Goal: Task Accomplishment & Management: Use online tool/utility

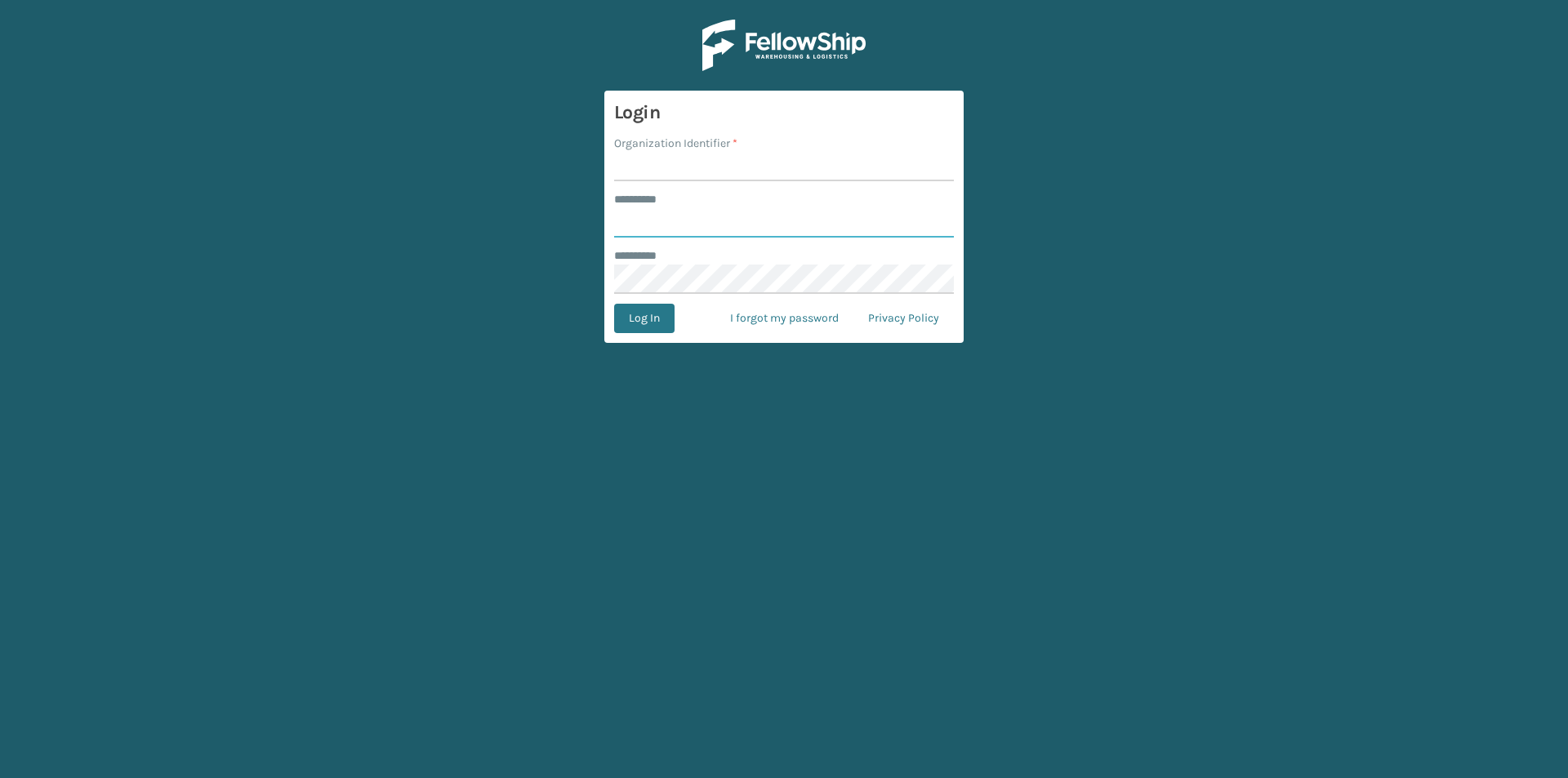
type input "*****"
drag, startPoint x: 679, startPoint y: 141, endPoint x: 660, endPoint y: 154, distance: 23.0
click at [677, 141] on label "Organization Identifier *" at bounding box center [676, 143] width 123 height 17
click at [657, 154] on input "Organization Identifier *" at bounding box center [783, 167] width 339 height 30
type input "[US_STATE]"
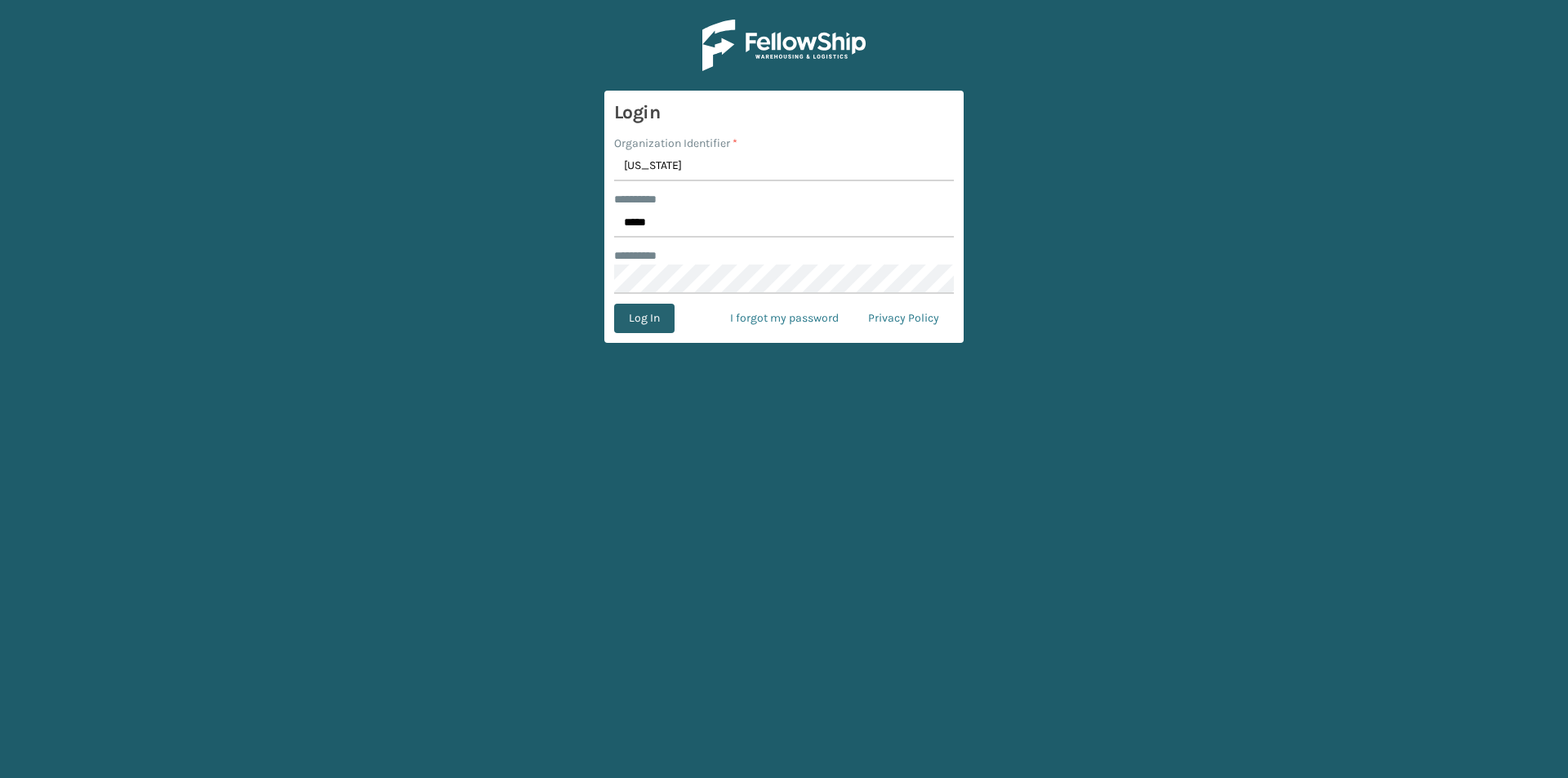
click at [642, 315] on button "Log In" at bounding box center [644, 319] width 61 height 30
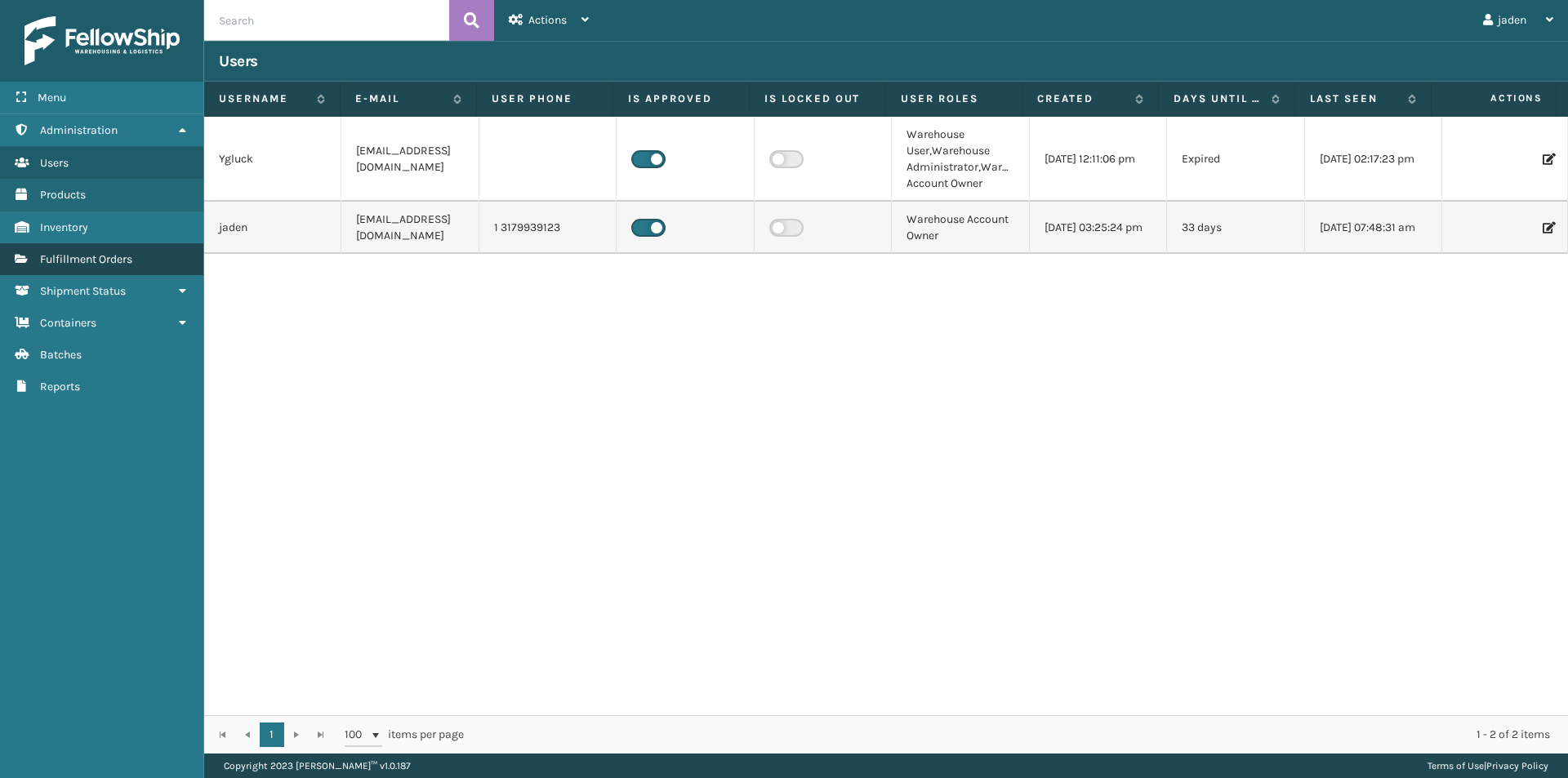
click at [99, 256] on span "Fulfillment Orders" at bounding box center [86, 259] width 92 height 14
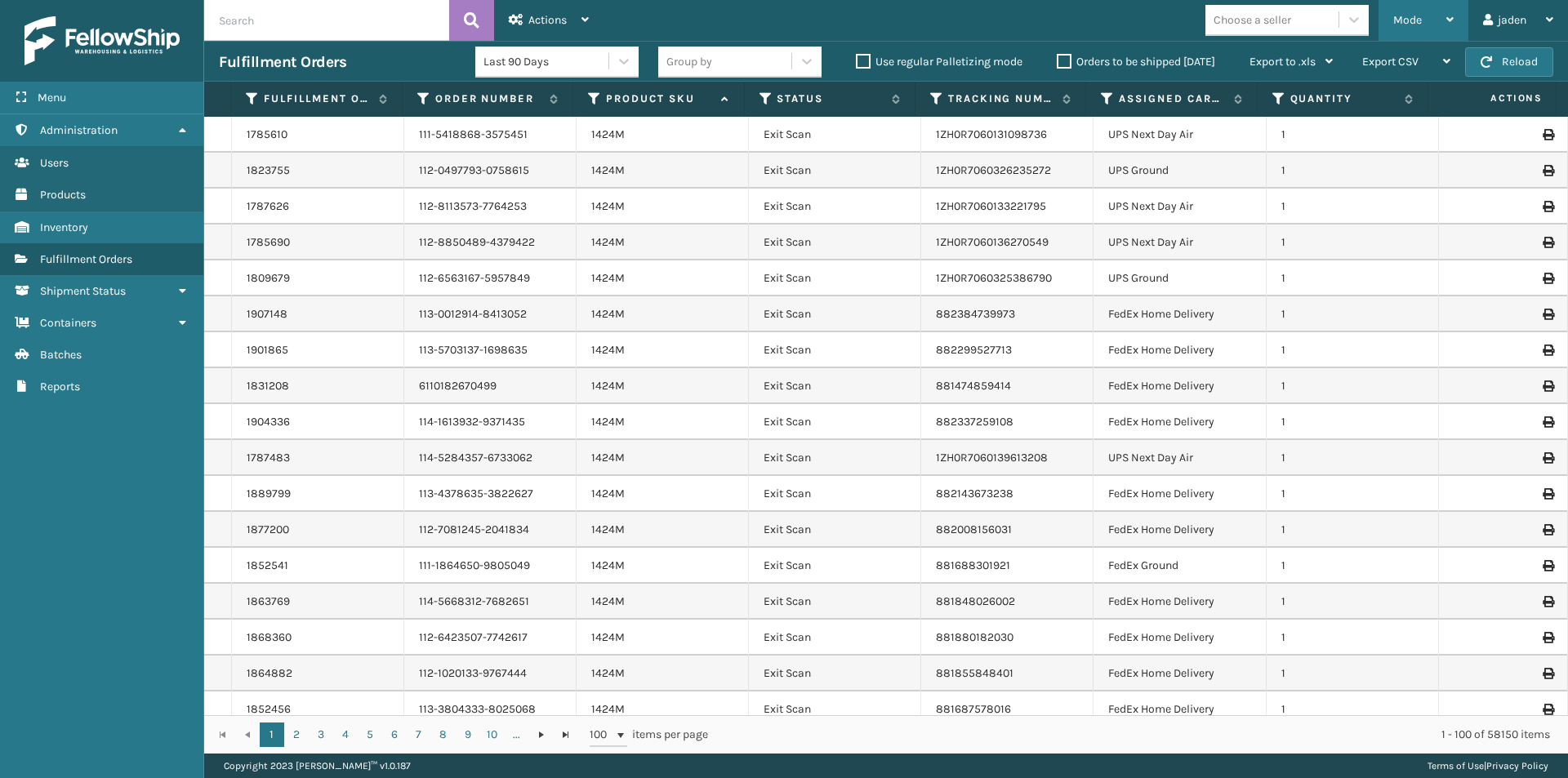
click at [1418, 7] on div "Mode" at bounding box center [1423, 21] width 61 height 41
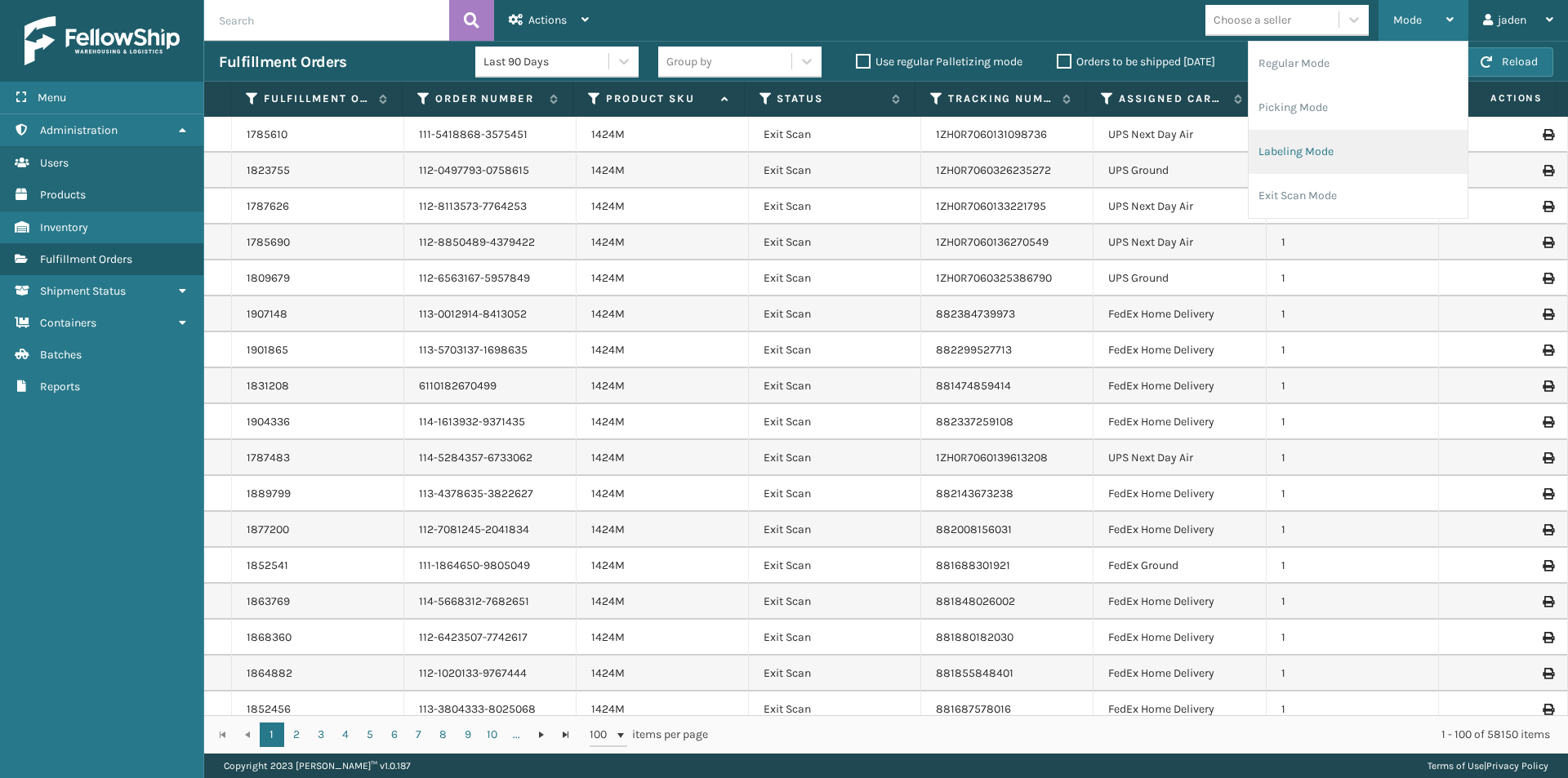
click at [1277, 130] on li "Labeling Mode" at bounding box center [1358, 152] width 219 height 44
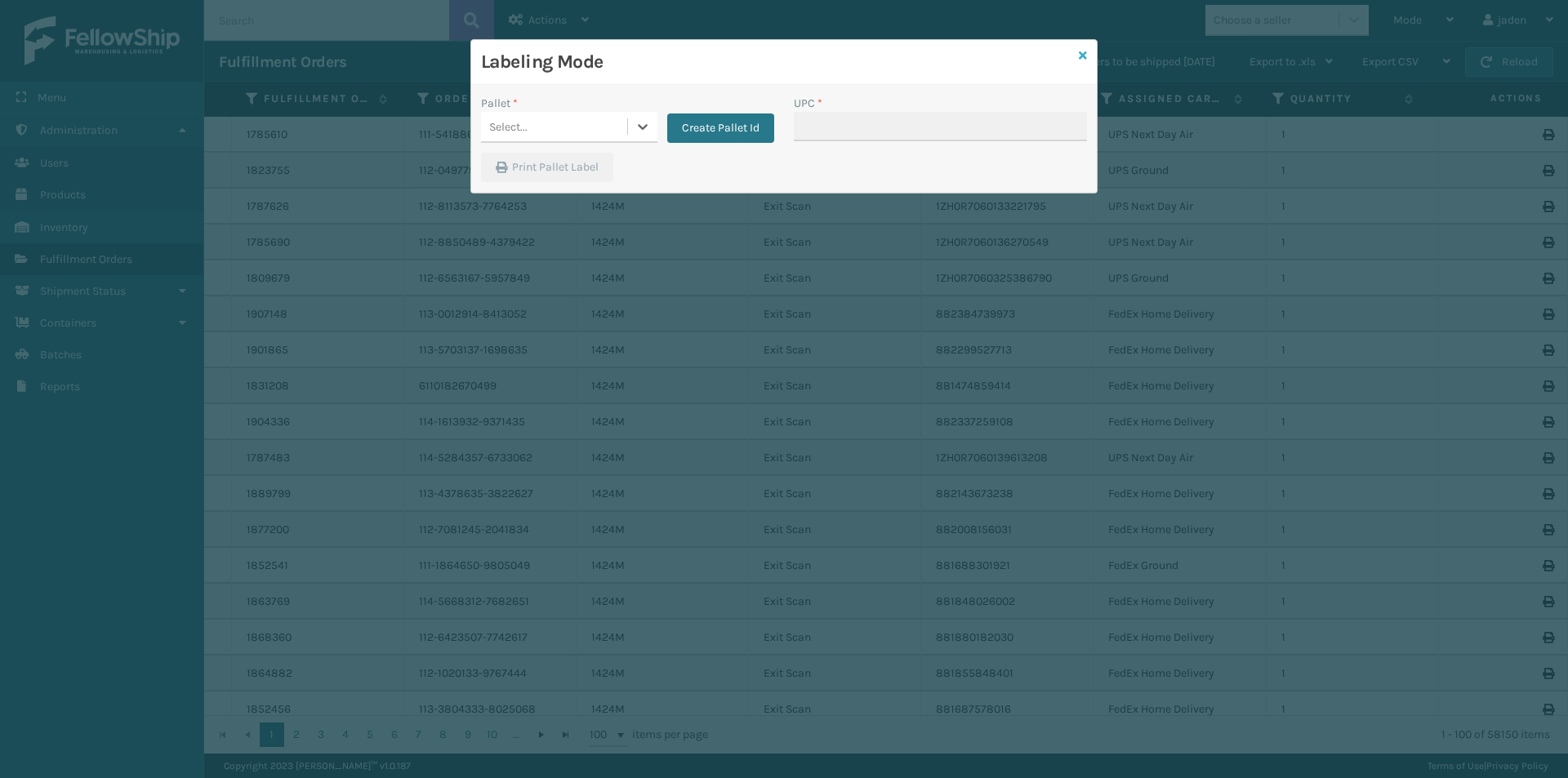
click at [1081, 64] on link at bounding box center [1083, 56] width 8 height 17
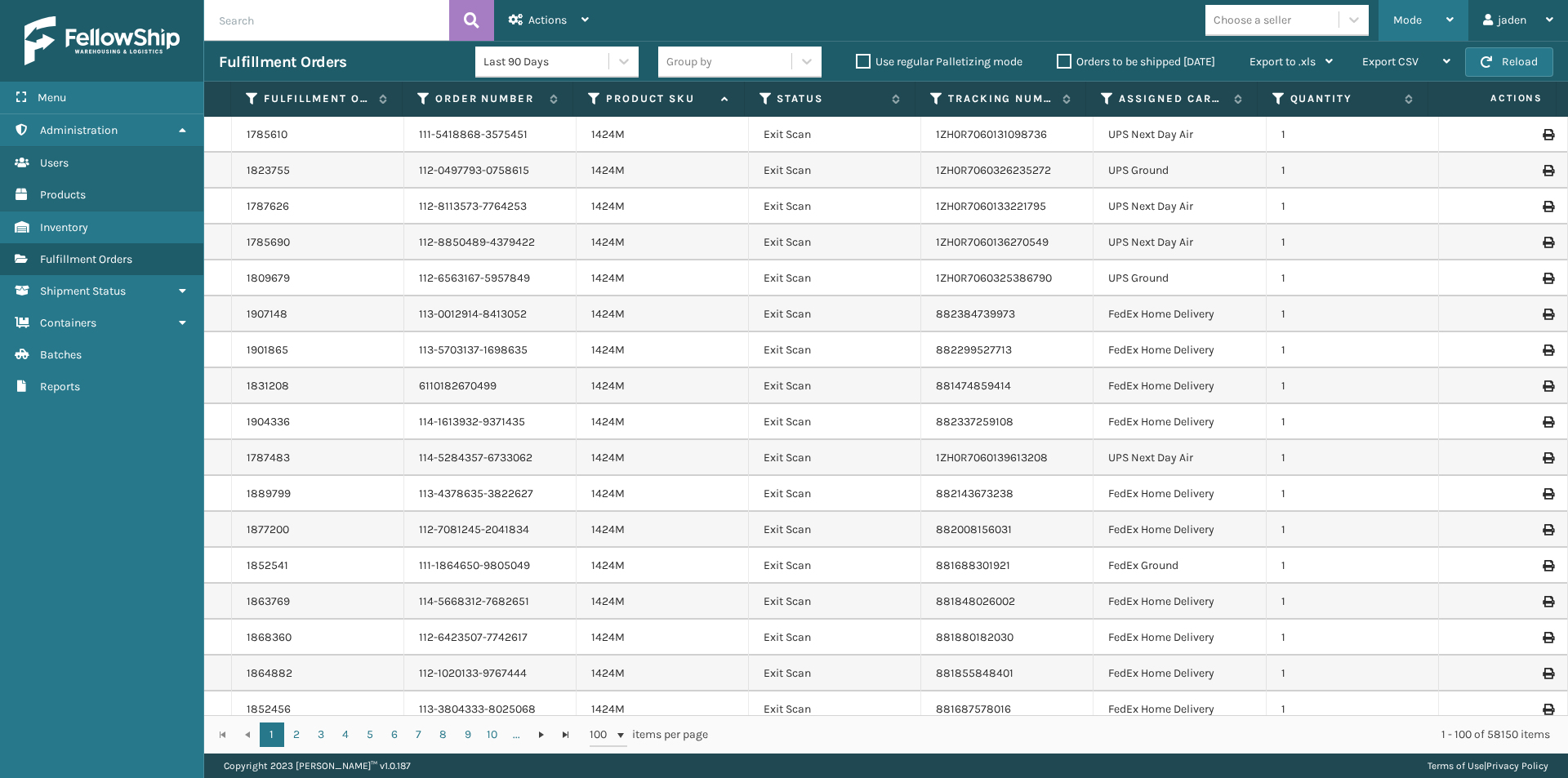
click at [1400, 20] on span "Mode" at bounding box center [1407, 20] width 29 height 14
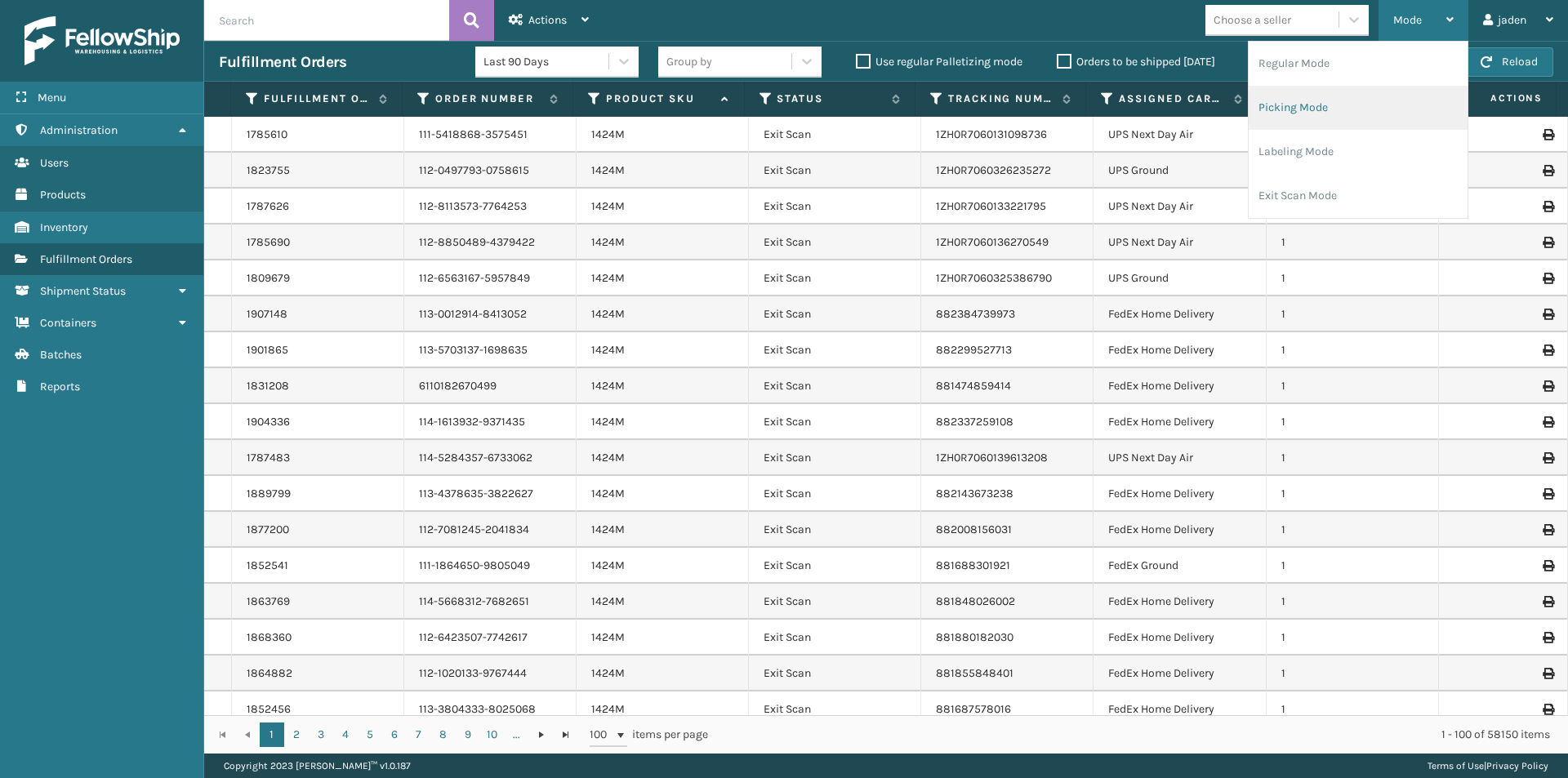
click at [1309, 106] on li "Picking Mode" at bounding box center [1358, 108] width 219 height 44
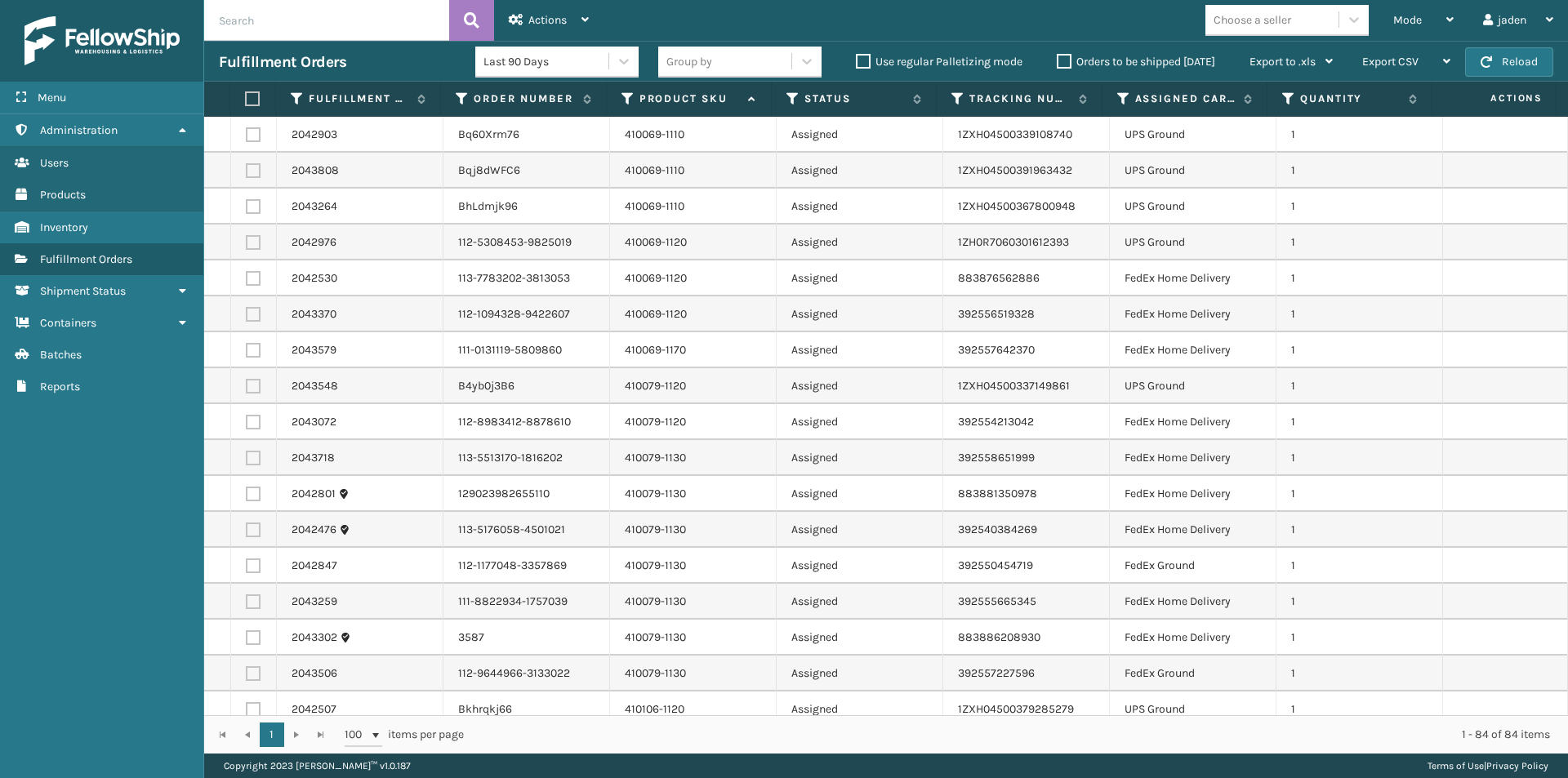
click at [261, 240] on td at bounding box center [254, 242] width 46 height 36
click at [255, 207] on label at bounding box center [253, 206] width 15 height 15
click at [247, 207] on input "checkbox" at bounding box center [246, 204] width 1 height 11
checkbox input "true"
click at [251, 246] on label at bounding box center [253, 242] width 15 height 15
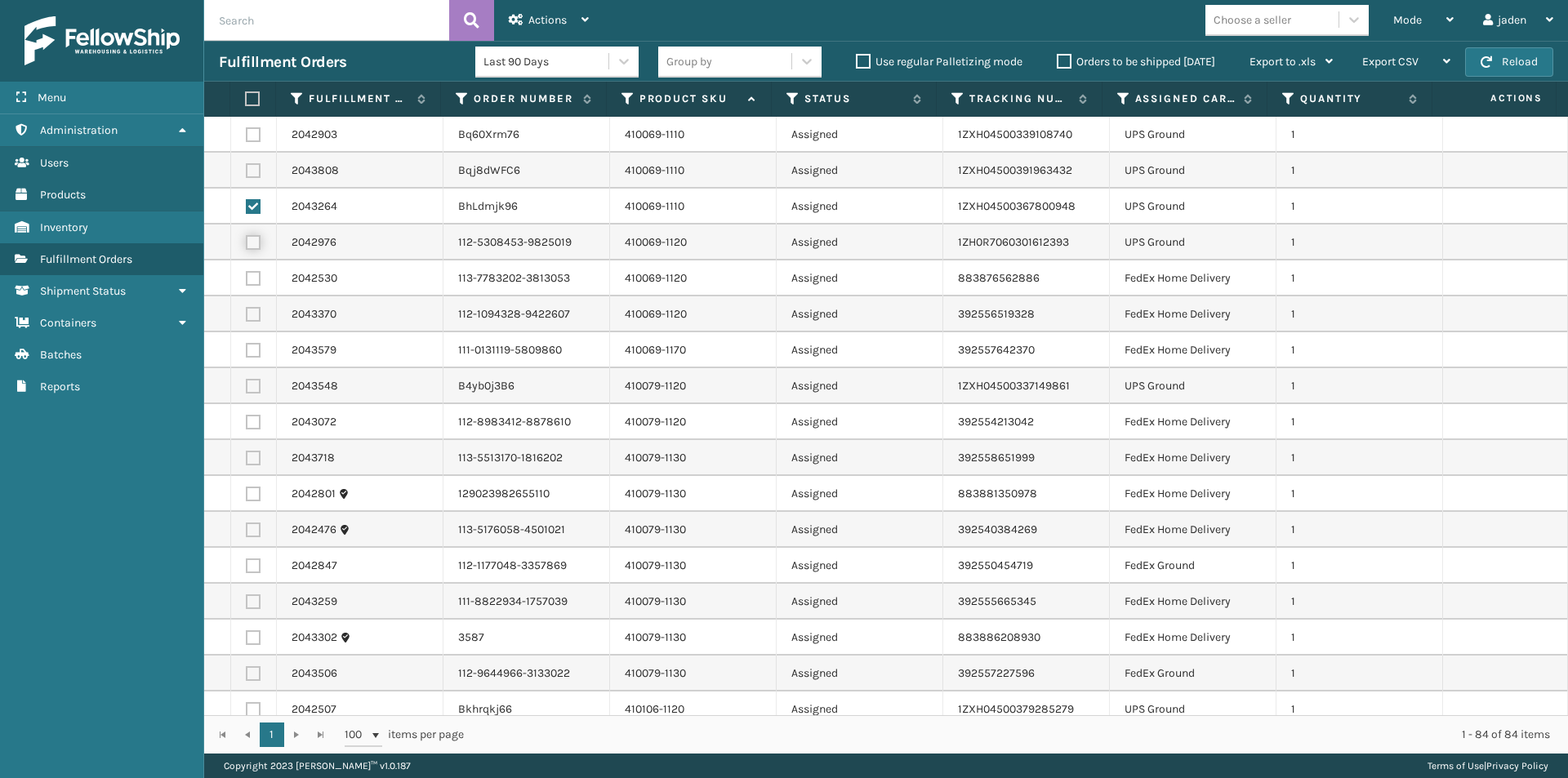
click at [247, 246] on input "checkbox" at bounding box center [246, 240] width 1 height 11
checkbox input "true"
click at [258, 168] on label at bounding box center [253, 171] width 15 height 15
click at [247, 168] on input "checkbox" at bounding box center [246, 168] width 1 height 11
checkbox input "true"
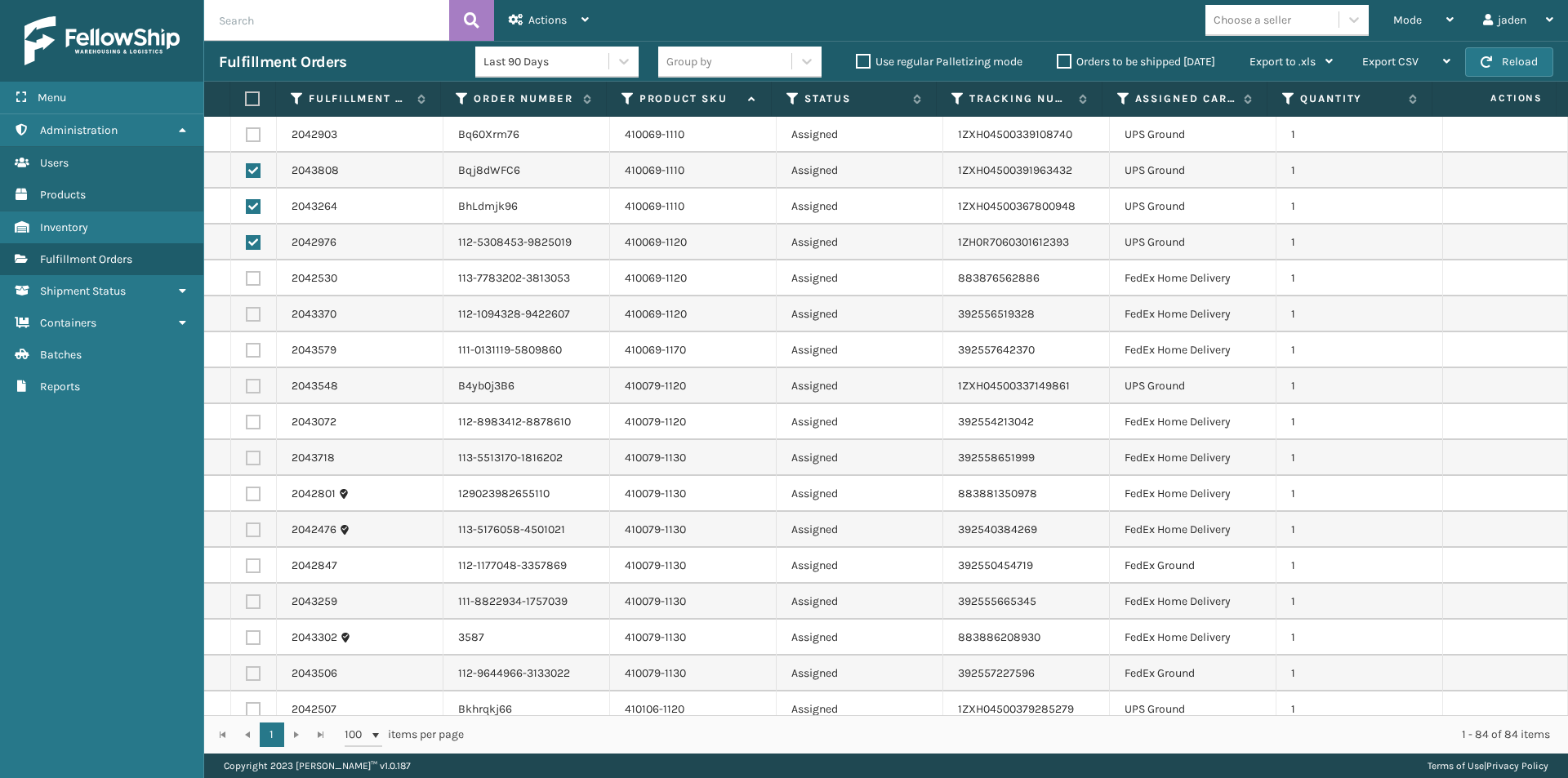
click at [256, 138] on label at bounding box center [253, 135] width 15 height 15
click at [247, 138] on input "checkbox" at bounding box center [246, 132] width 1 height 11
checkbox input "true"
click at [256, 388] on label at bounding box center [253, 386] width 15 height 15
click at [247, 388] on input "checkbox" at bounding box center [246, 384] width 1 height 11
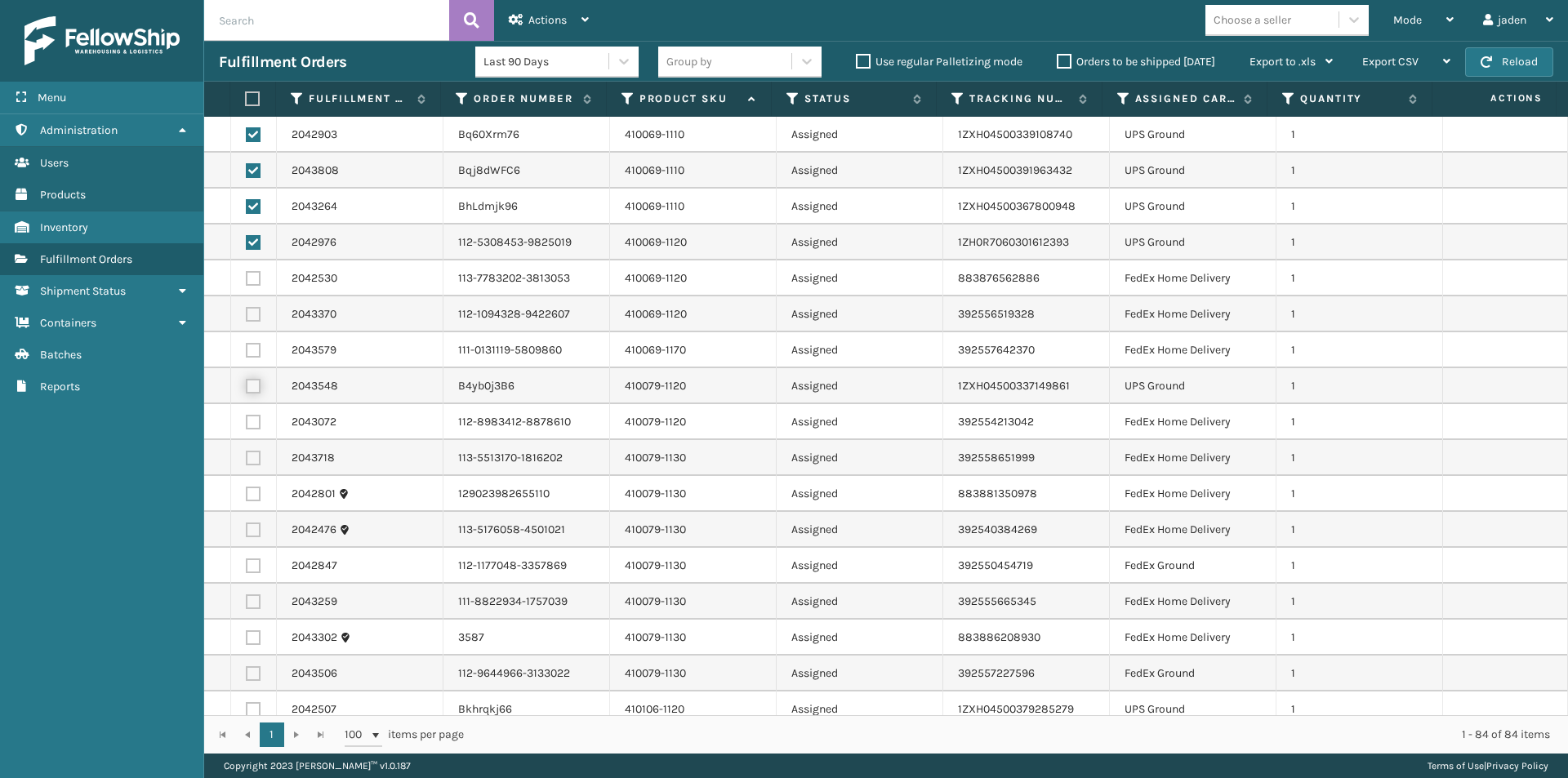
checkbox input "true"
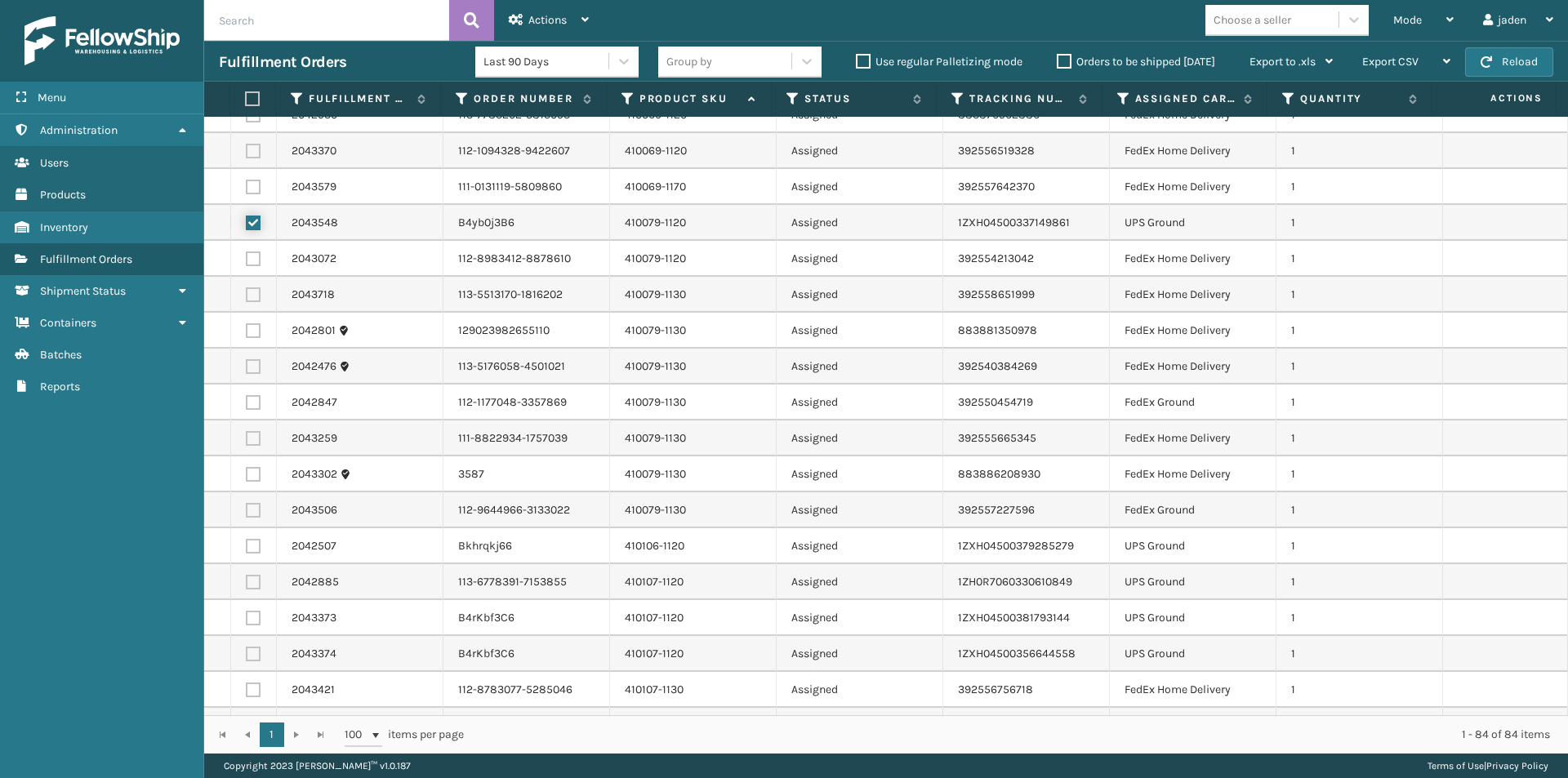
scroll to position [326, 0]
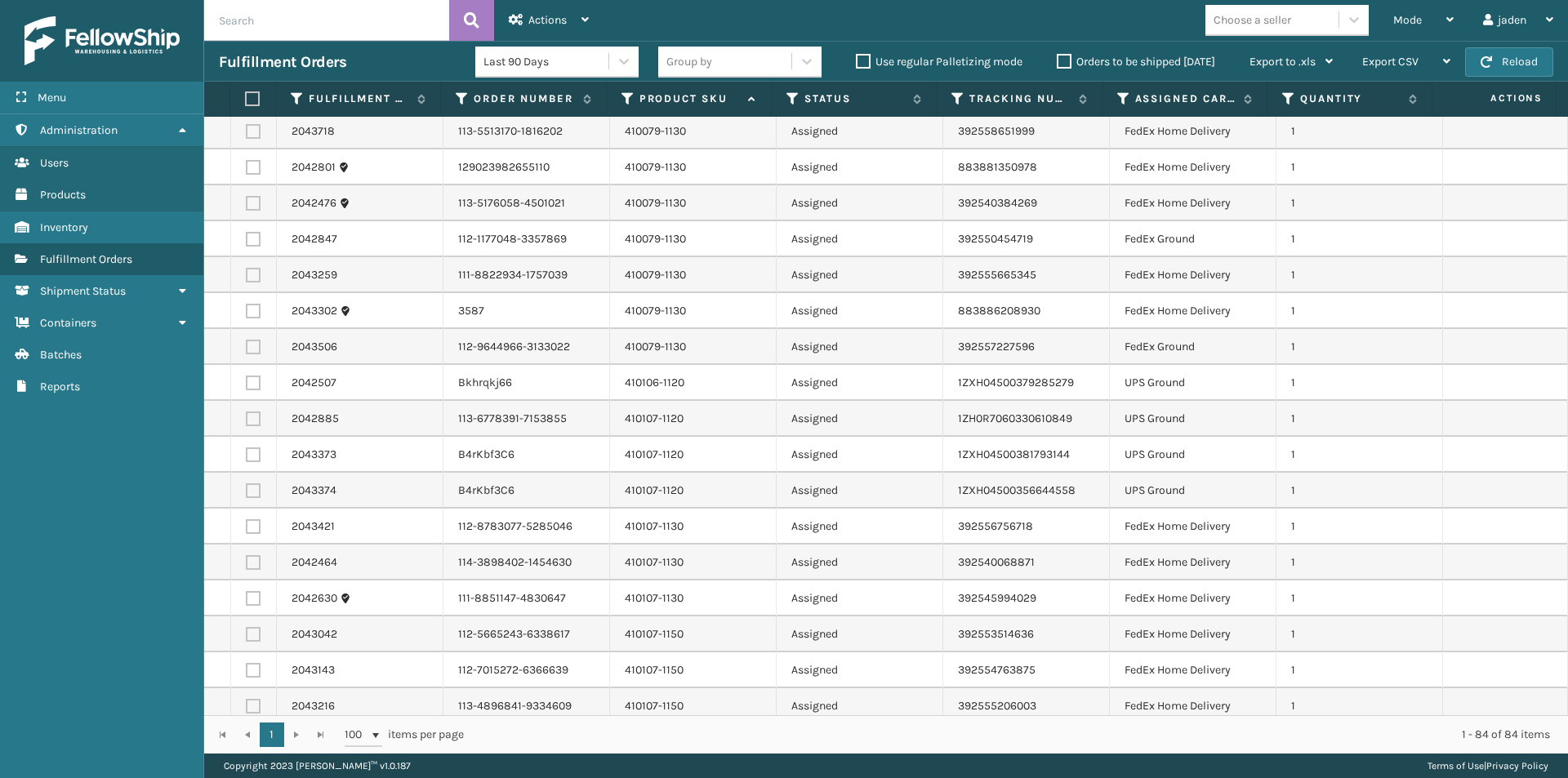
click at [253, 387] on label at bounding box center [253, 383] width 15 height 15
click at [247, 386] on input "checkbox" at bounding box center [246, 380] width 1 height 11
checkbox input "true"
click at [253, 424] on label at bounding box center [253, 419] width 15 height 15
click at [247, 422] on input "checkbox" at bounding box center [246, 417] width 1 height 11
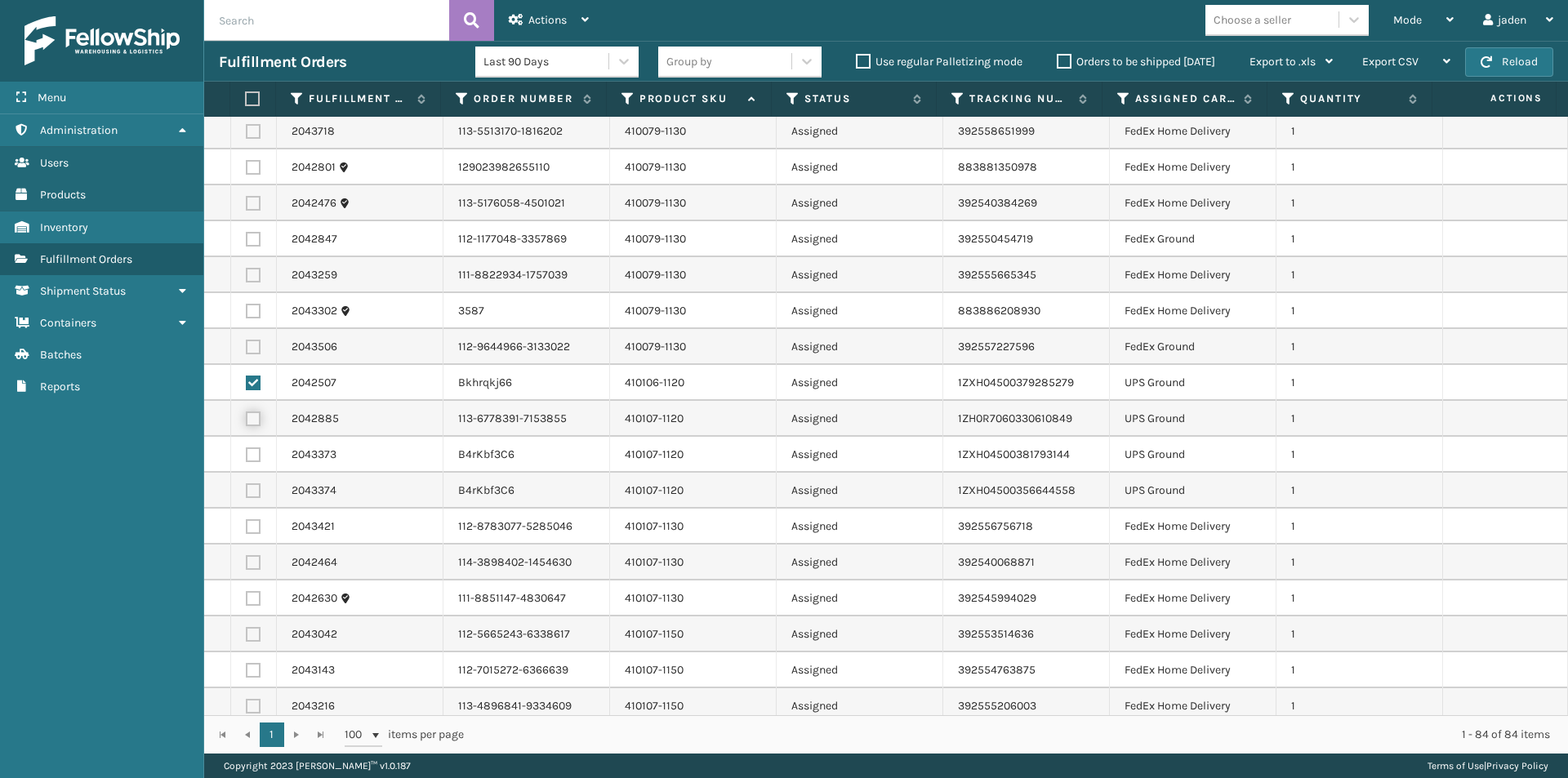
checkbox input "true"
click at [250, 458] on label at bounding box center [253, 454] width 15 height 15
click at [247, 458] on input "checkbox" at bounding box center [246, 452] width 1 height 11
checkbox input "true"
click at [249, 490] on label at bounding box center [253, 490] width 15 height 15
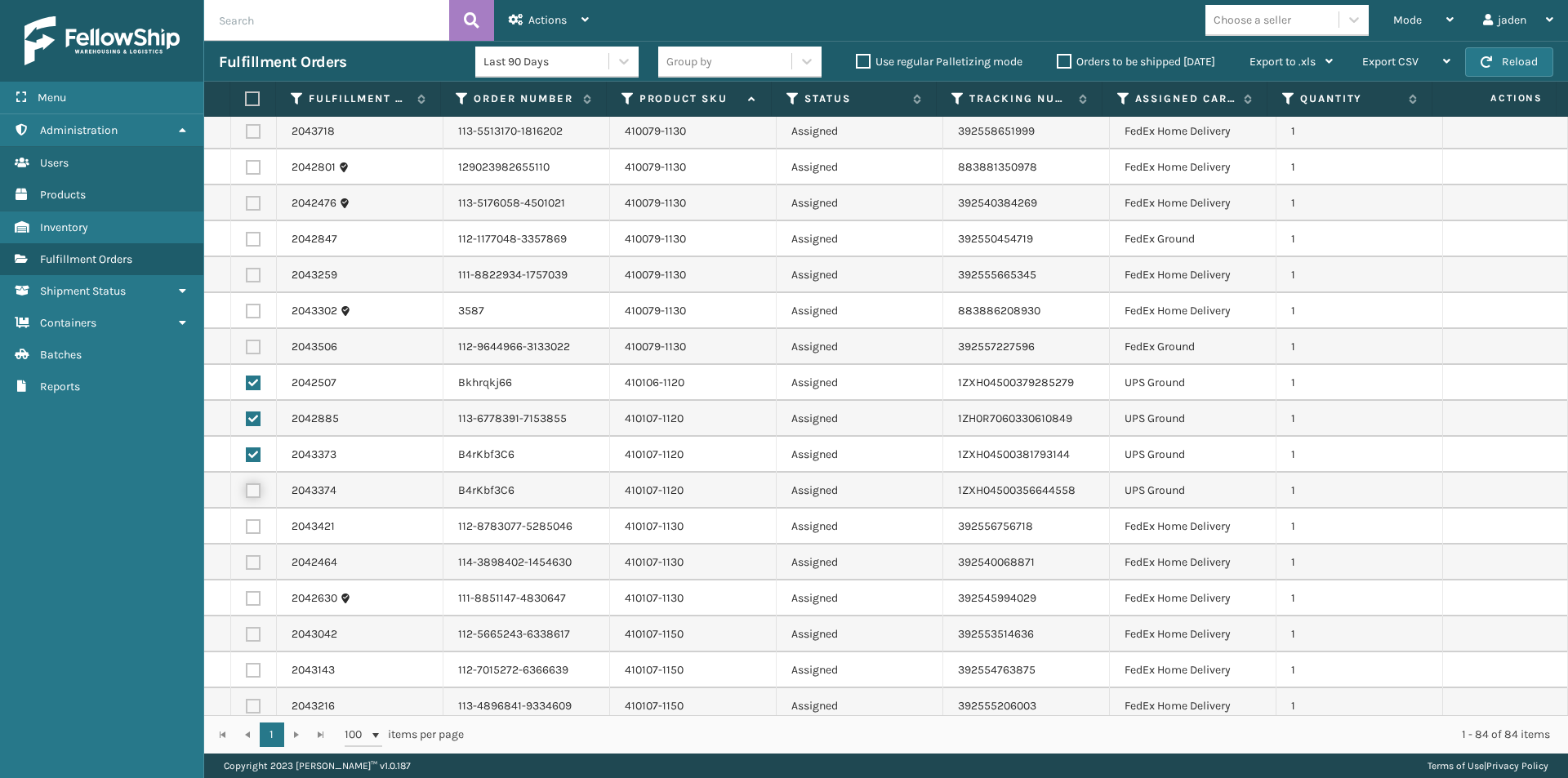
click at [247, 490] on input "checkbox" at bounding box center [246, 488] width 1 height 11
checkbox input "true"
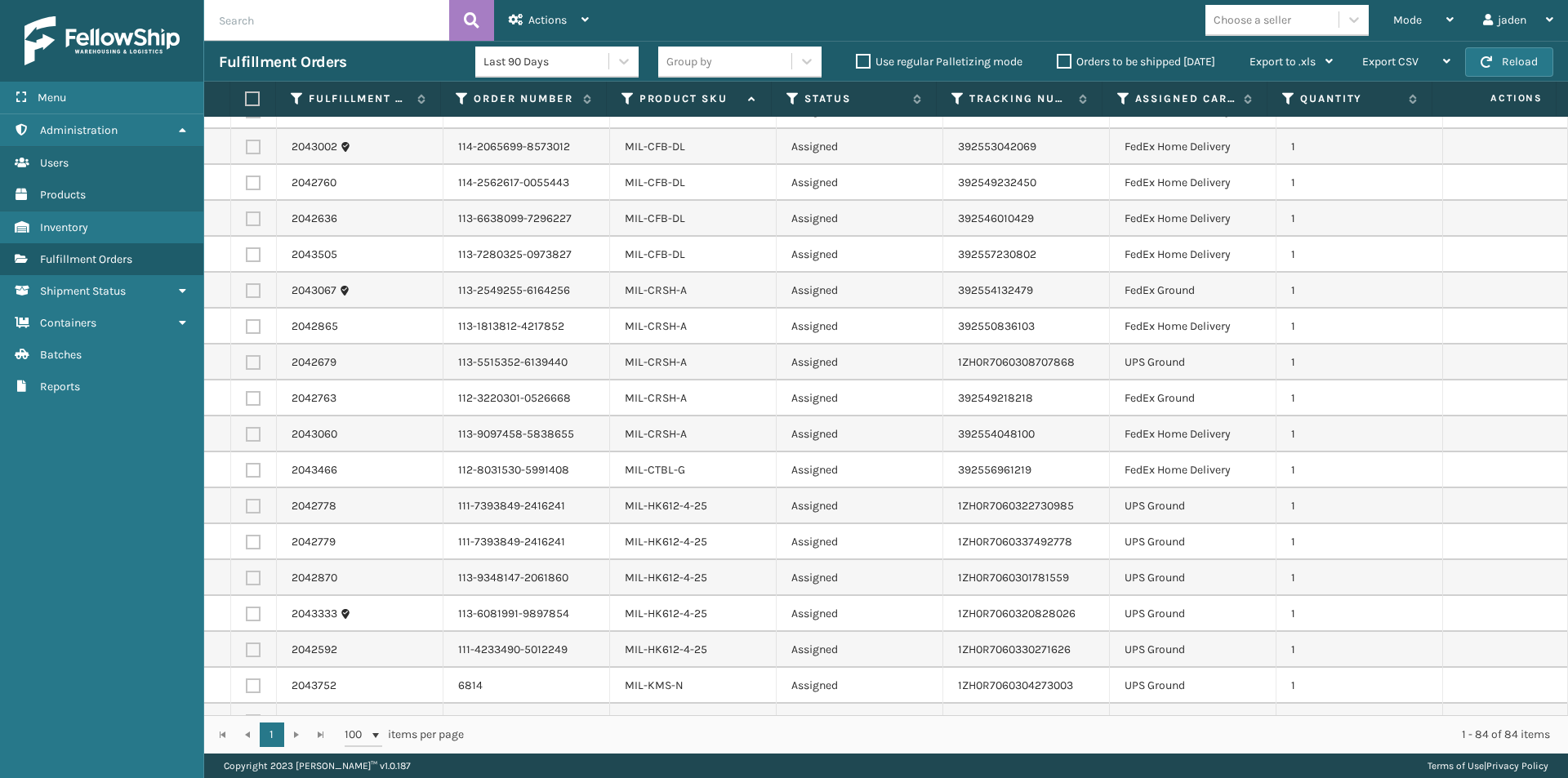
scroll to position [1469, 0]
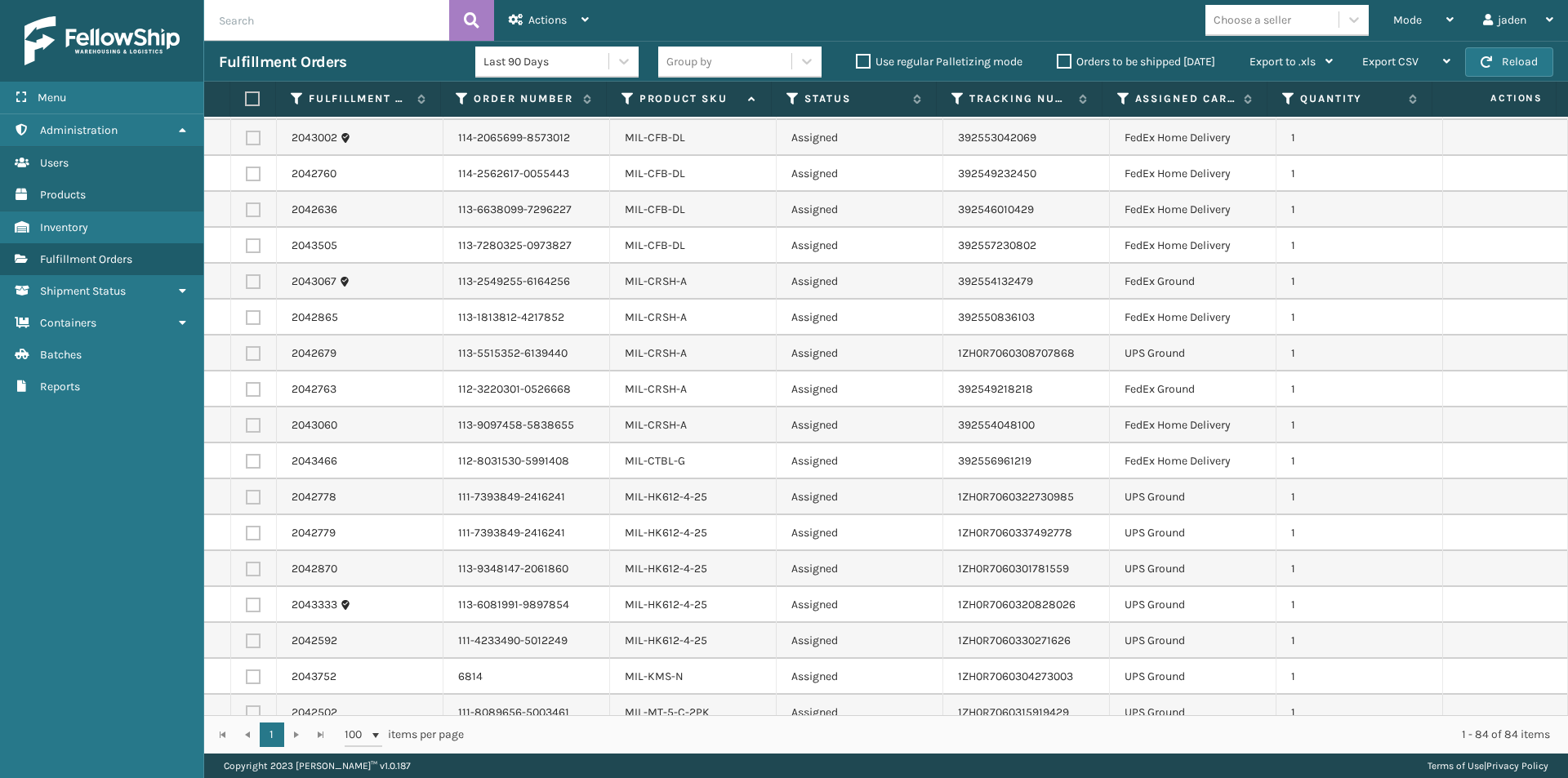
click at [250, 99] on label at bounding box center [250, 99] width 11 height 15
click at [246, 99] on input "checkbox" at bounding box center [245, 99] width 1 height 11
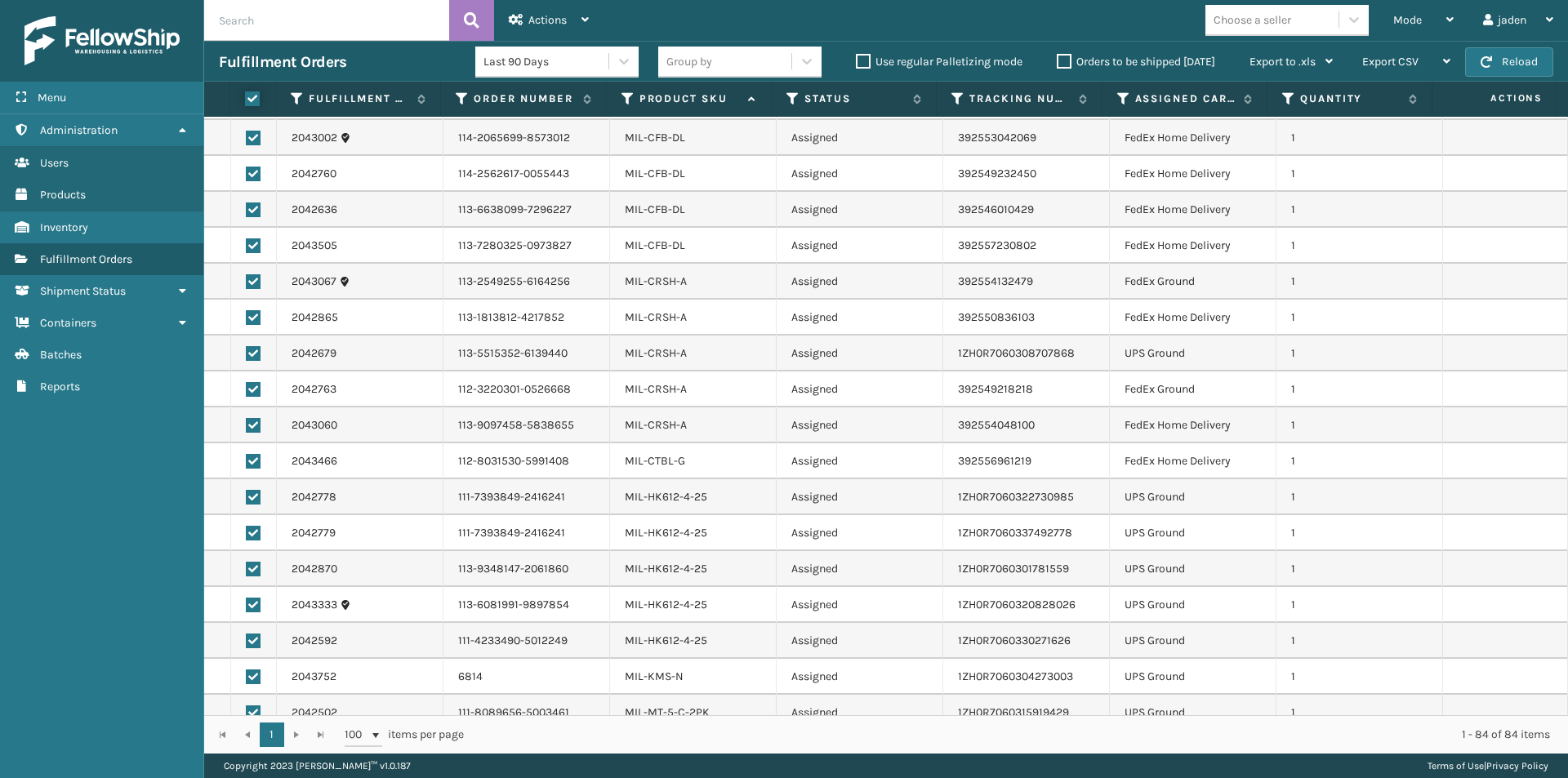
checkbox input "true"
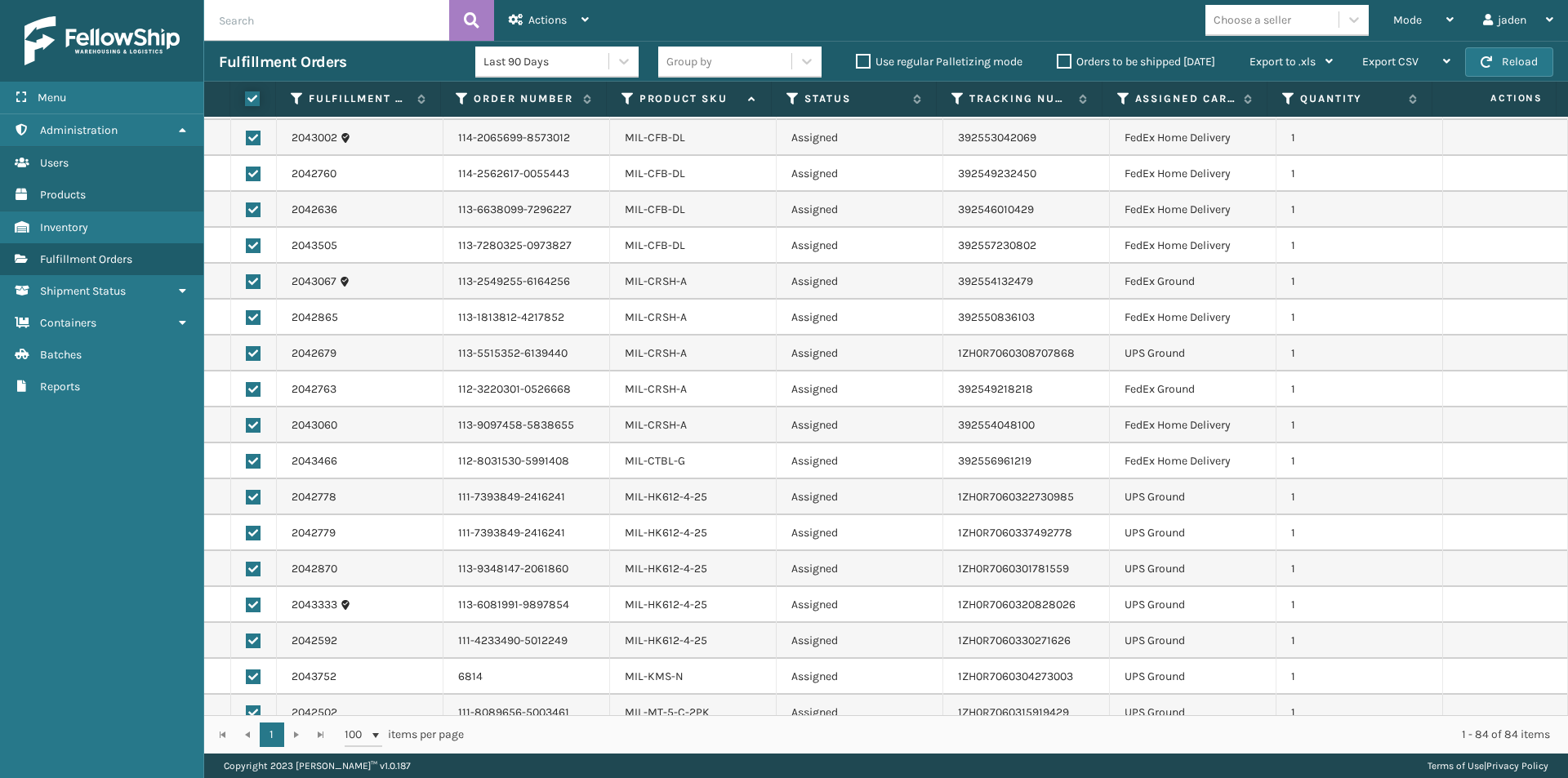
checkbox input "true"
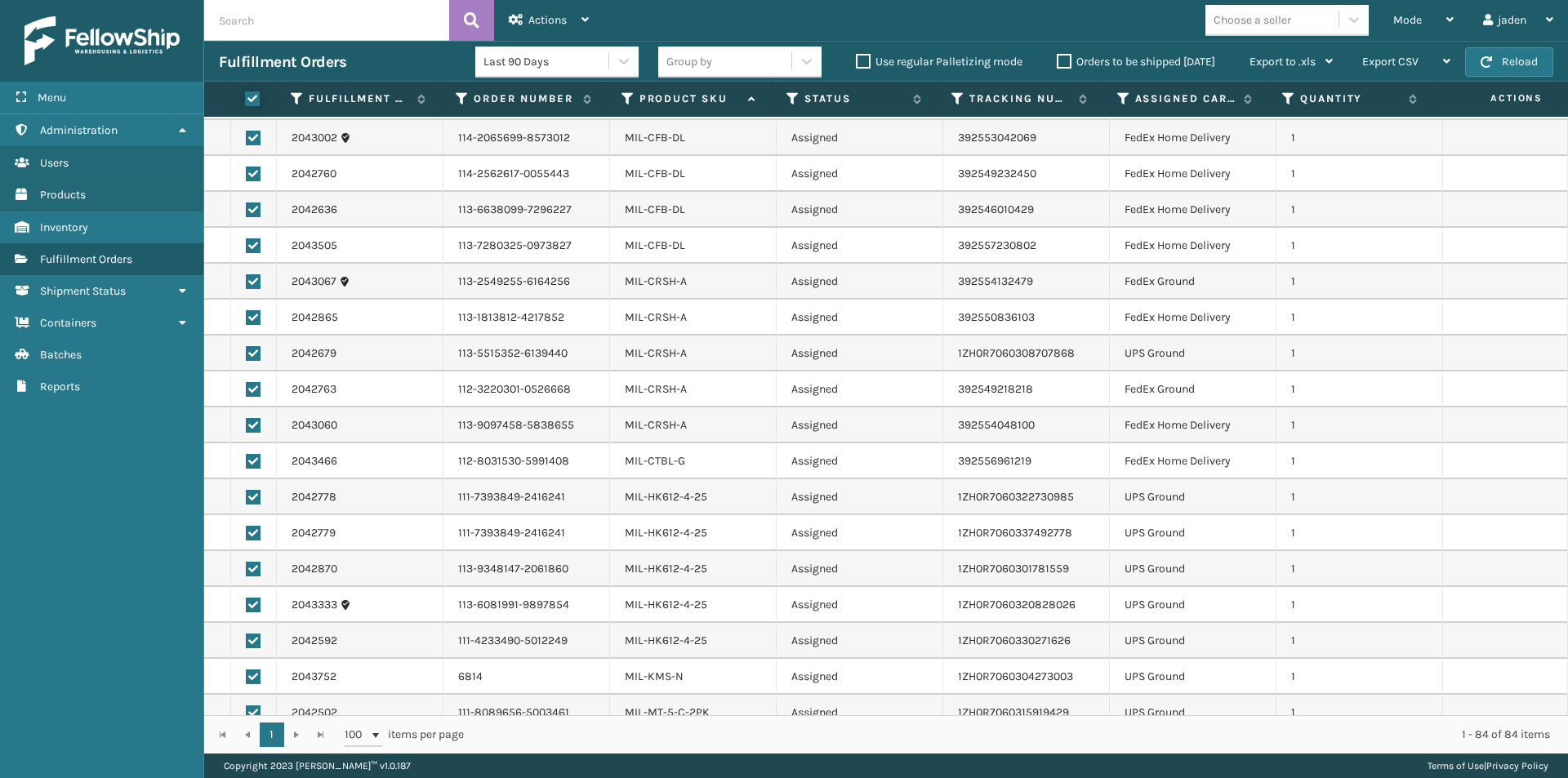
checkbox input "true"
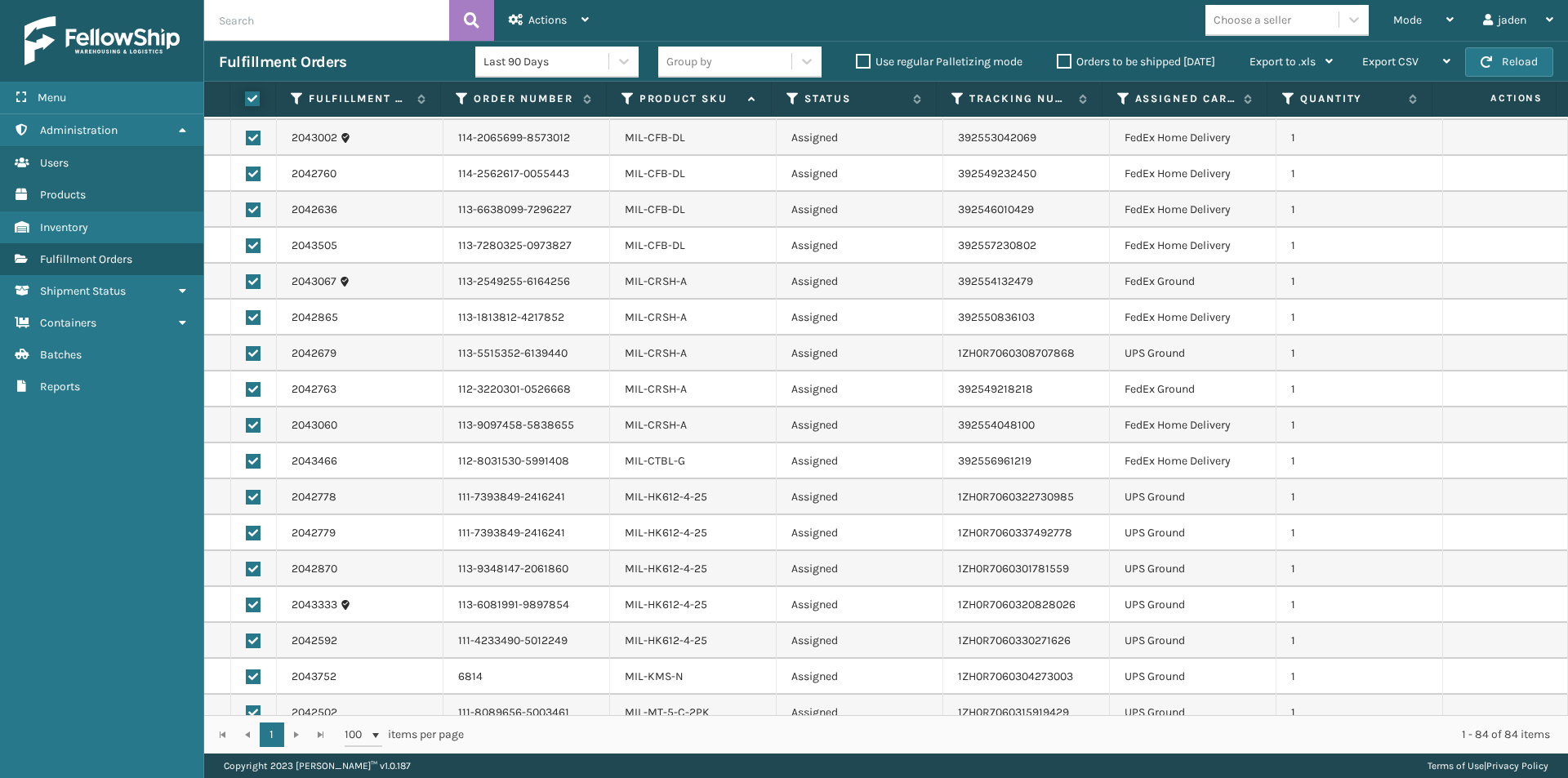
checkbox input "true"
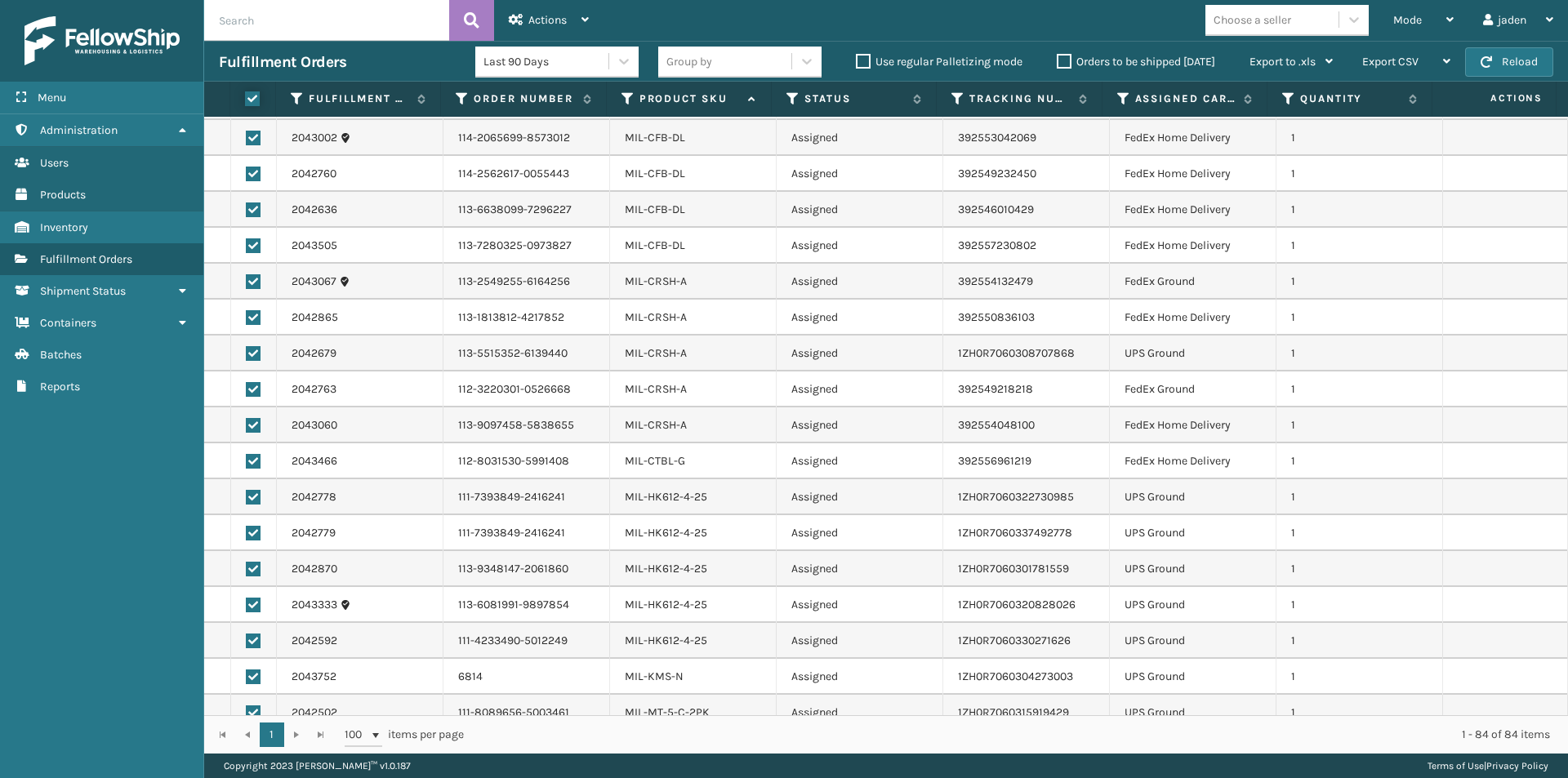
checkbox input "true"
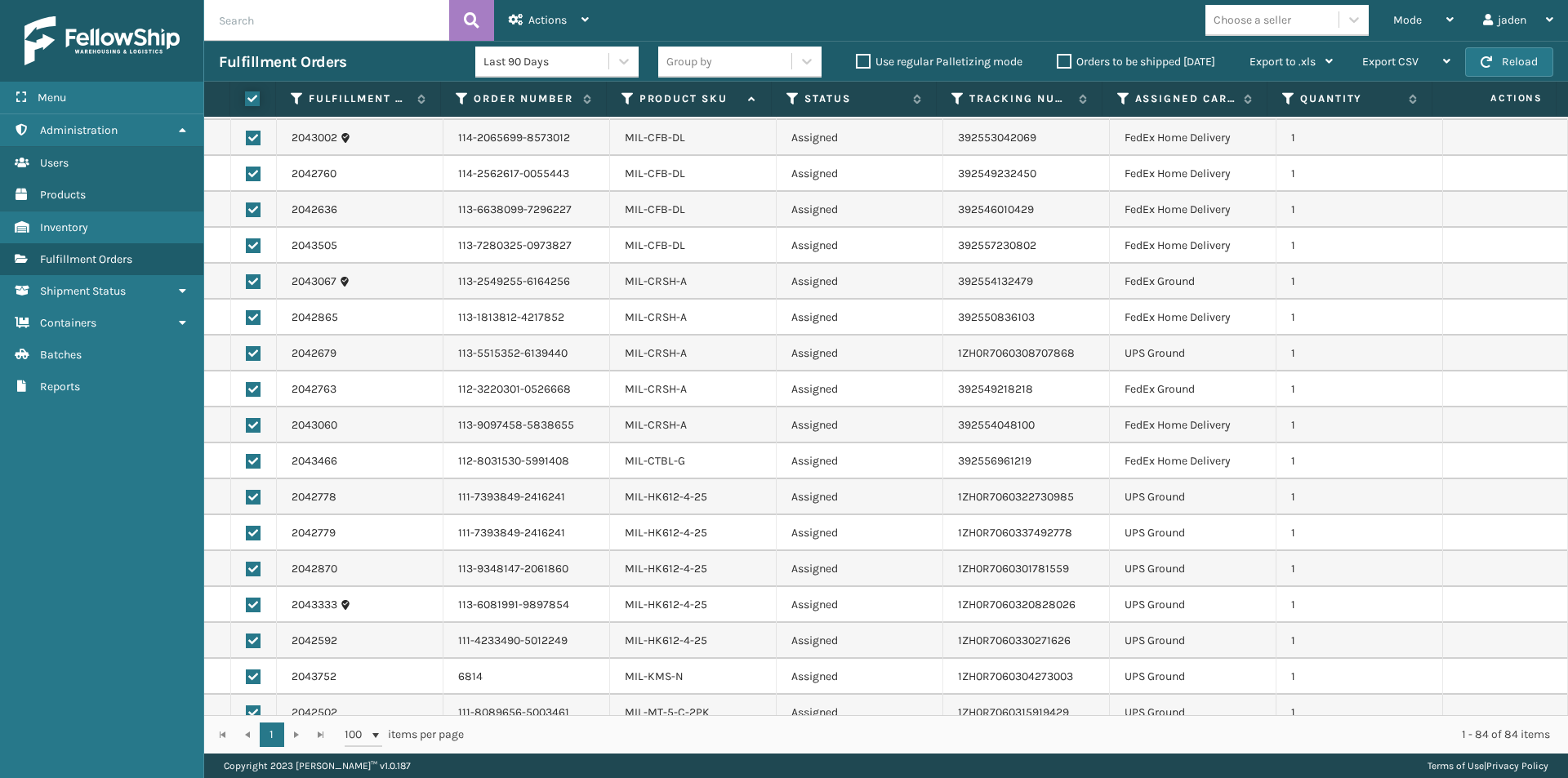
checkbox input "true"
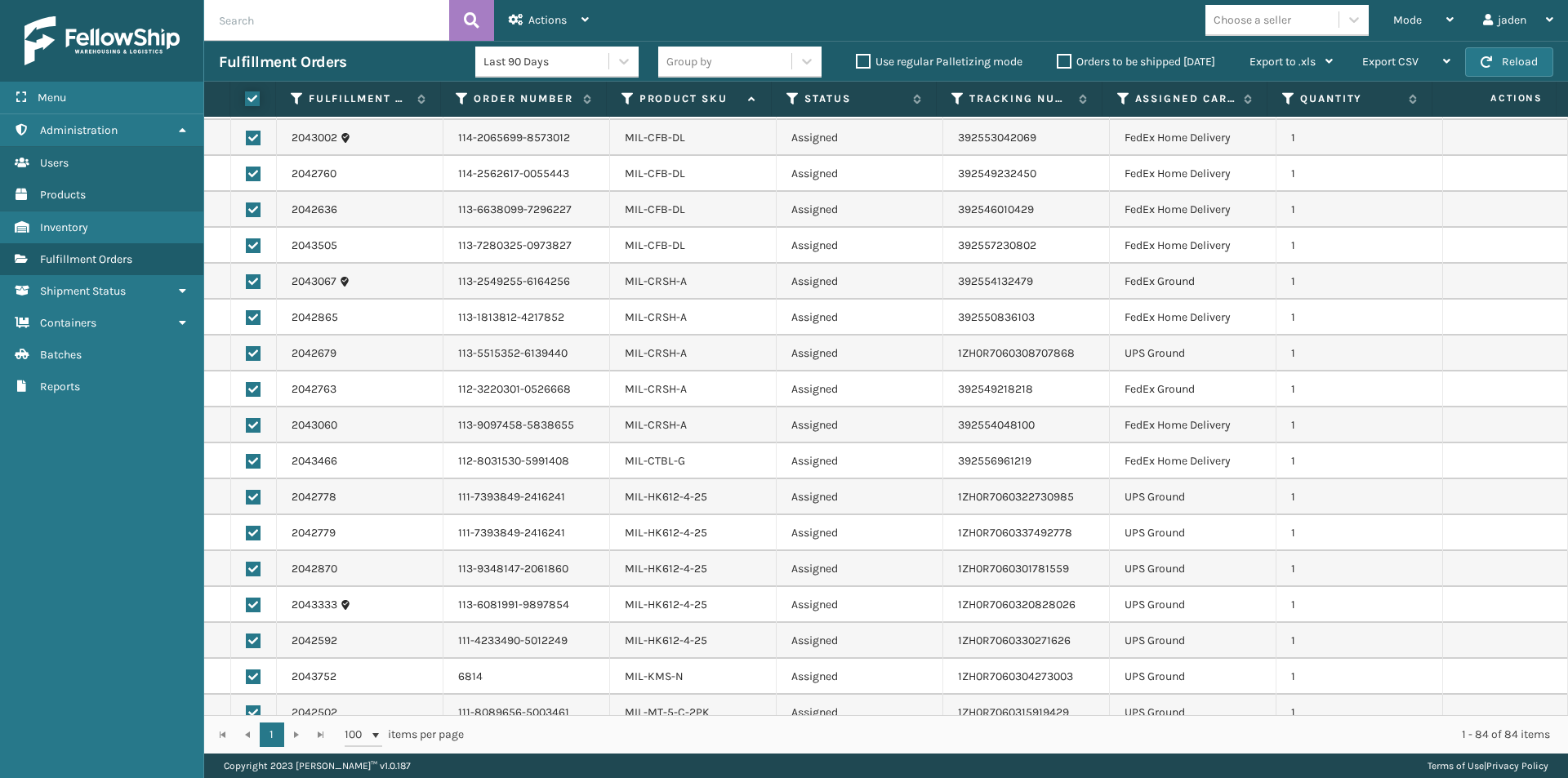
checkbox input "true"
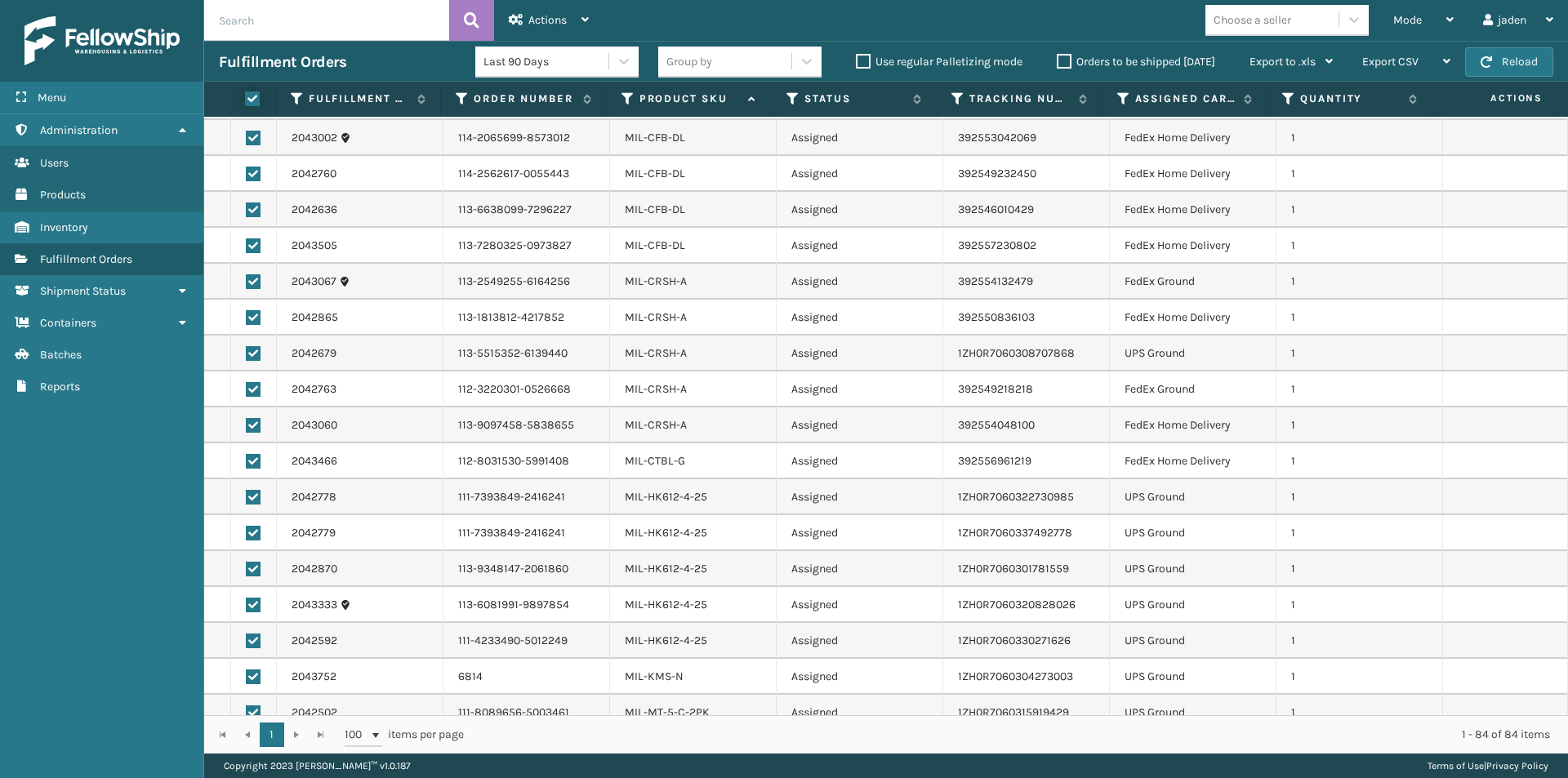
checkbox input "true"
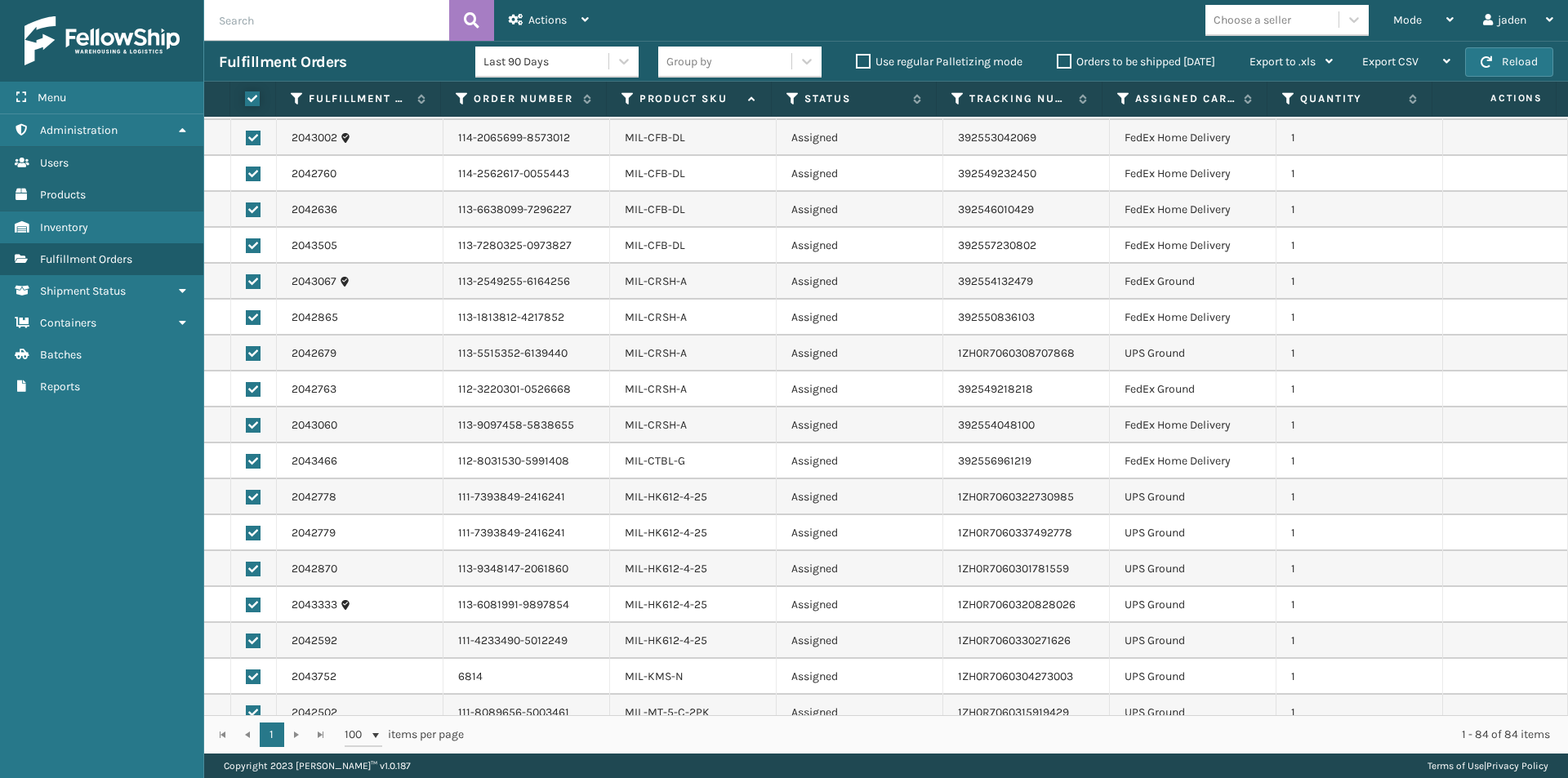
checkbox input "true"
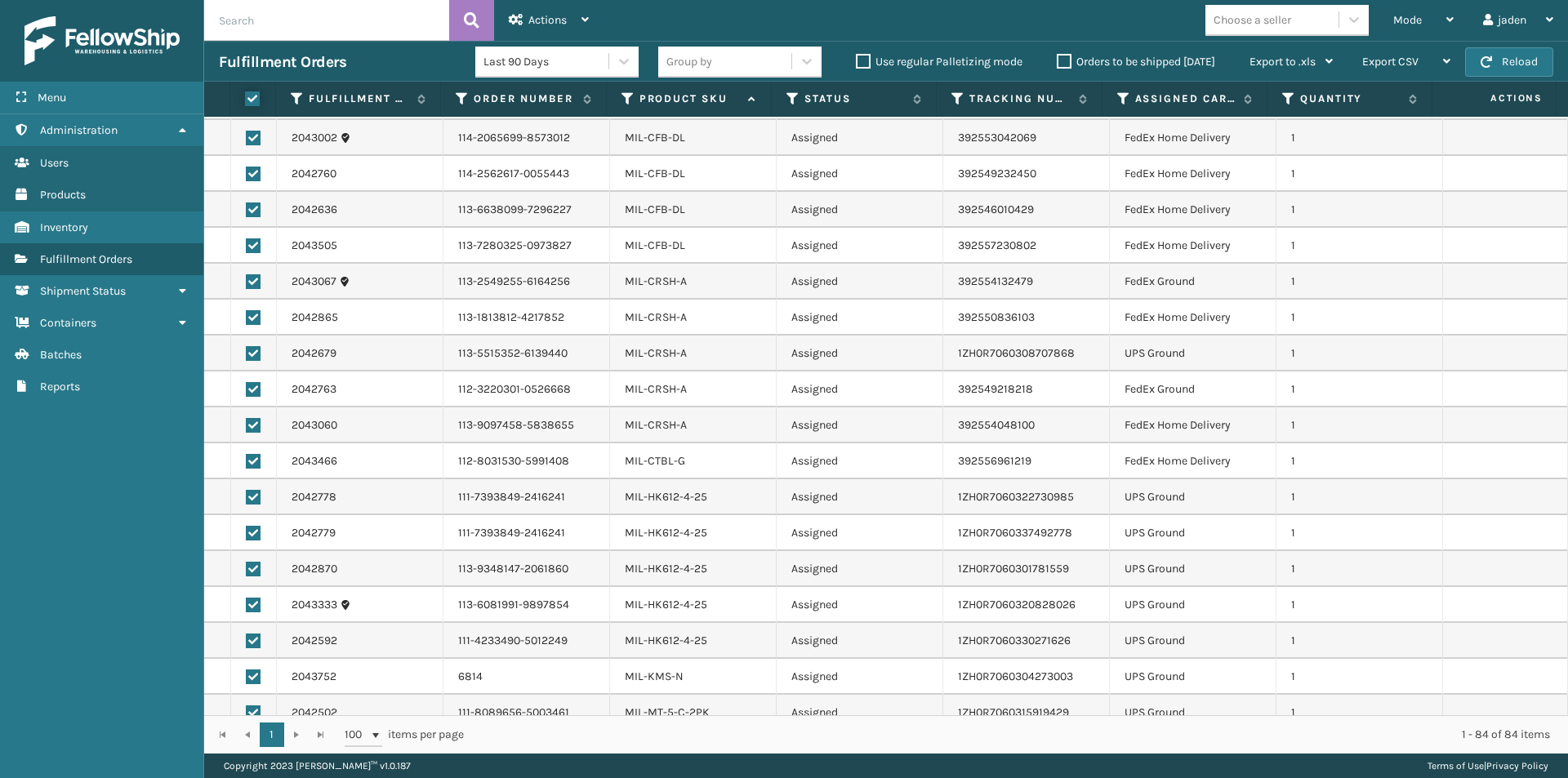
checkbox input "true"
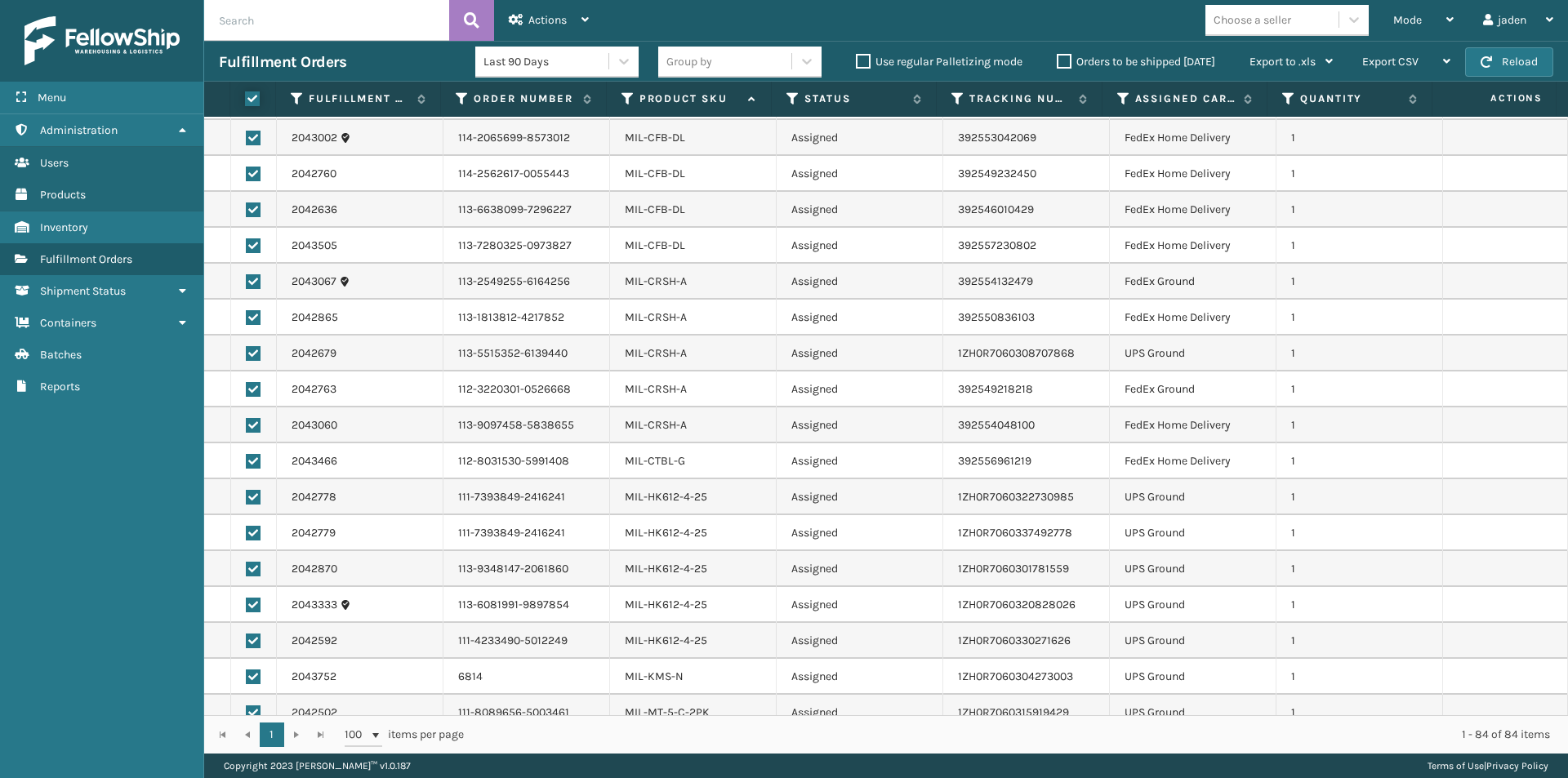
checkbox input "true"
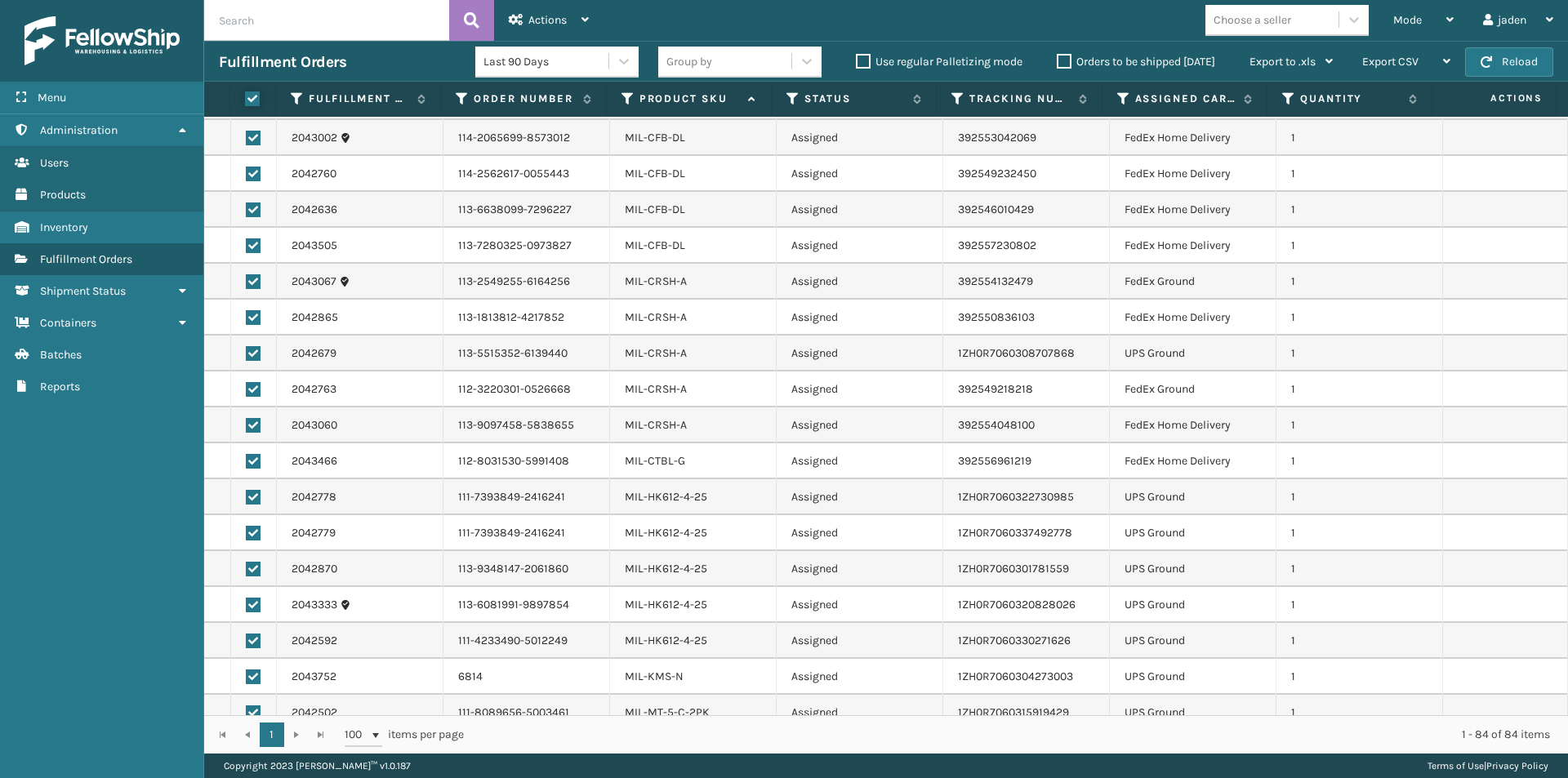
checkbox input "true"
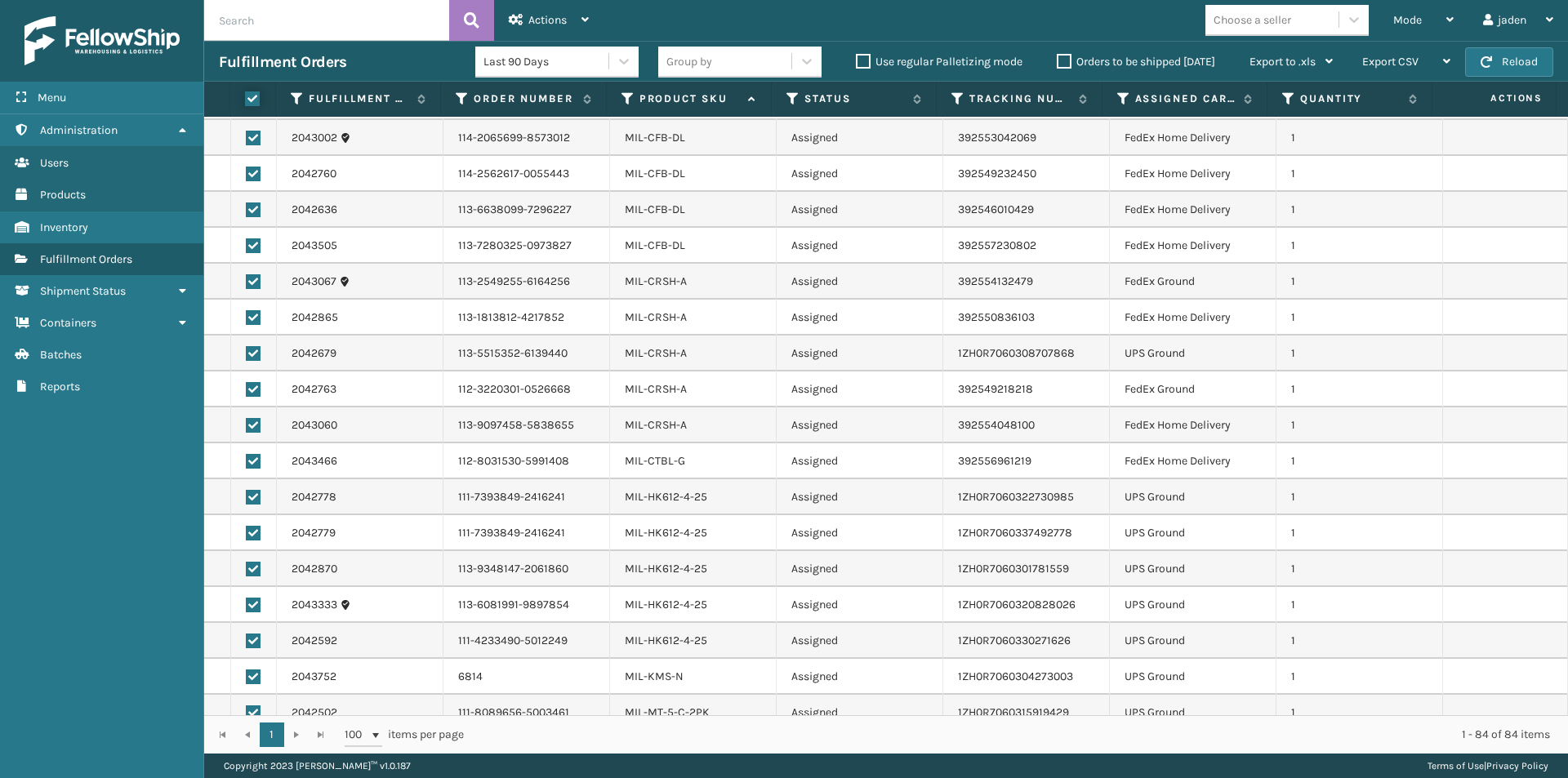
checkbox input "true"
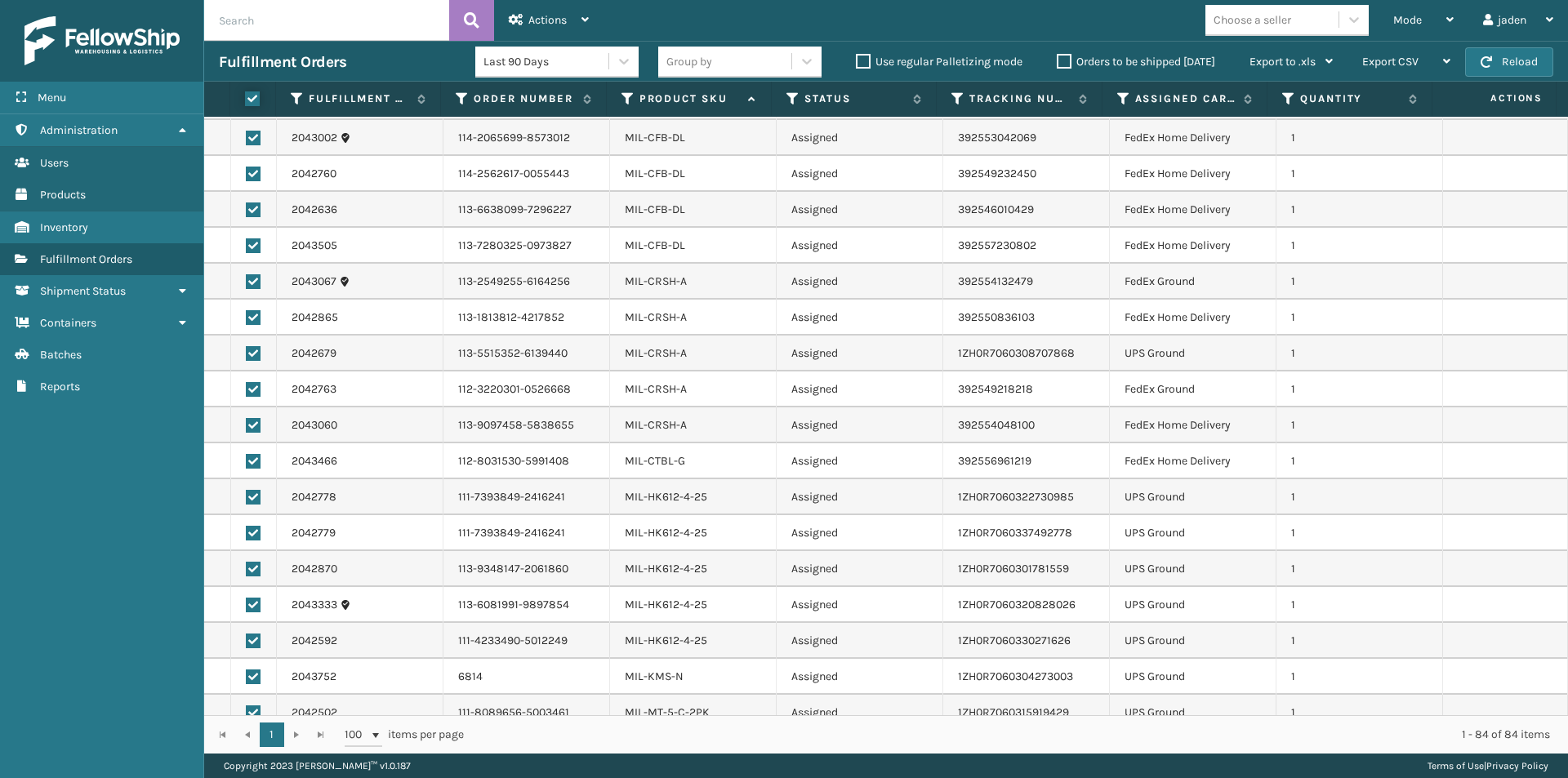
checkbox input "true"
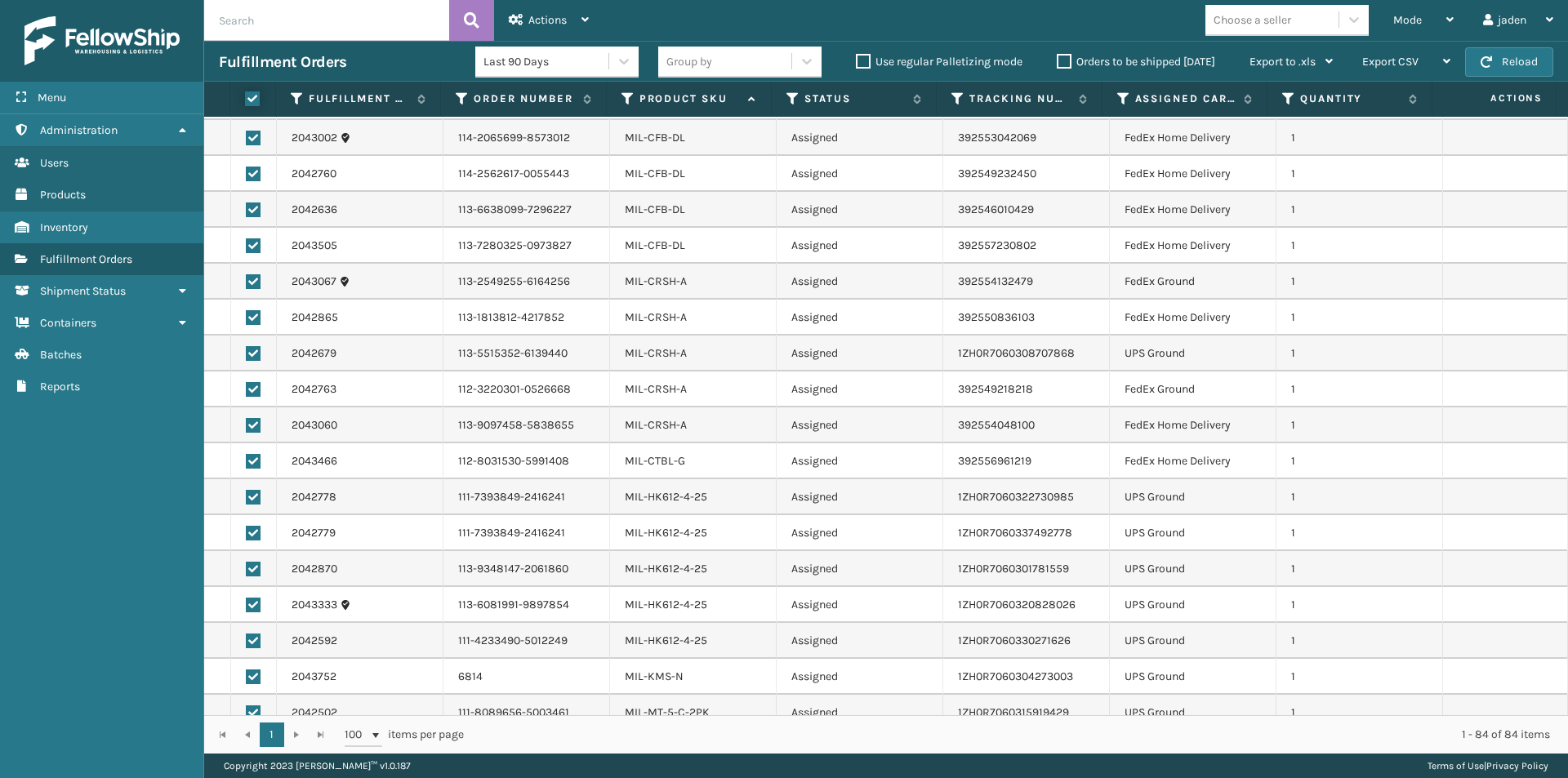
checkbox input "true"
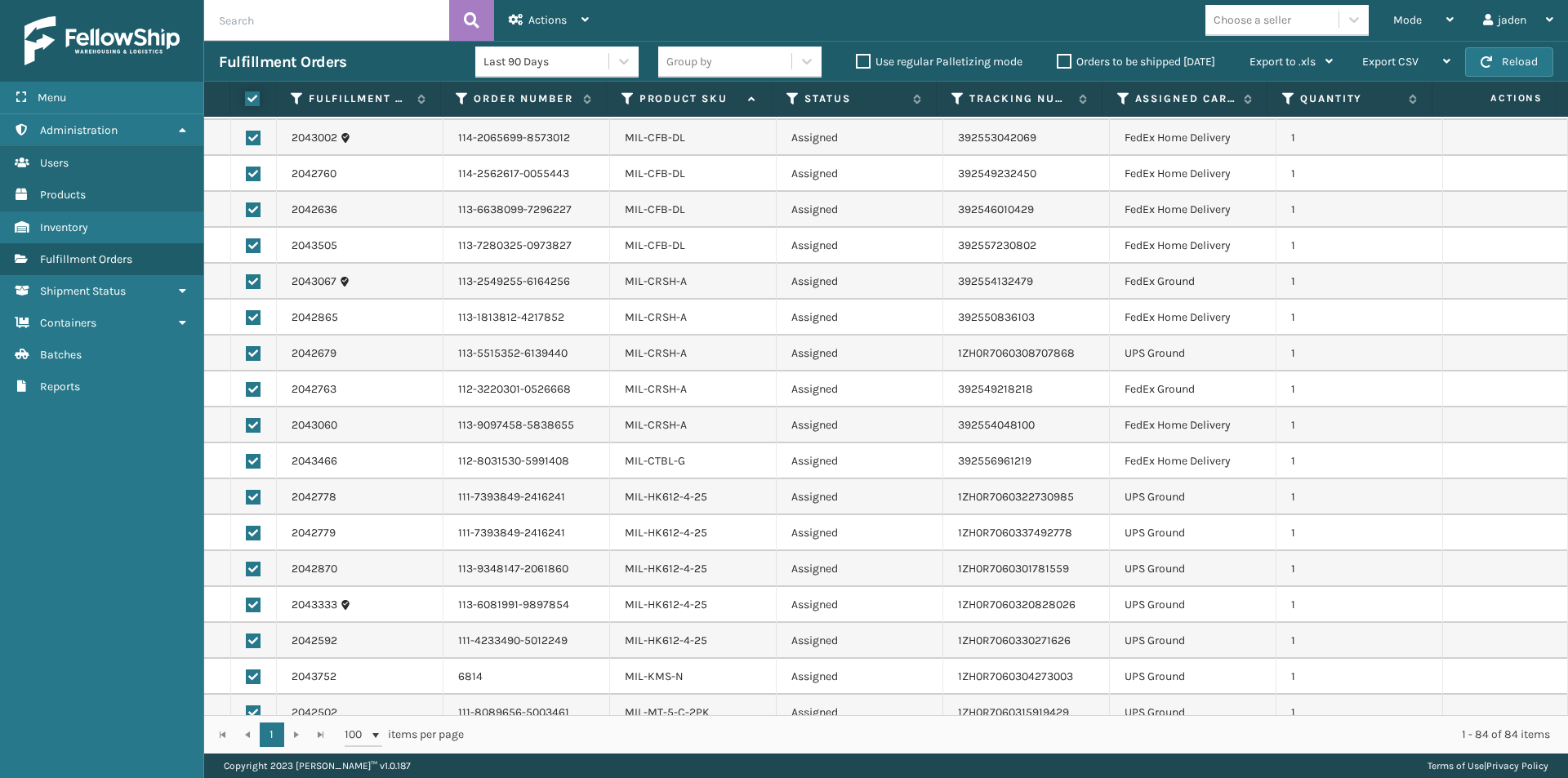
checkbox input "true"
click at [250, 99] on label at bounding box center [250, 99] width 11 height 15
click at [246, 99] on input "checkbox" at bounding box center [245, 99] width 1 height 11
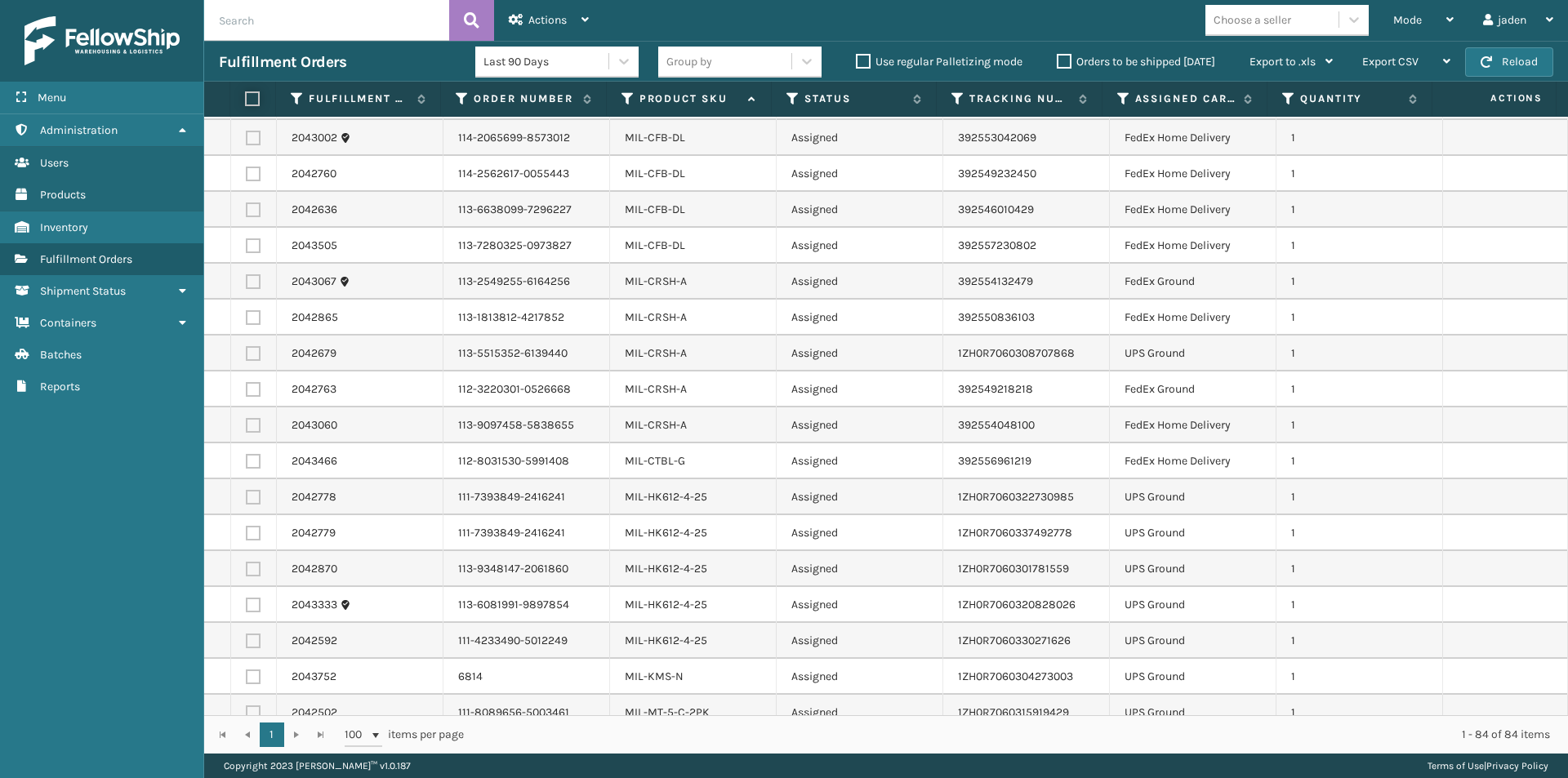
checkbox input "false"
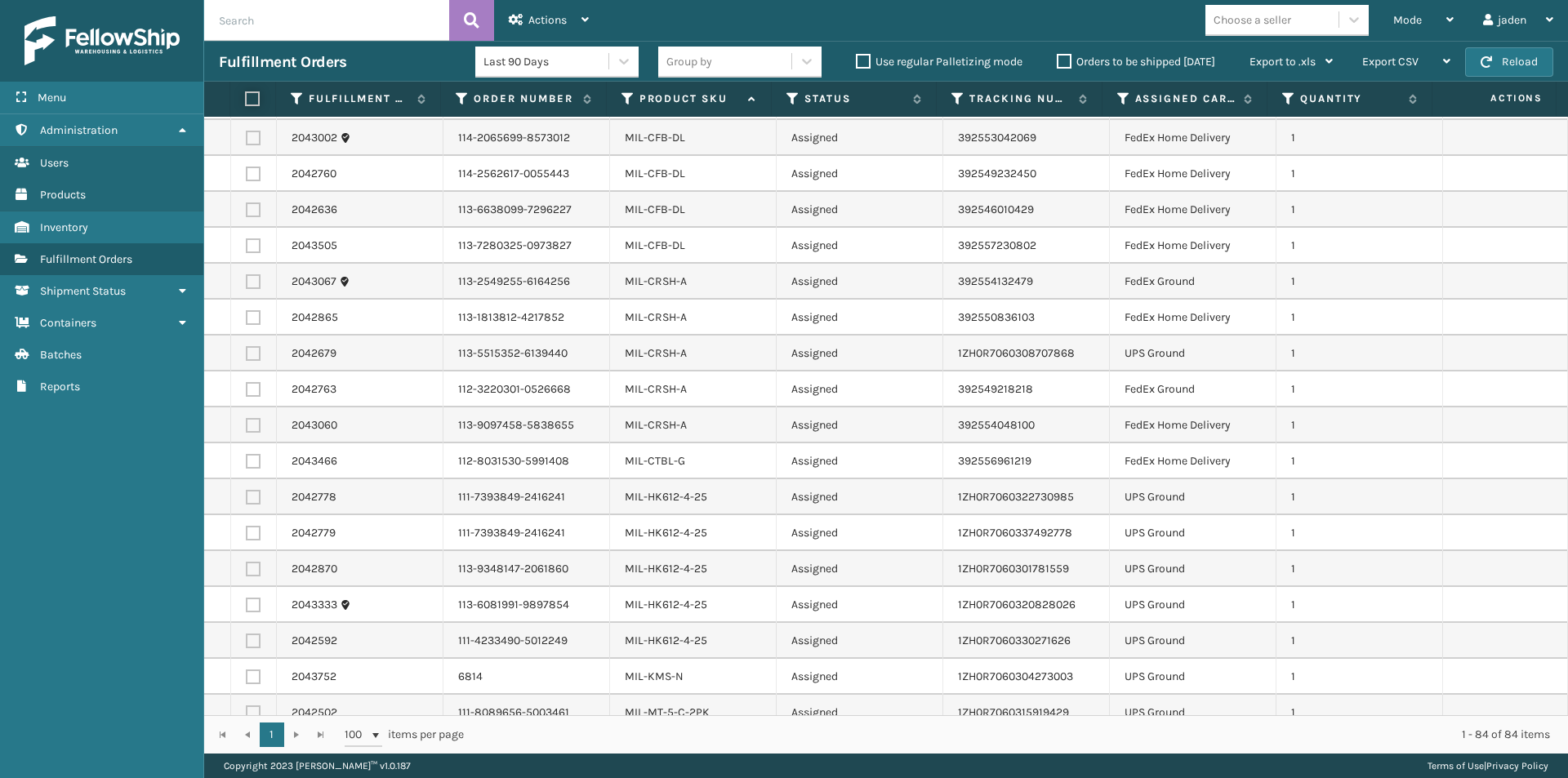
checkbox input "false"
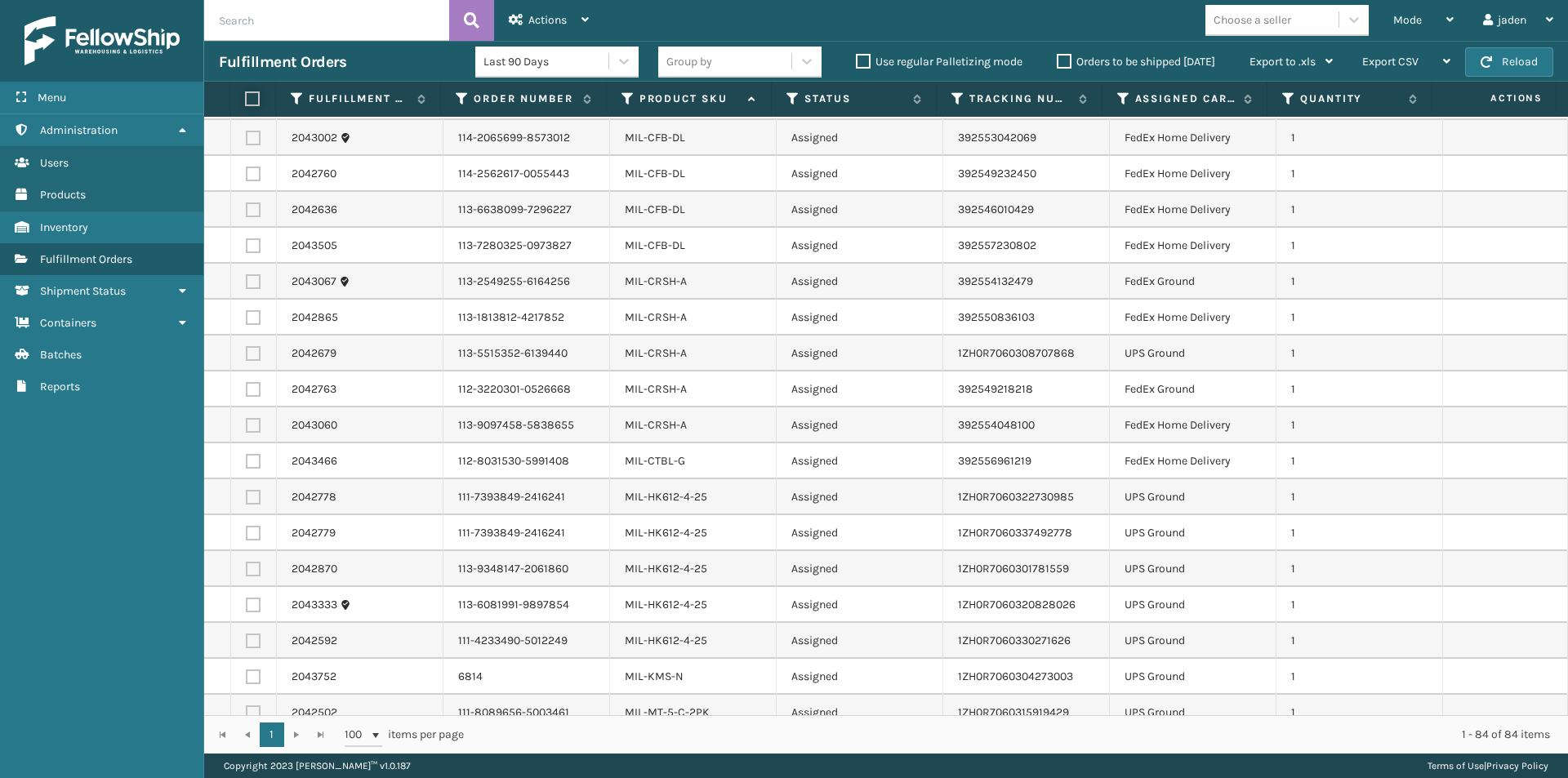
checkbox input "false"
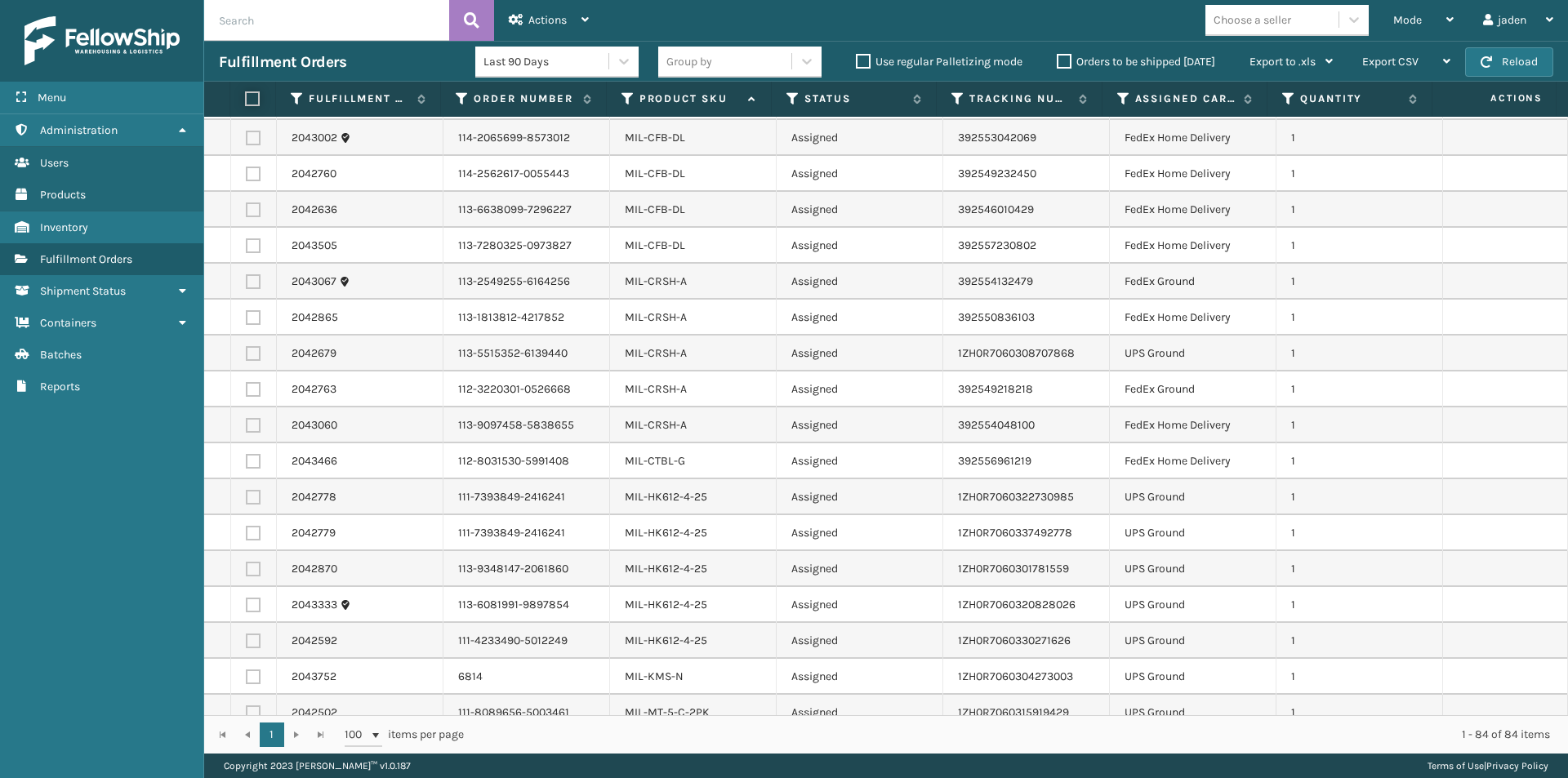
checkbox input "false"
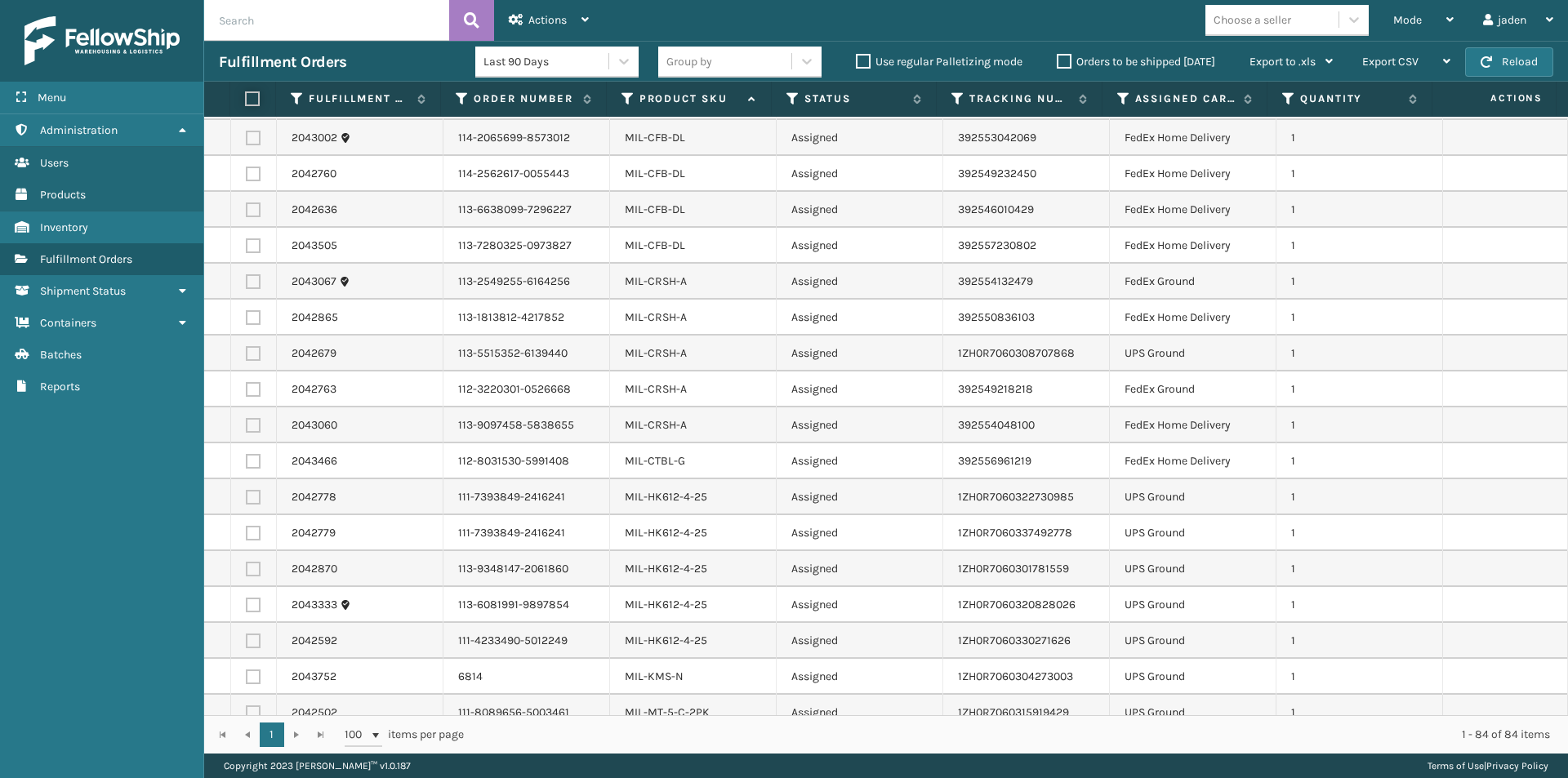
checkbox input "false"
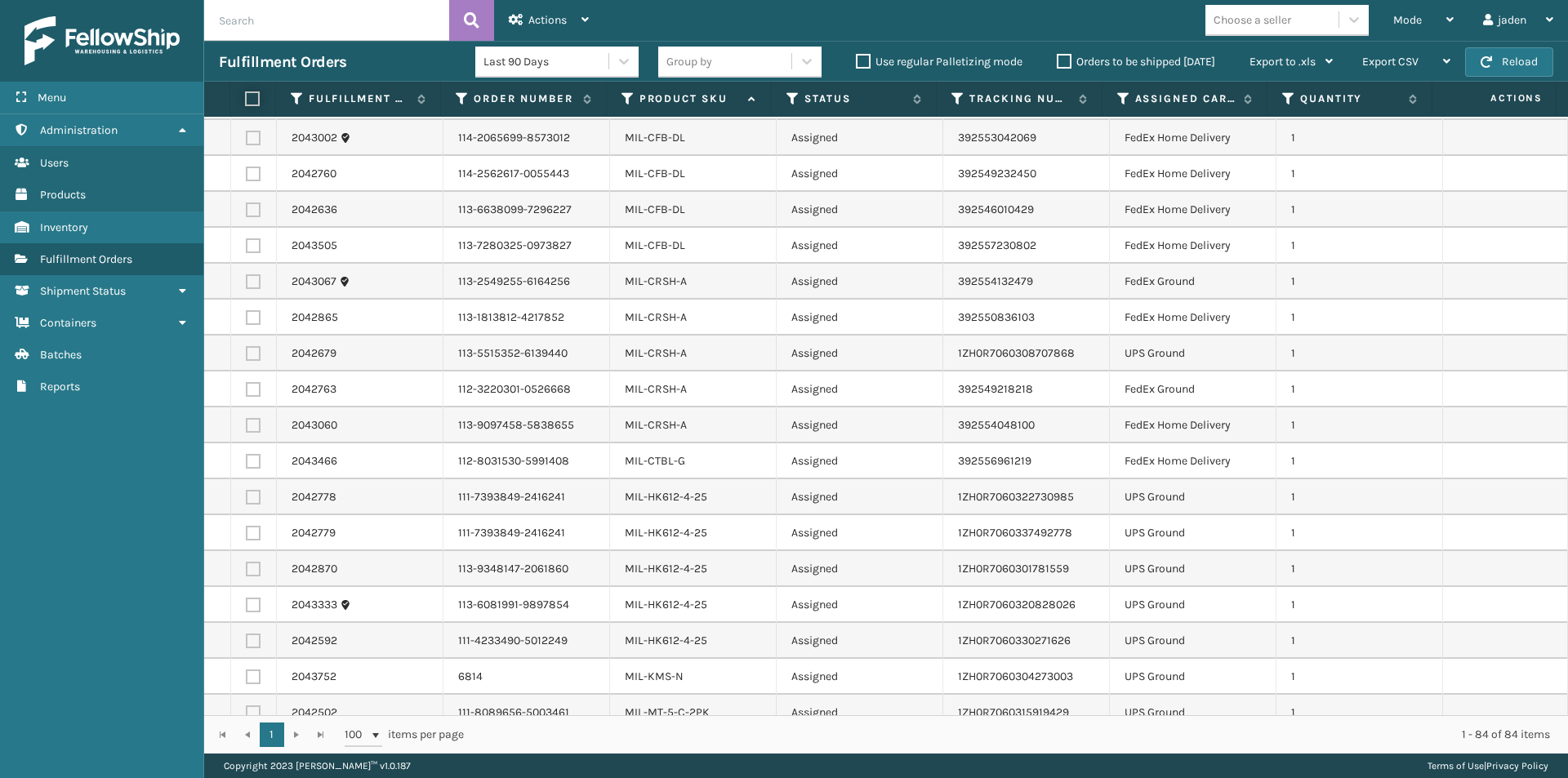
checkbox input "false"
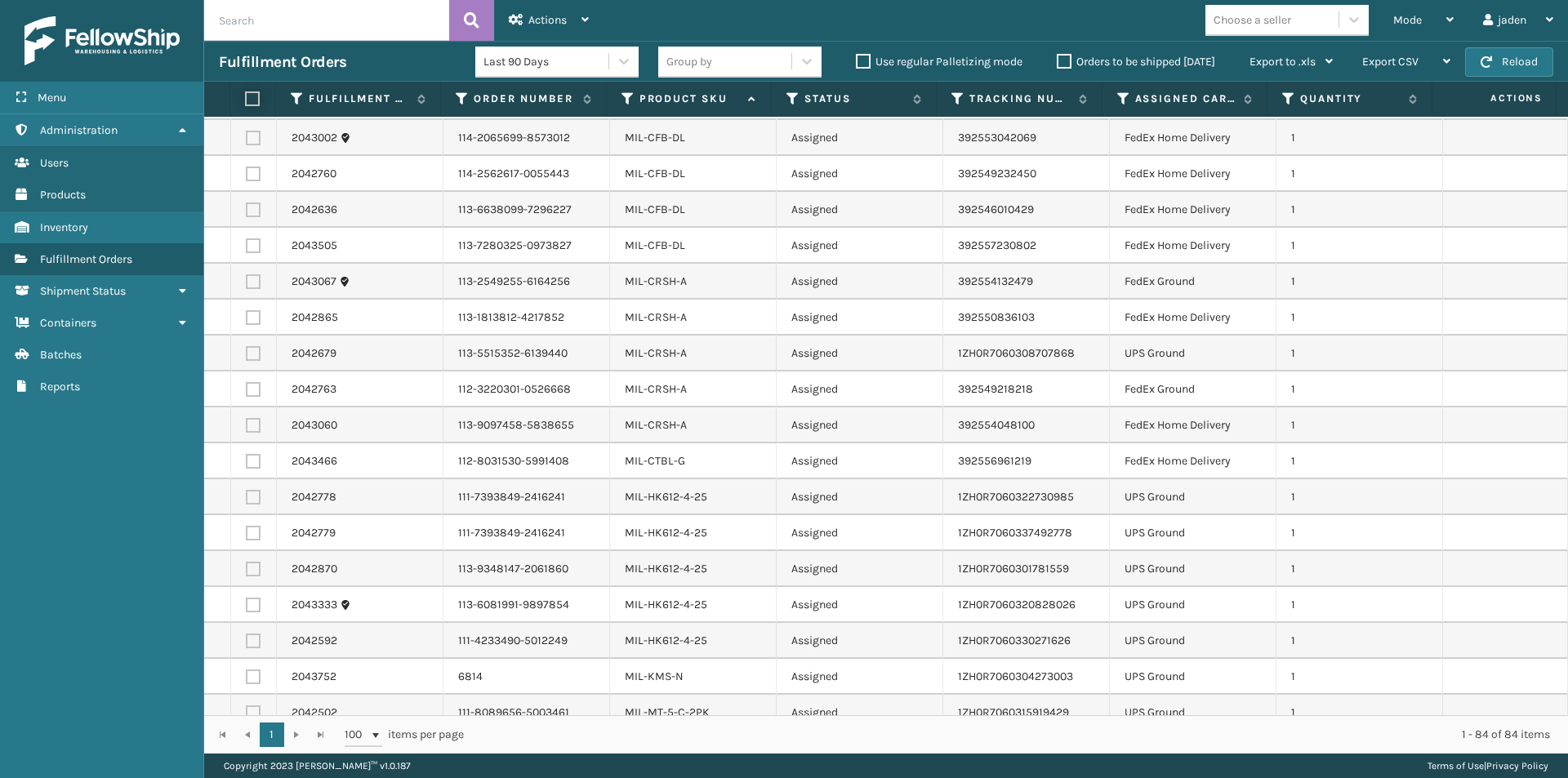
checkbox input "false"
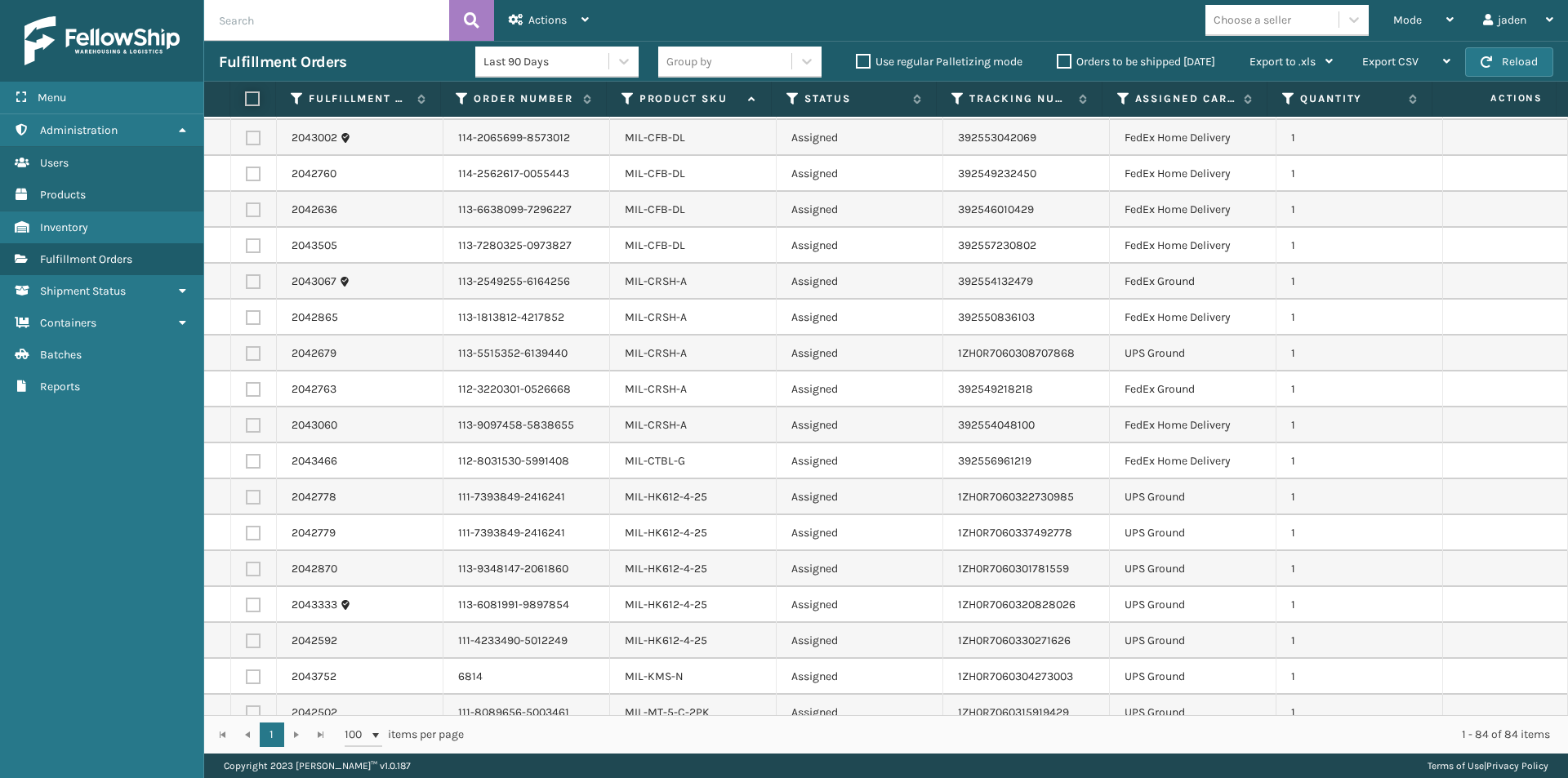
checkbox input "false"
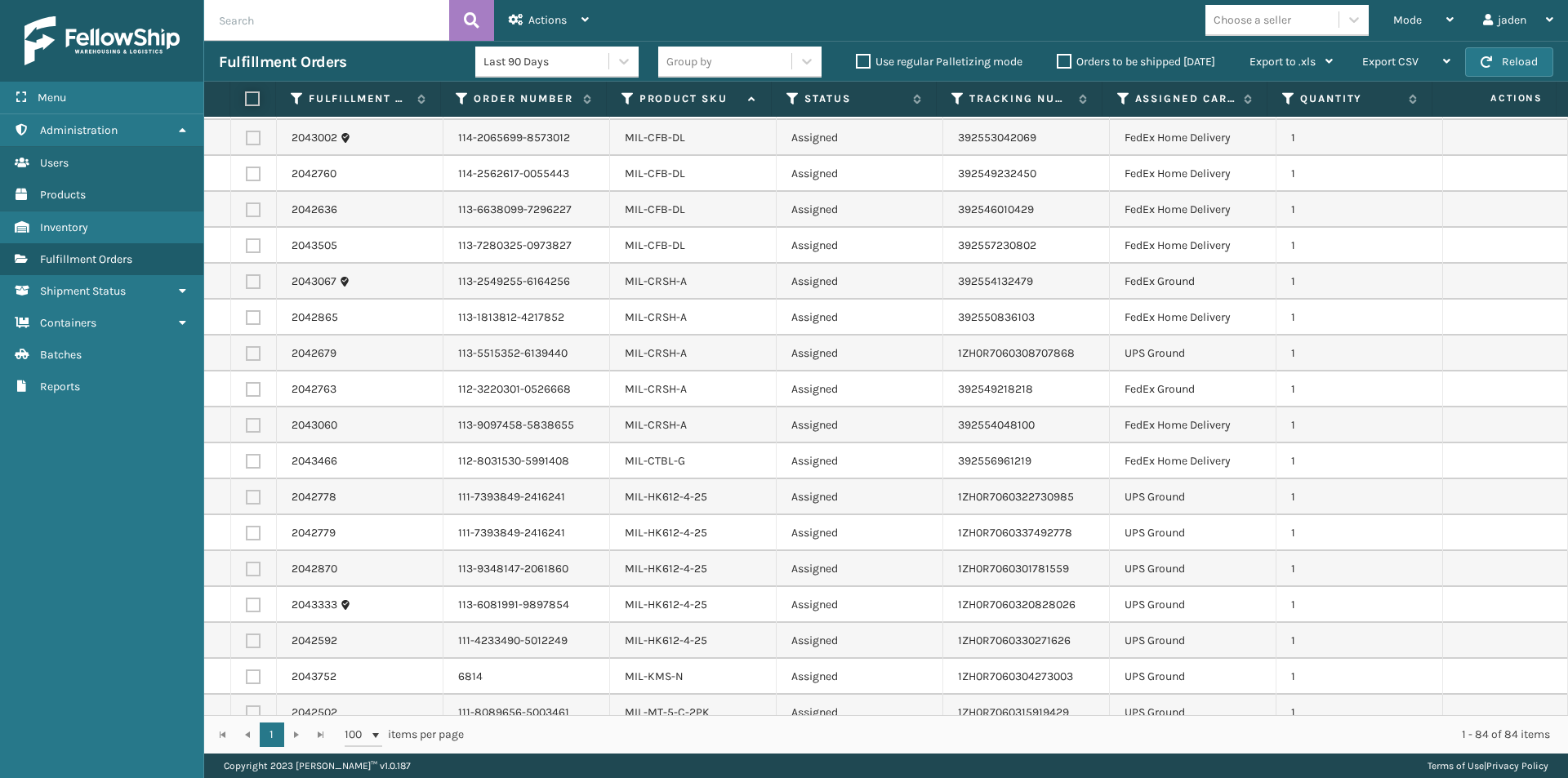
checkbox input "false"
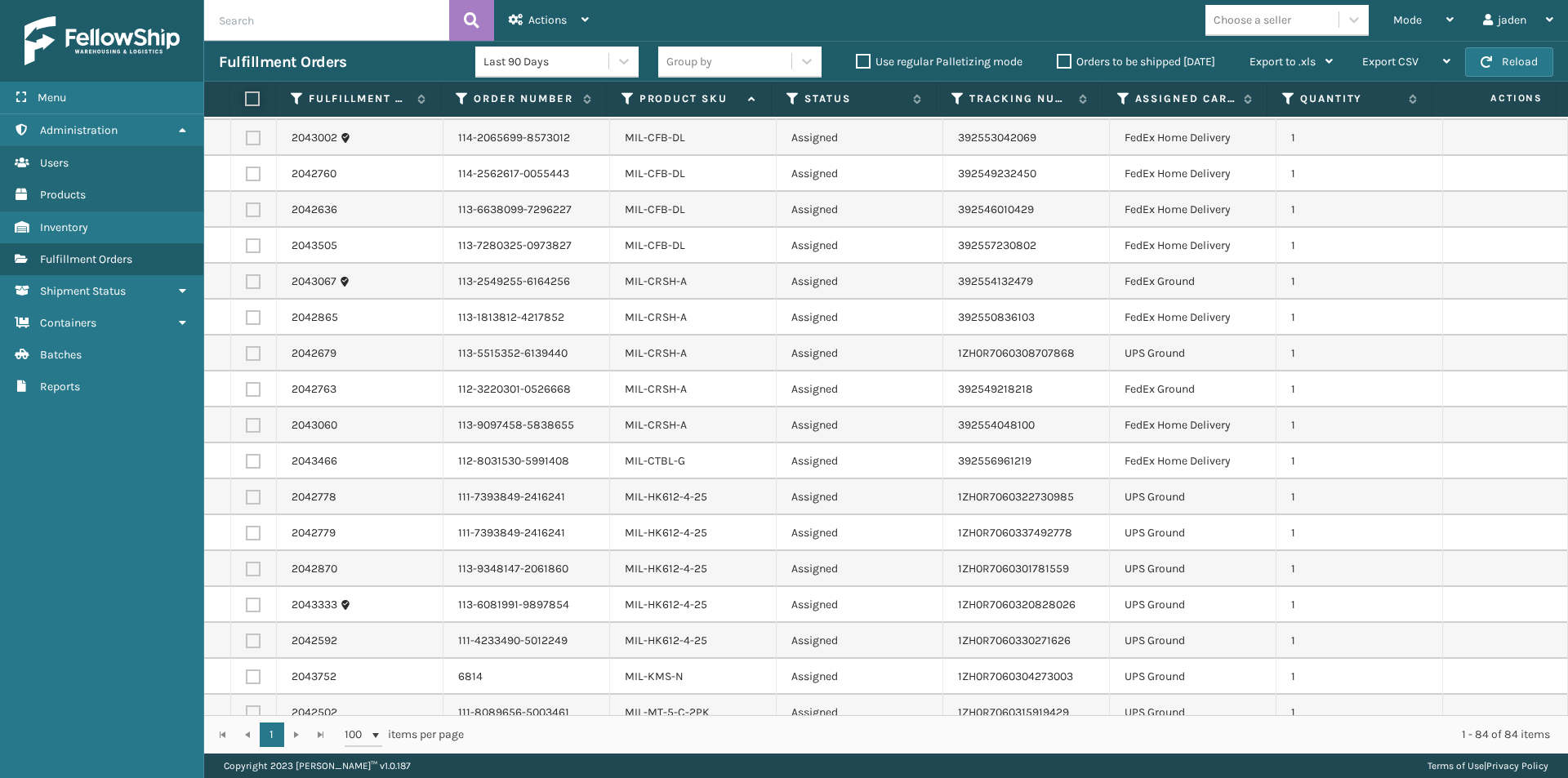
checkbox input "false"
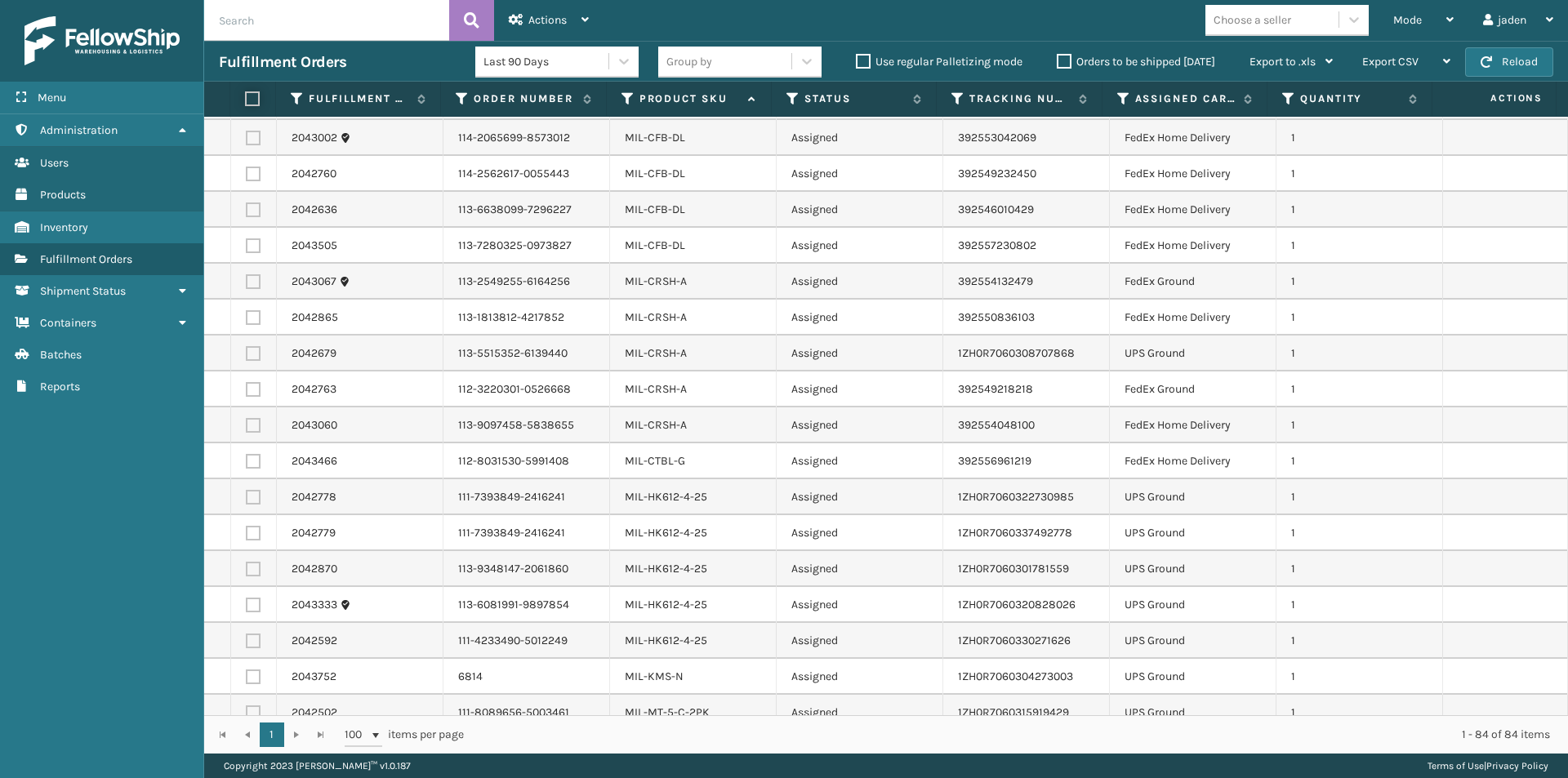
checkbox input "false"
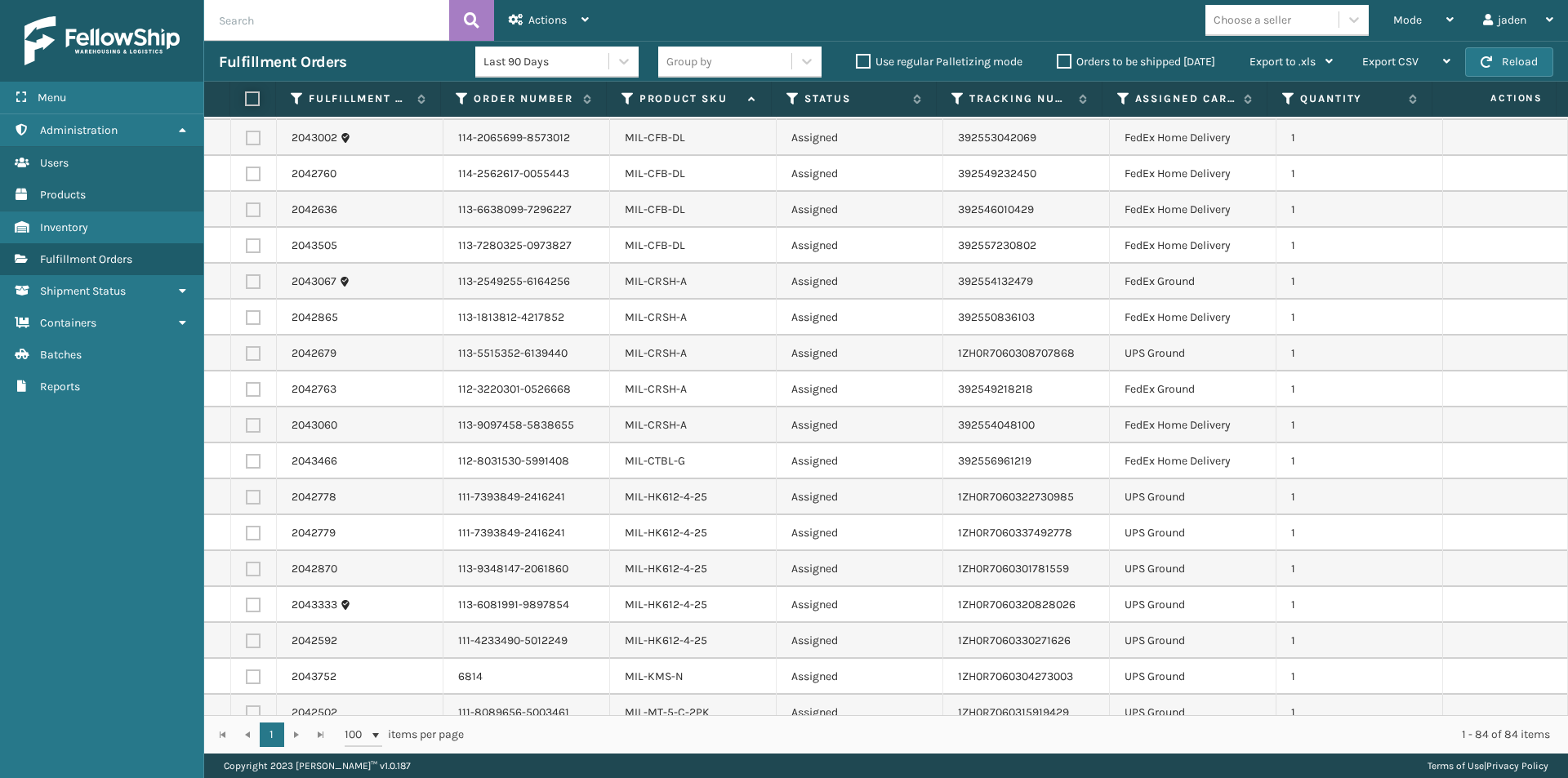
checkbox input "false"
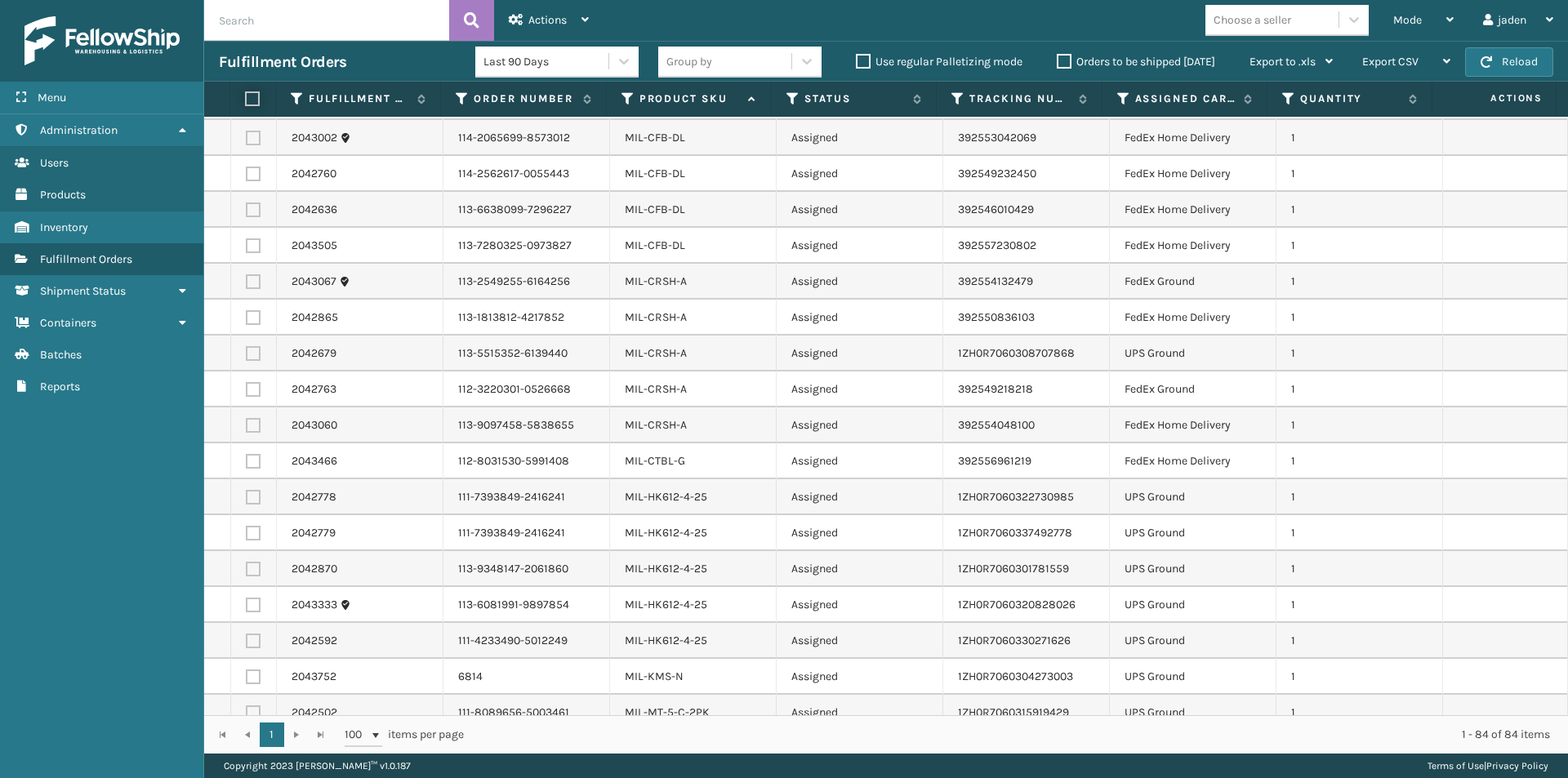
checkbox input "false"
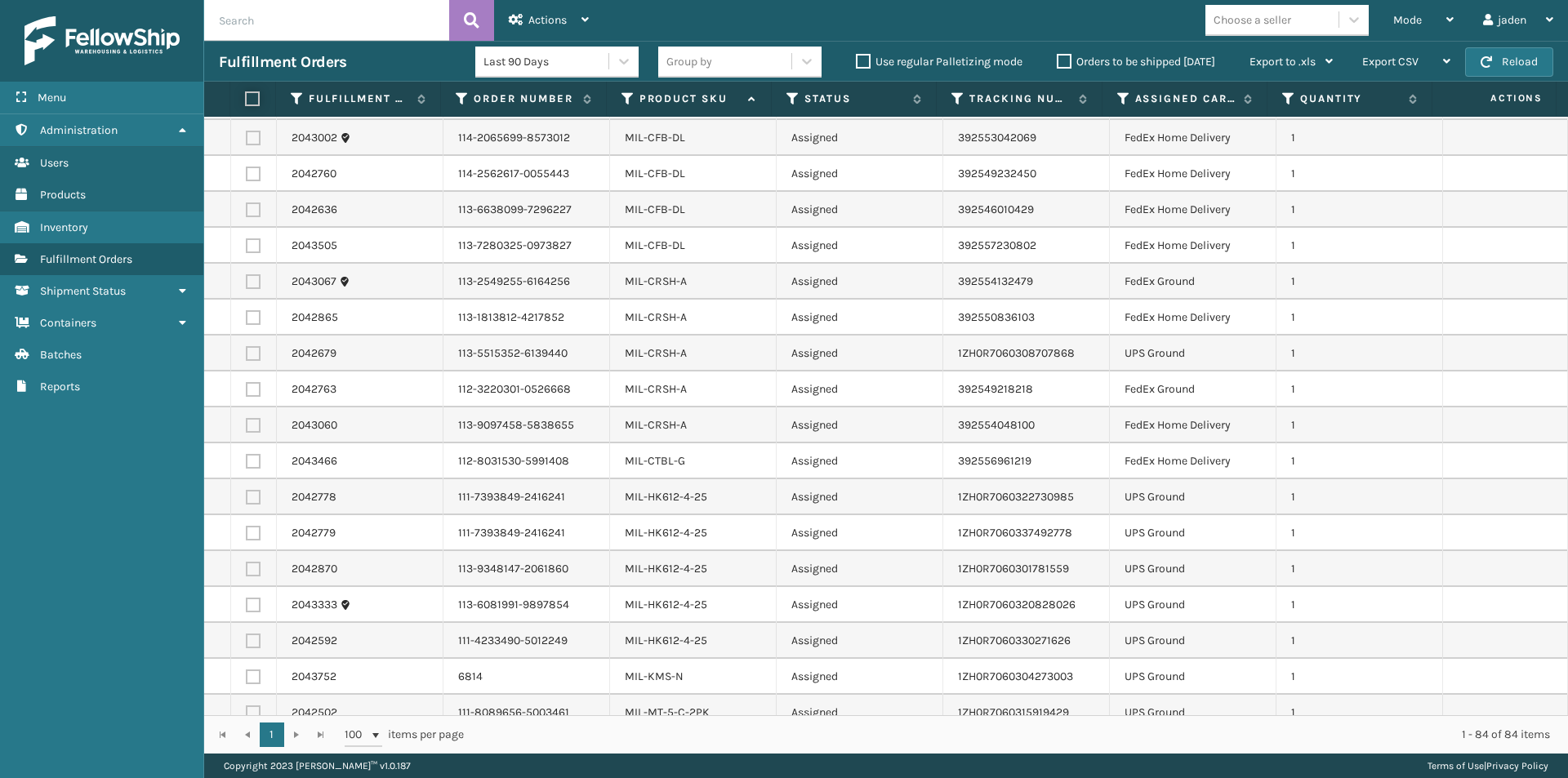
checkbox input "false"
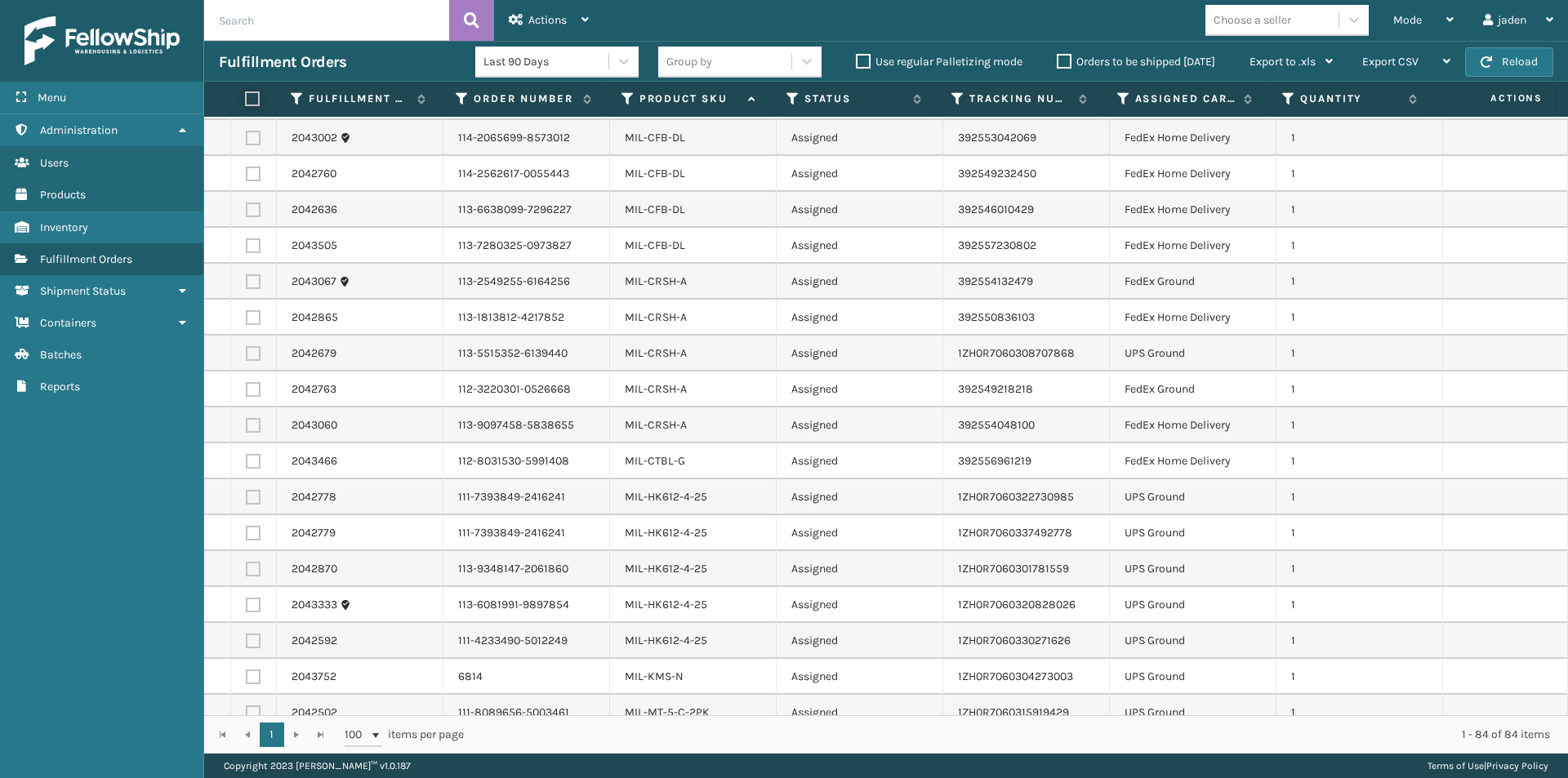
checkbox input "false"
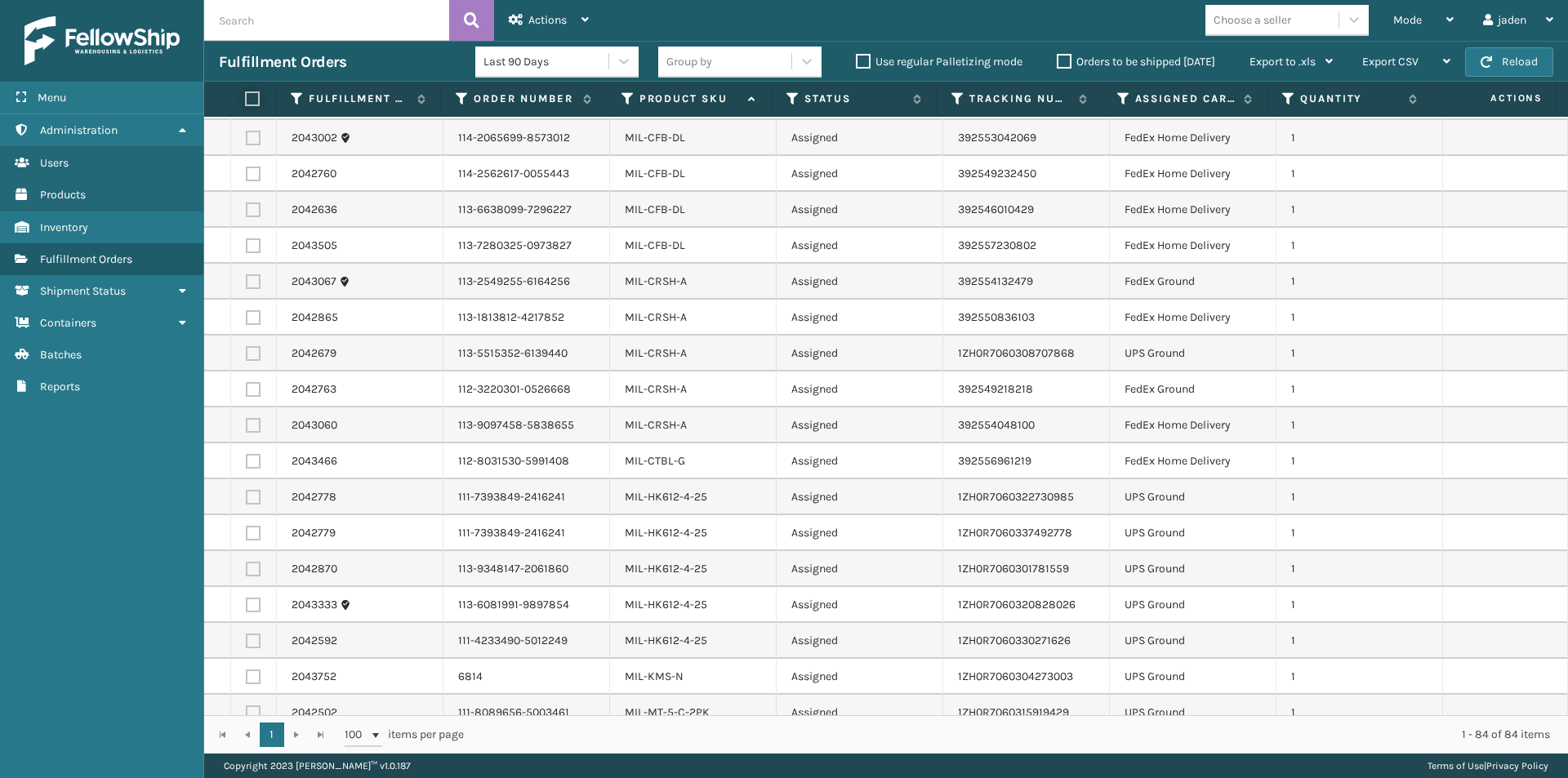
checkbox input "false"
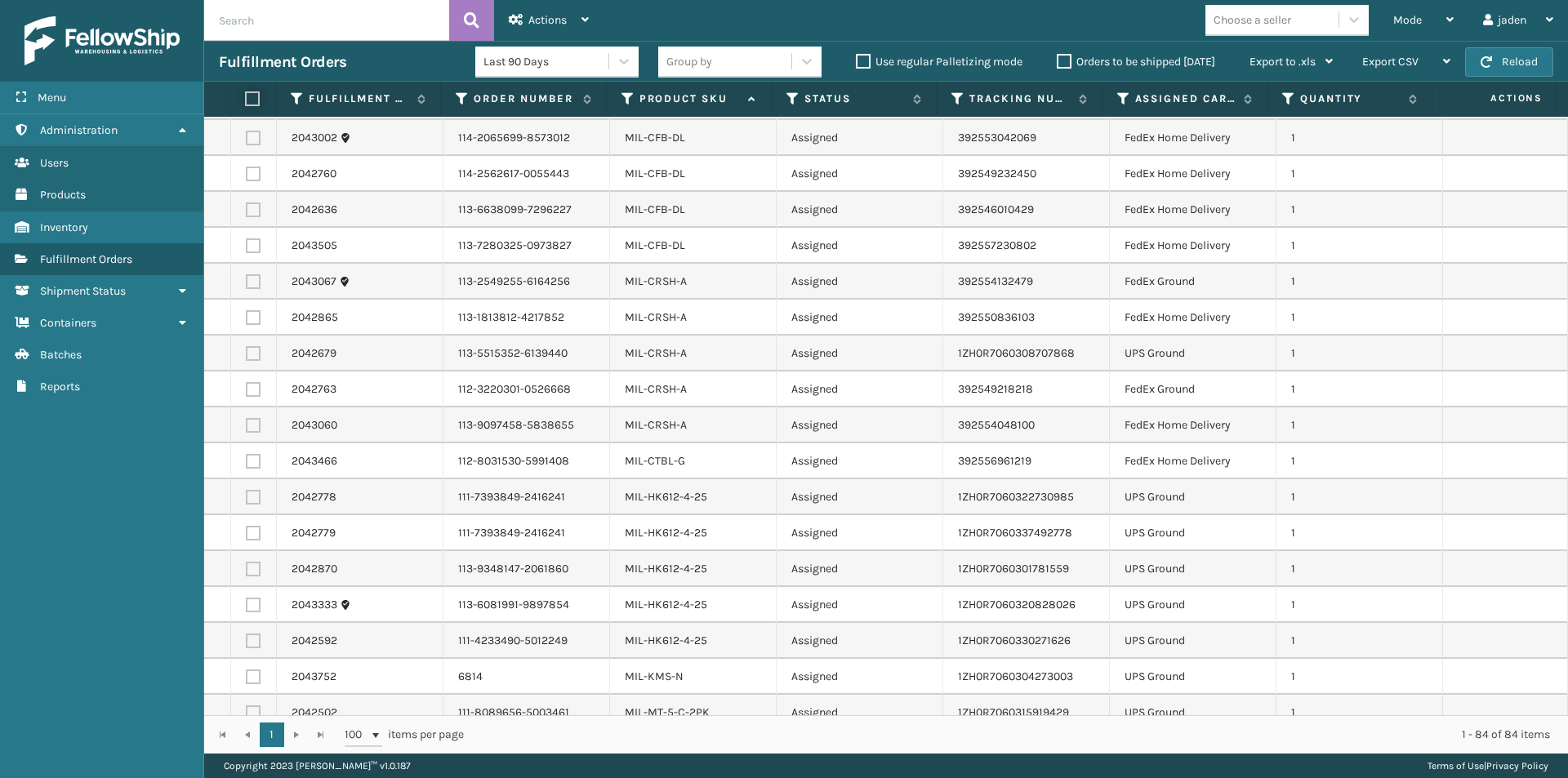
checkbox input "false"
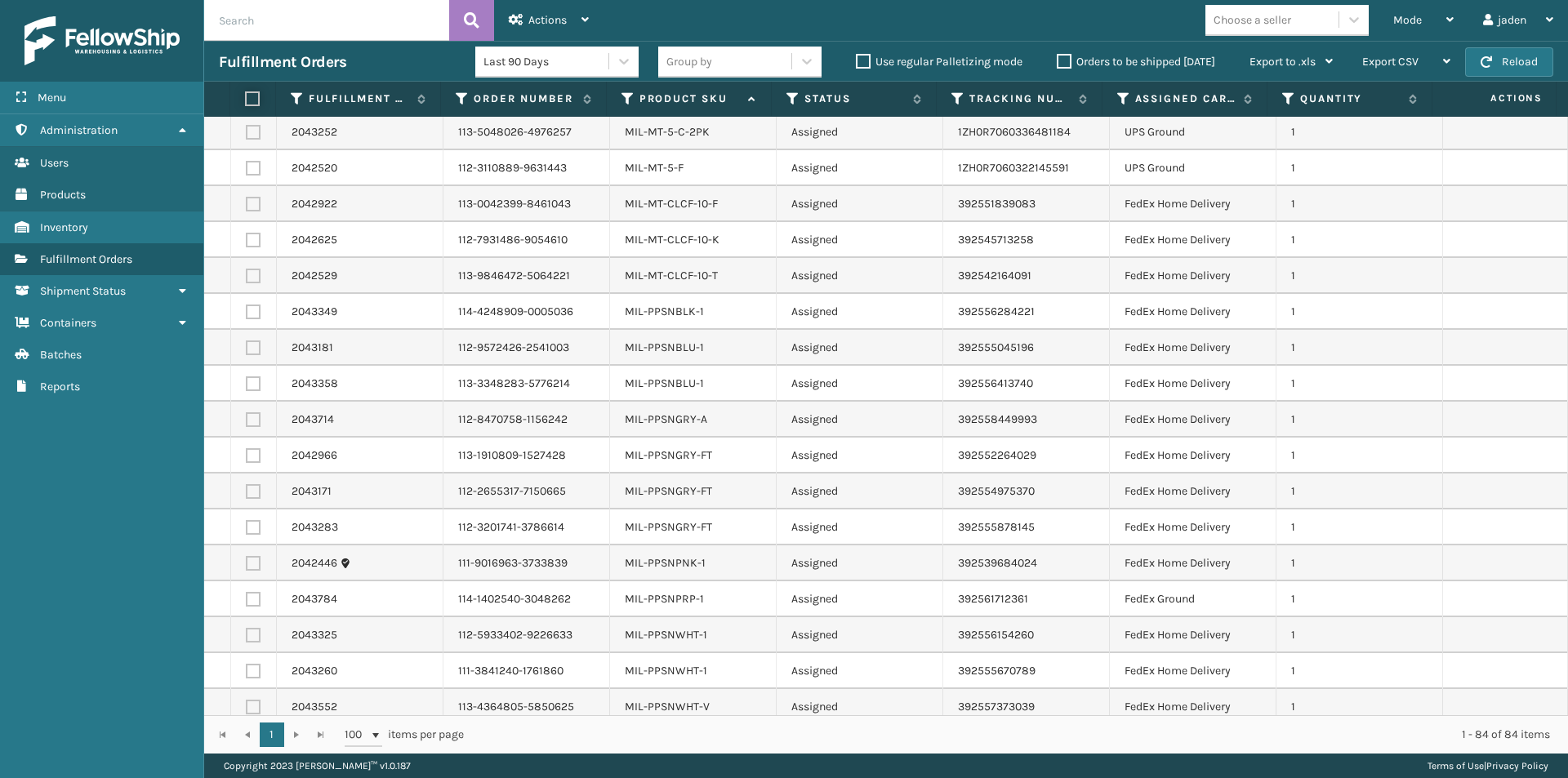
scroll to position [2122, 0]
click at [247, 312] on label at bounding box center [253, 311] width 15 height 15
click at [247, 312] on input "checkbox" at bounding box center [246, 309] width 1 height 11
checkbox input "true"
click at [255, 349] on label at bounding box center [253, 347] width 15 height 15
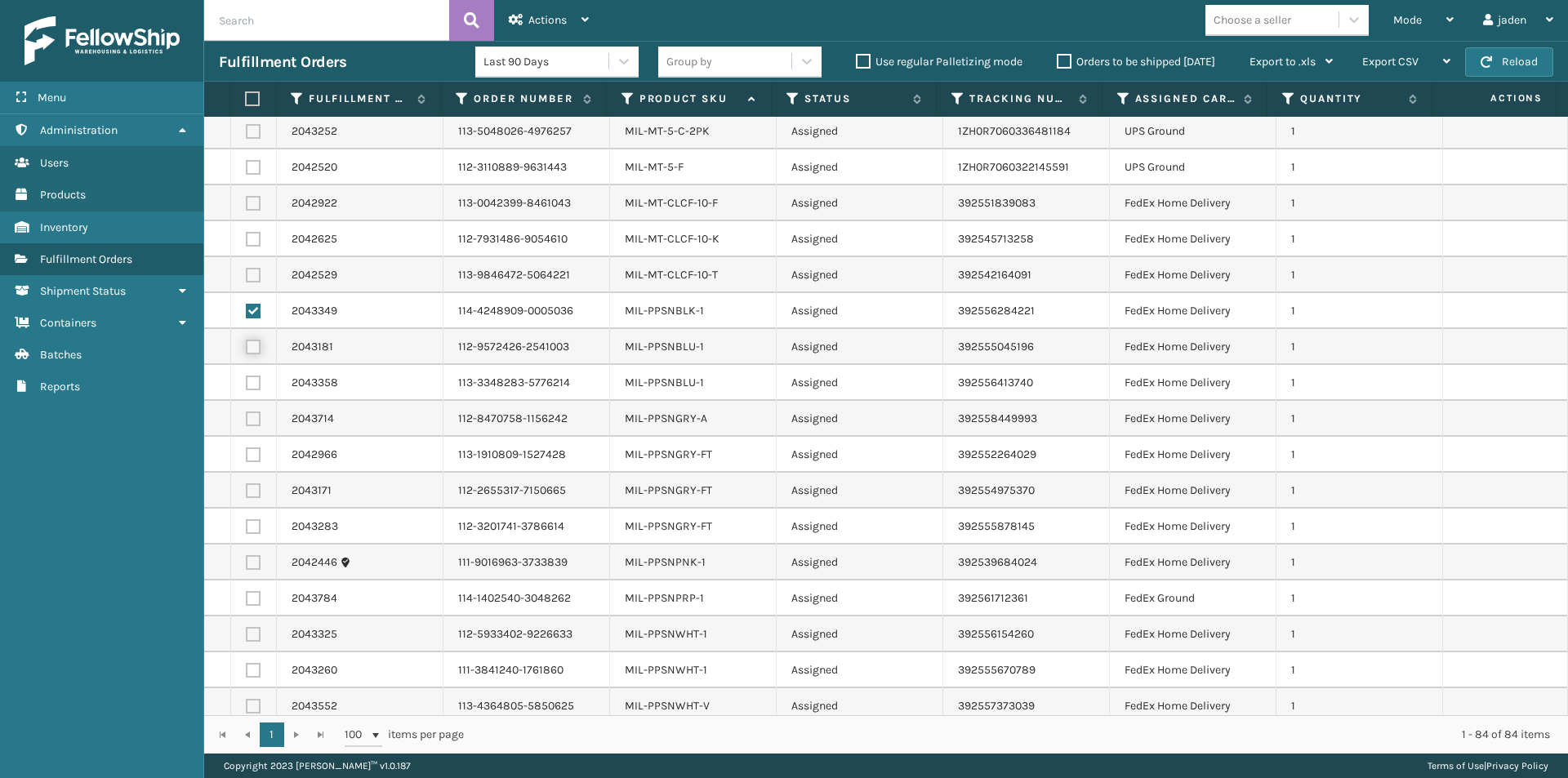
click at [247, 349] on input "checkbox" at bounding box center [246, 344] width 1 height 11
checkbox input "true"
drag, startPoint x: 255, startPoint y: 380, endPoint x: 251, endPoint y: 390, distance: 10.8
click at [254, 380] on label at bounding box center [253, 383] width 15 height 15
click at [247, 380] on input "checkbox" at bounding box center [246, 380] width 1 height 11
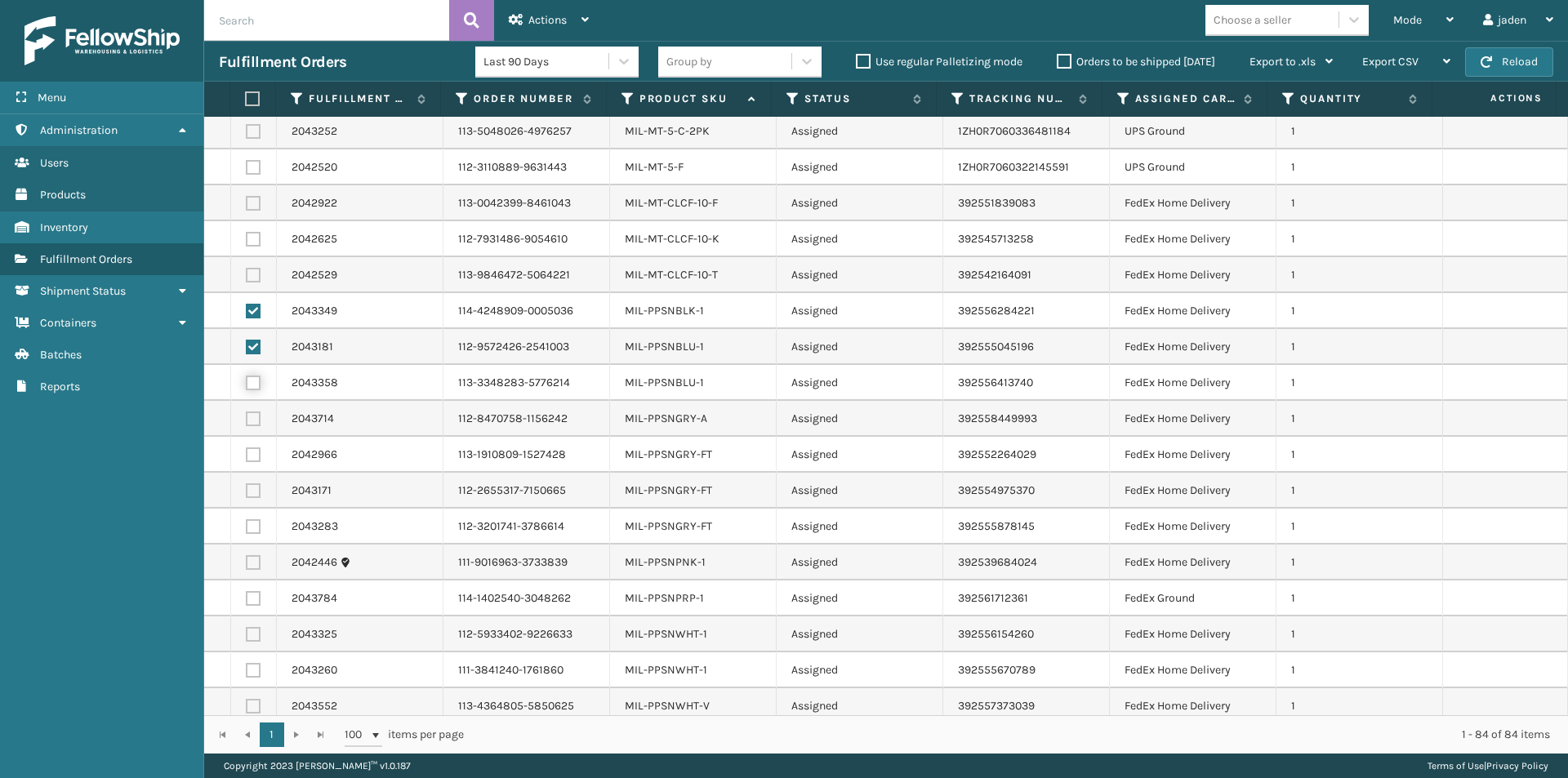
checkbox input "true"
click at [257, 456] on label at bounding box center [253, 454] width 15 height 15
click at [247, 456] on input "checkbox" at bounding box center [246, 452] width 1 height 11
checkbox input "true"
click at [254, 428] on td at bounding box center [254, 419] width 46 height 36
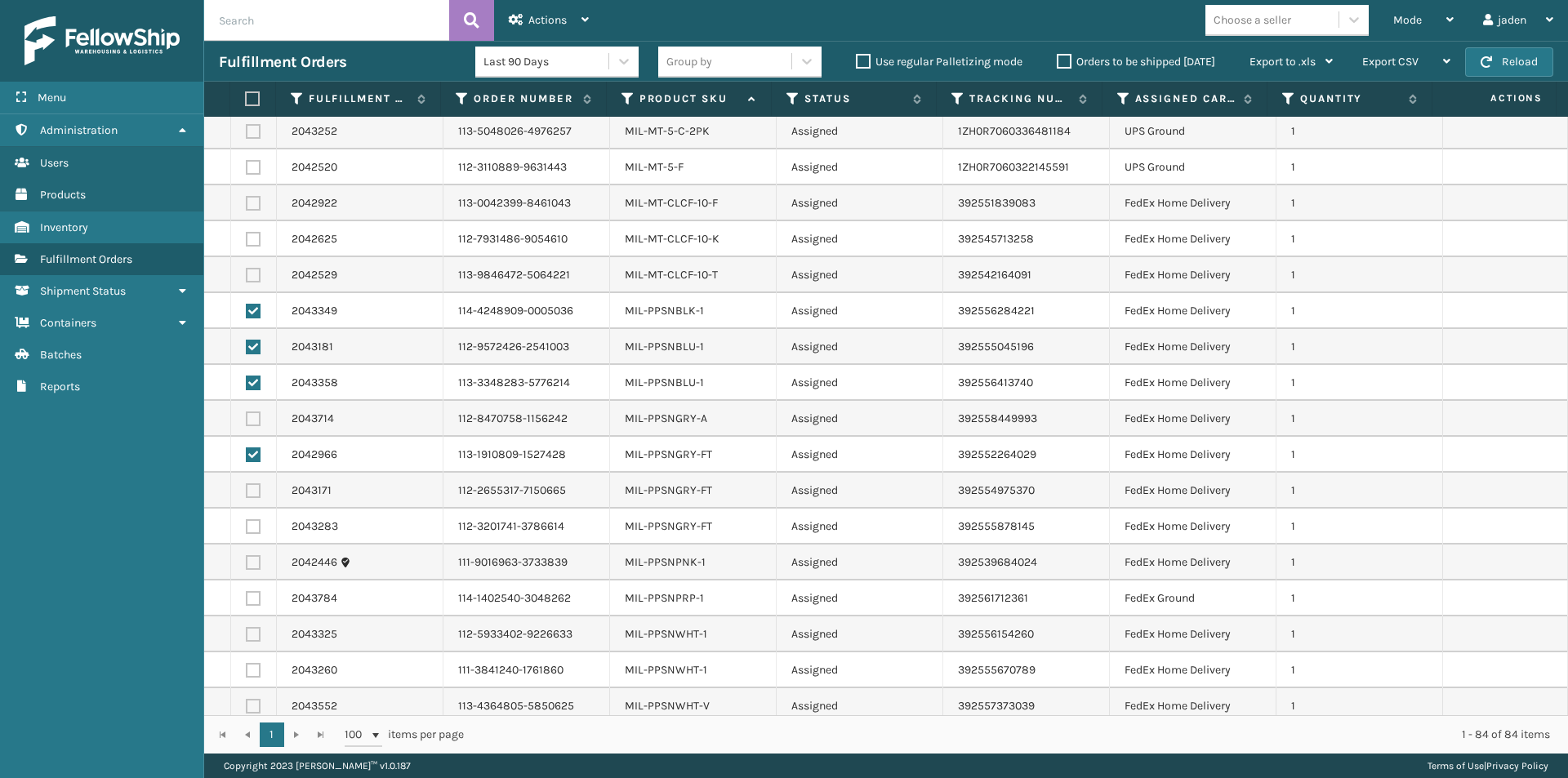
click at [252, 416] on label at bounding box center [253, 419] width 15 height 15
click at [247, 416] on input "checkbox" at bounding box center [246, 417] width 1 height 11
checkbox input "true"
click at [251, 527] on label at bounding box center [253, 527] width 15 height 15
click at [247, 527] on input "checkbox" at bounding box center [246, 524] width 1 height 11
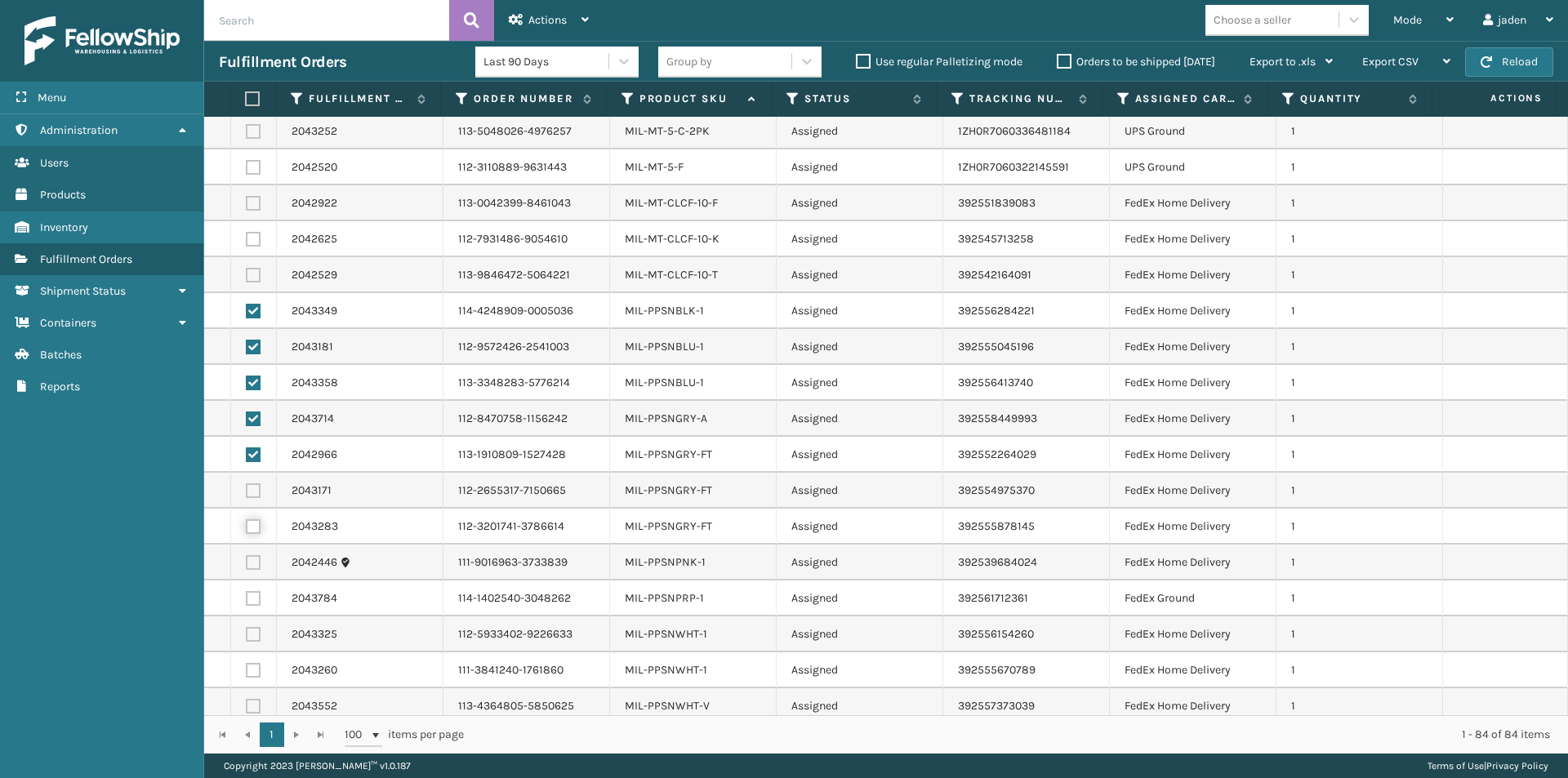
checkbox input "true"
click at [246, 489] on label at bounding box center [253, 490] width 15 height 15
click at [246, 489] on input "checkbox" at bounding box center [246, 488] width 1 height 11
checkbox input "true"
click at [260, 705] on label at bounding box center [253, 707] width 15 height 15
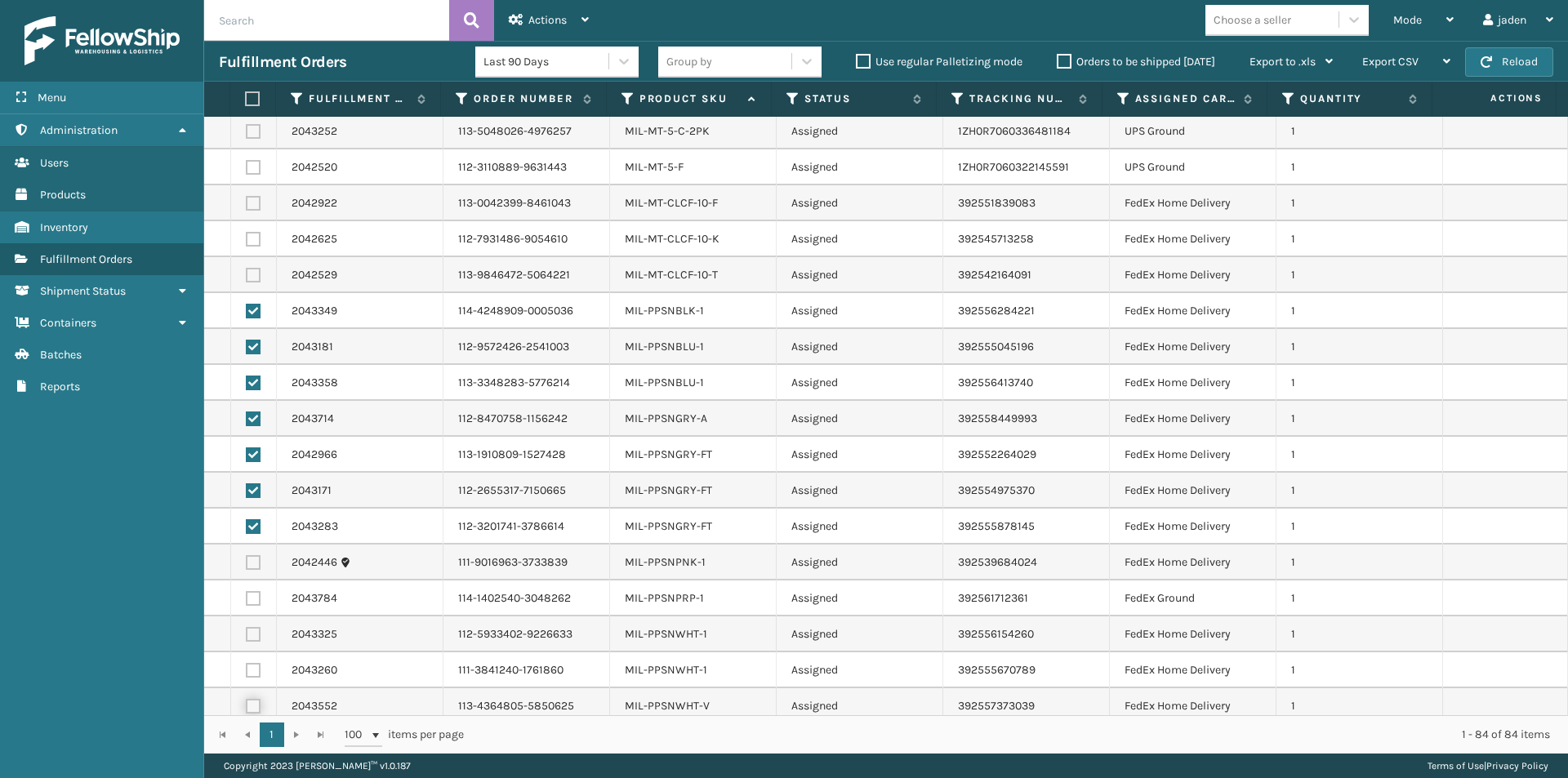
click at [247, 705] on input "checkbox" at bounding box center [246, 704] width 1 height 11
checkbox input "true"
click at [257, 667] on label at bounding box center [253, 670] width 15 height 15
click at [247, 667] on input "checkbox" at bounding box center [246, 668] width 1 height 11
checkbox input "true"
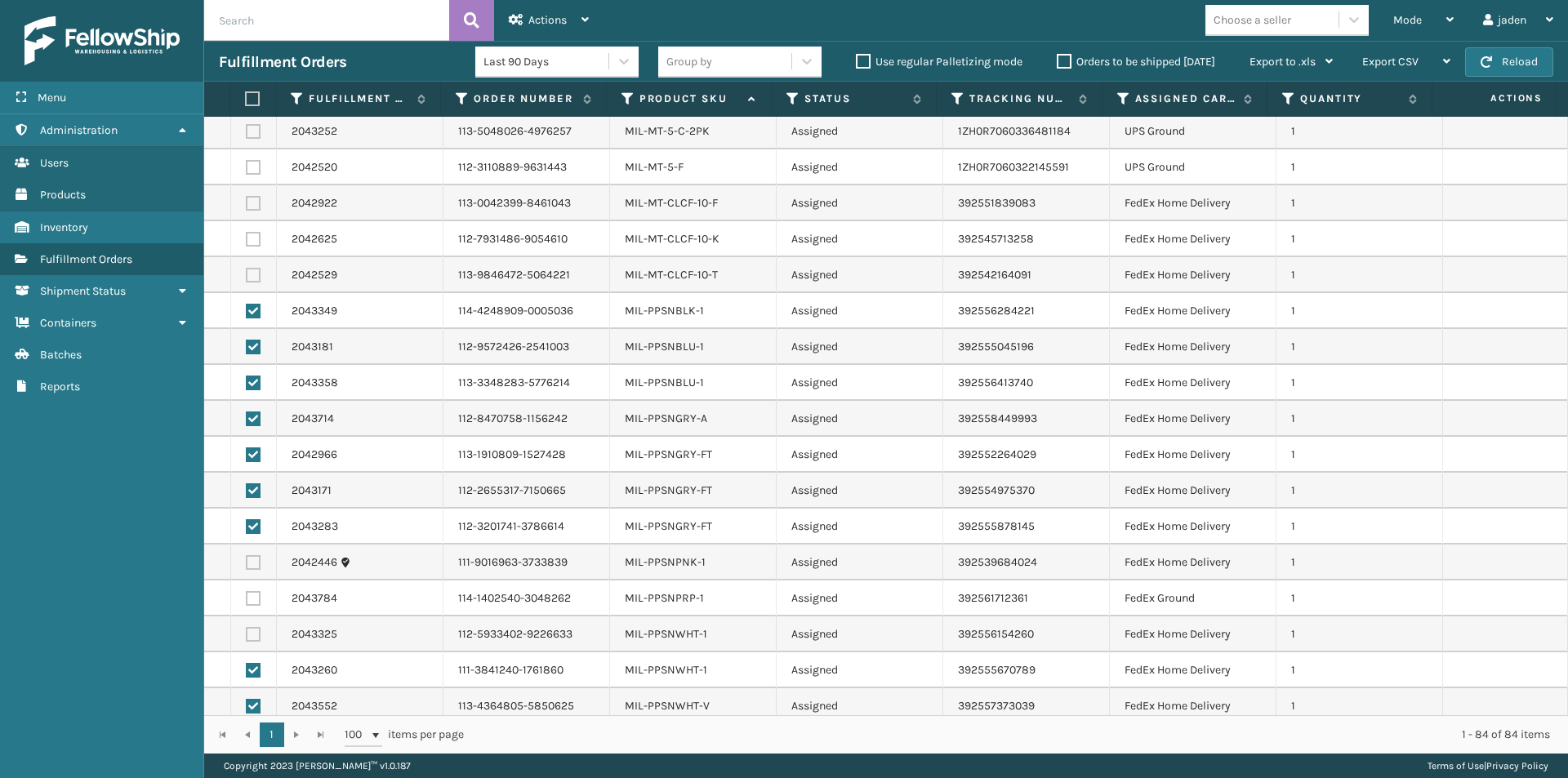
click at [256, 627] on label at bounding box center [253, 634] width 15 height 15
click at [247, 627] on input "checkbox" at bounding box center [246, 632] width 1 height 11
checkbox input "true"
click at [254, 597] on label at bounding box center [253, 598] width 15 height 15
click at [247, 597] on input "checkbox" at bounding box center [246, 596] width 1 height 11
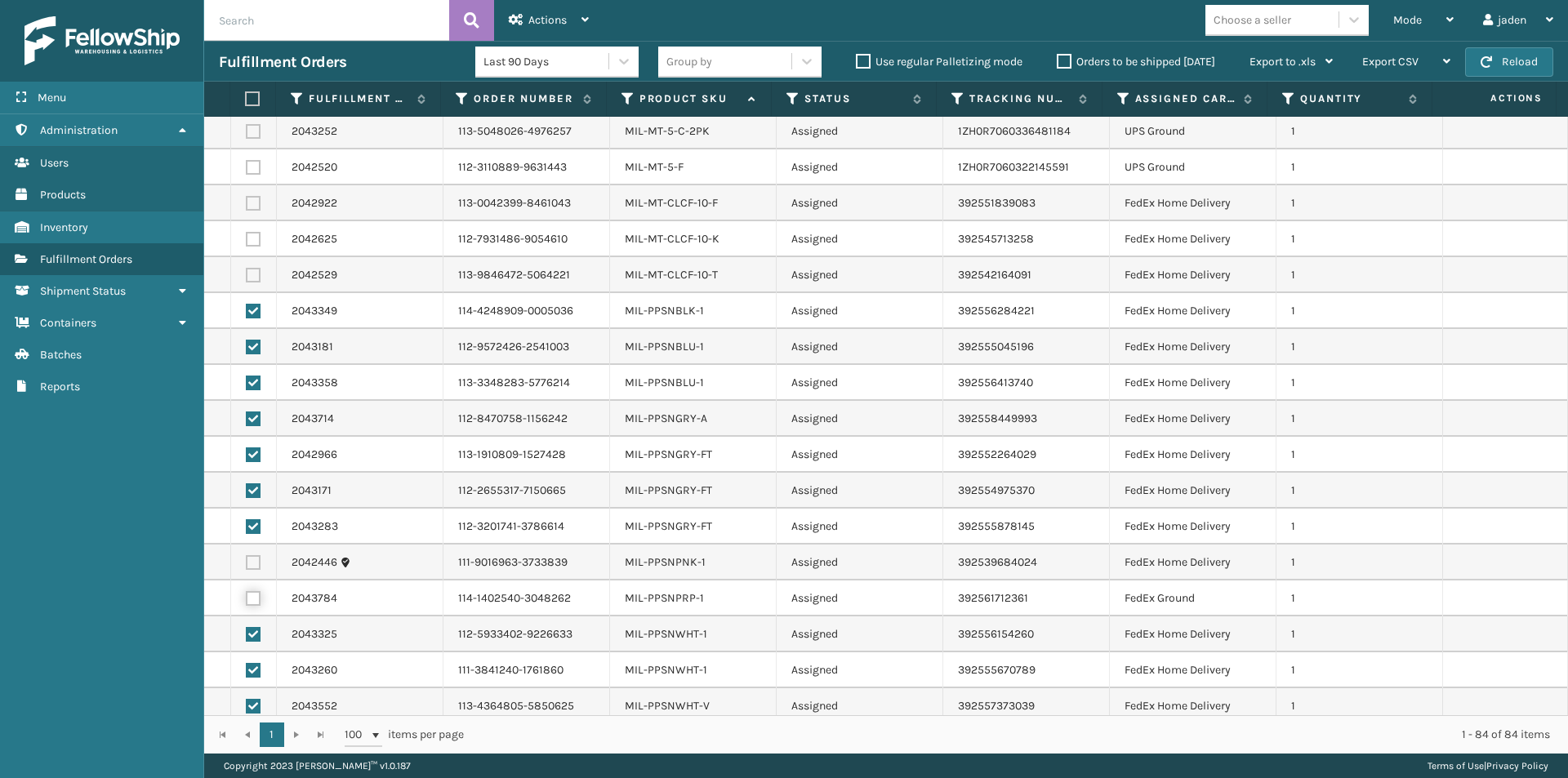
checkbox input "true"
click at [252, 556] on label at bounding box center [253, 563] width 15 height 15
click at [247, 556] on input "checkbox" at bounding box center [246, 560] width 1 height 11
checkbox input "true"
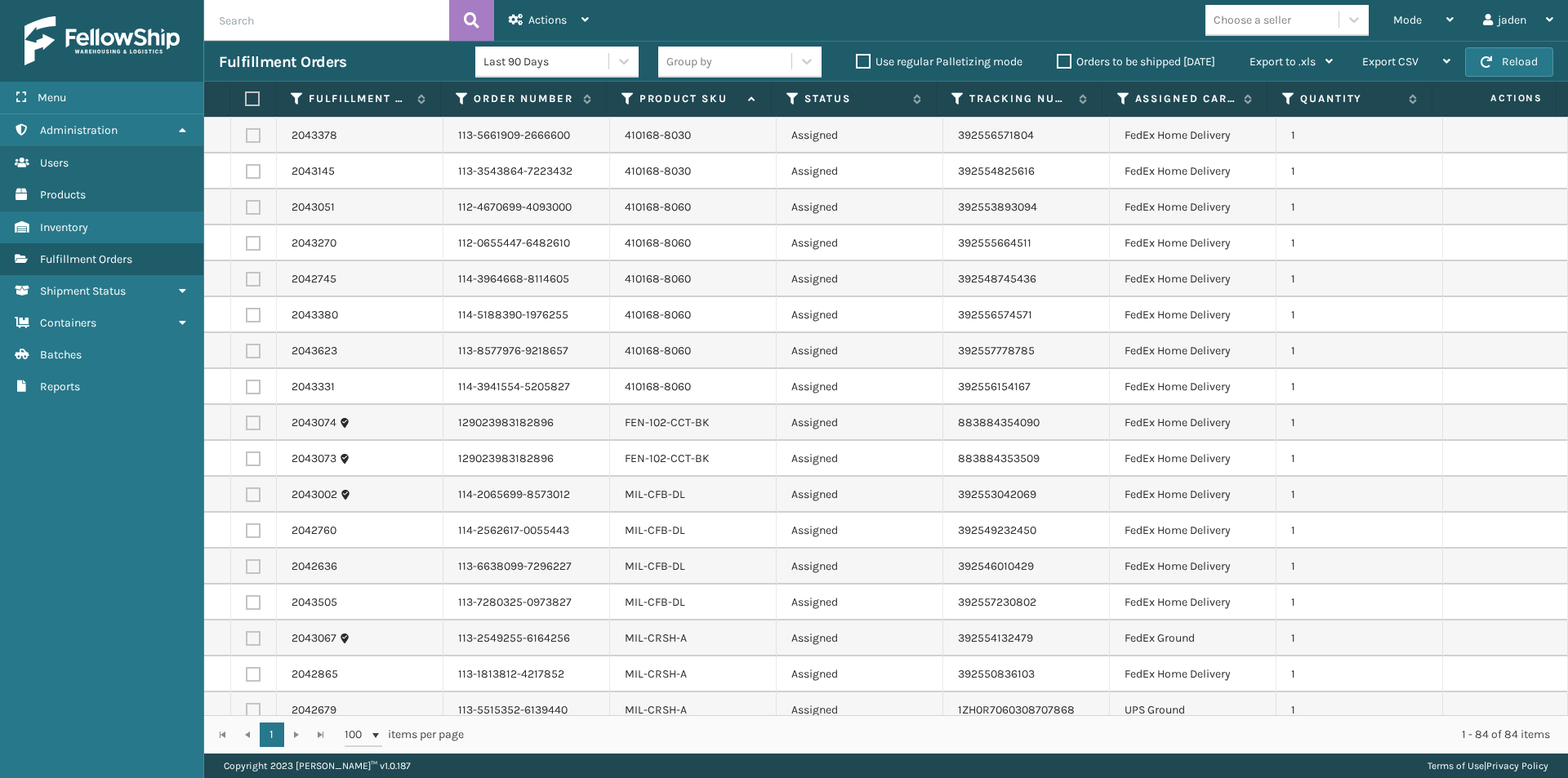
scroll to position [1031, 0]
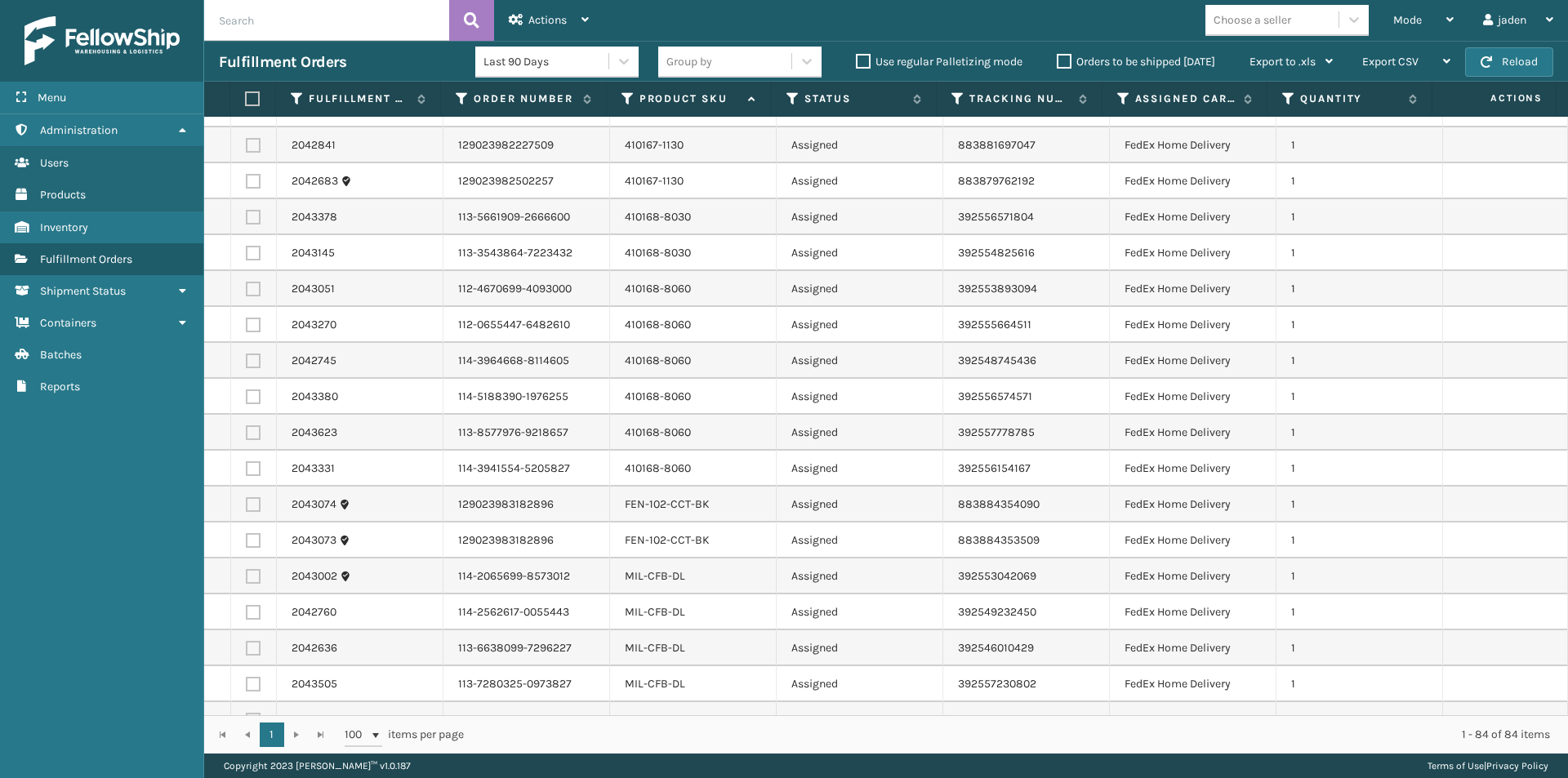
click at [255, 473] on label at bounding box center [253, 468] width 15 height 15
click at [247, 472] on input "checkbox" at bounding box center [246, 466] width 1 height 11
checkbox input "true"
click at [252, 433] on label at bounding box center [253, 433] width 15 height 15
click at [247, 433] on input "checkbox" at bounding box center [246, 430] width 1 height 11
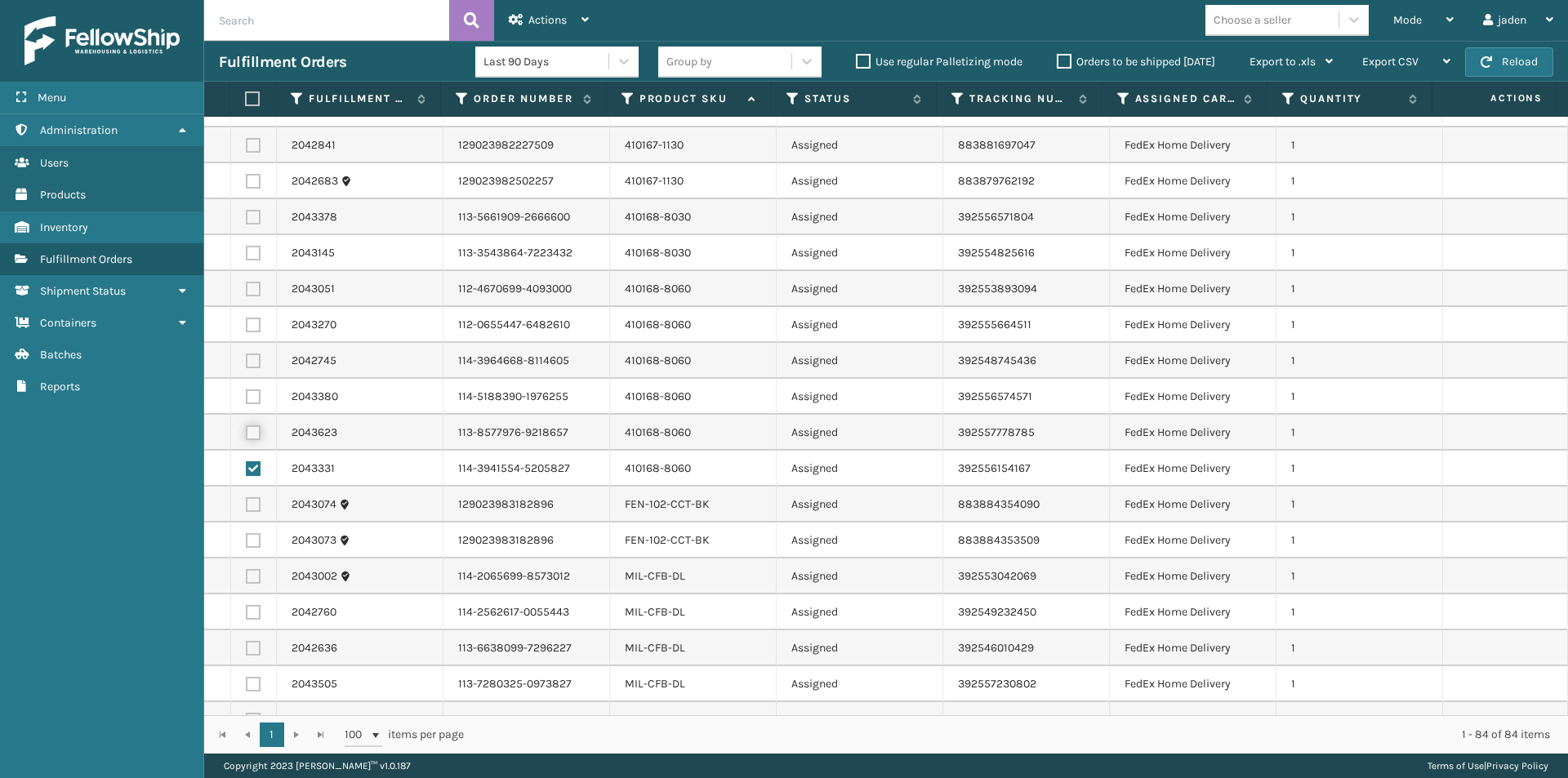
checkbox input "true"
click at [251, 393] on label at bounding box center [253, 397] width 15 height 15
click at [247, 393] on input "checkbox" at bounding box center [246, 394] width 1 height 11
checkbox input "true"
click at [247, 361] on label at bounding box center [253, 361] width 15 height 15
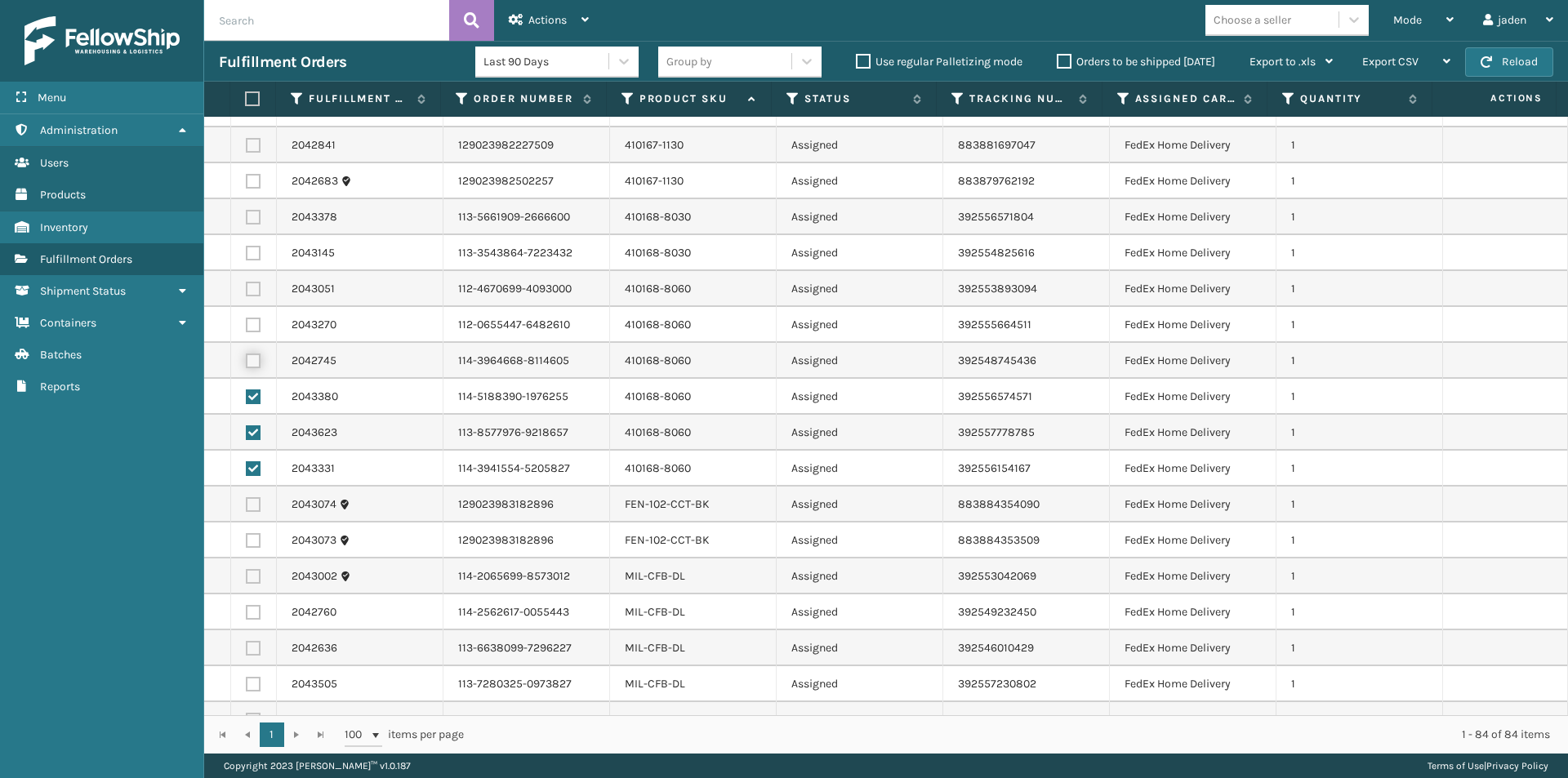
click at [247, 361] on input "checkbox" at bounding box center [246, 358] width 1 height 11
checkbox input "true"
click at [250, 320] on label at bounding box center [253, 325] width 15 height 15
click at [247, 320] on input "checkbox" at bounding box center [246, 323] width 1 height 11
checkbox input "true"
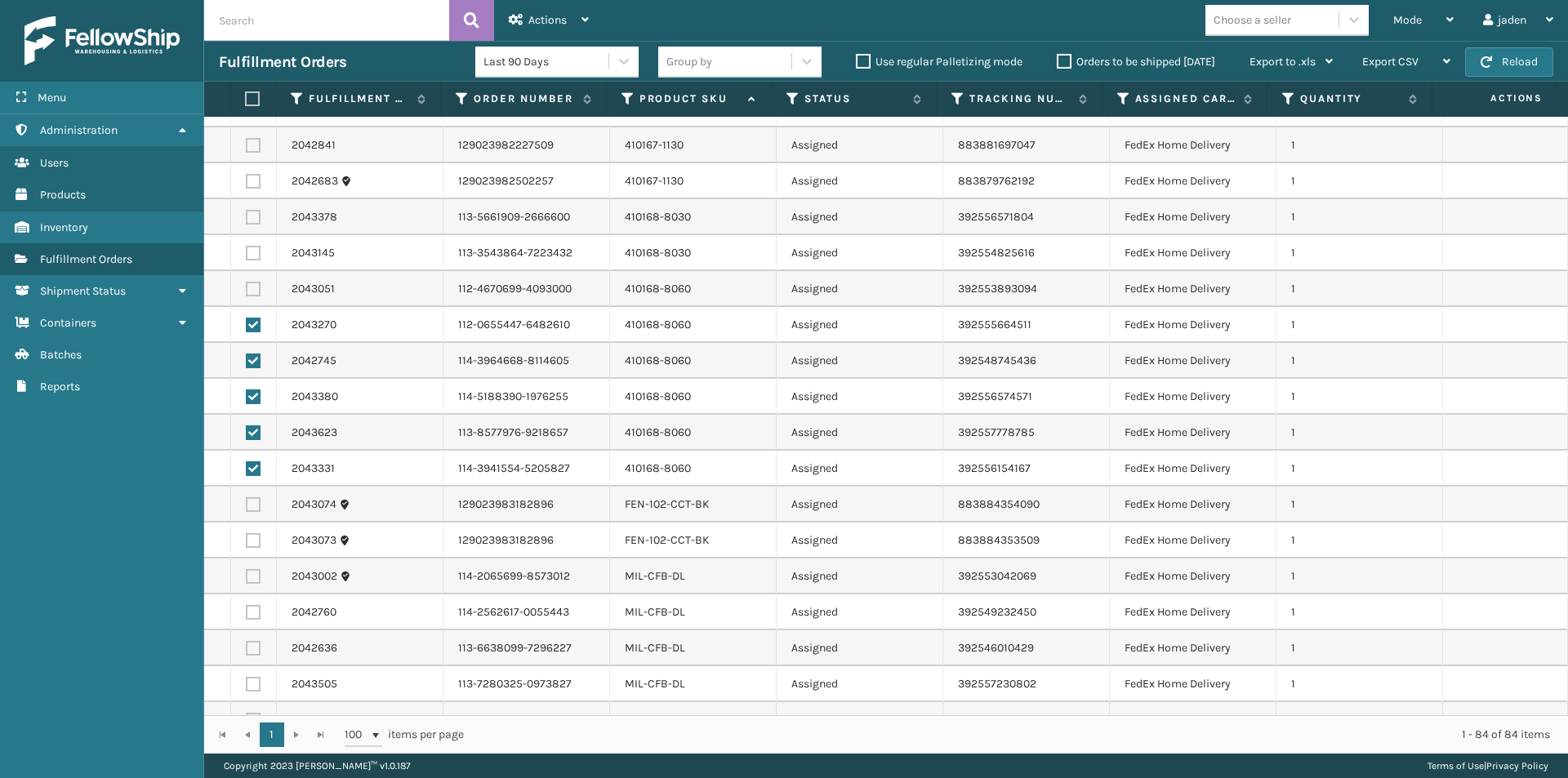
click at [255, 285] on label at bounding box center [253, 289] width 15 height 15
click at [247, 285] on input "checkbox" at bounding box center [246, 287] width 1 height 11
checkbox input "true"
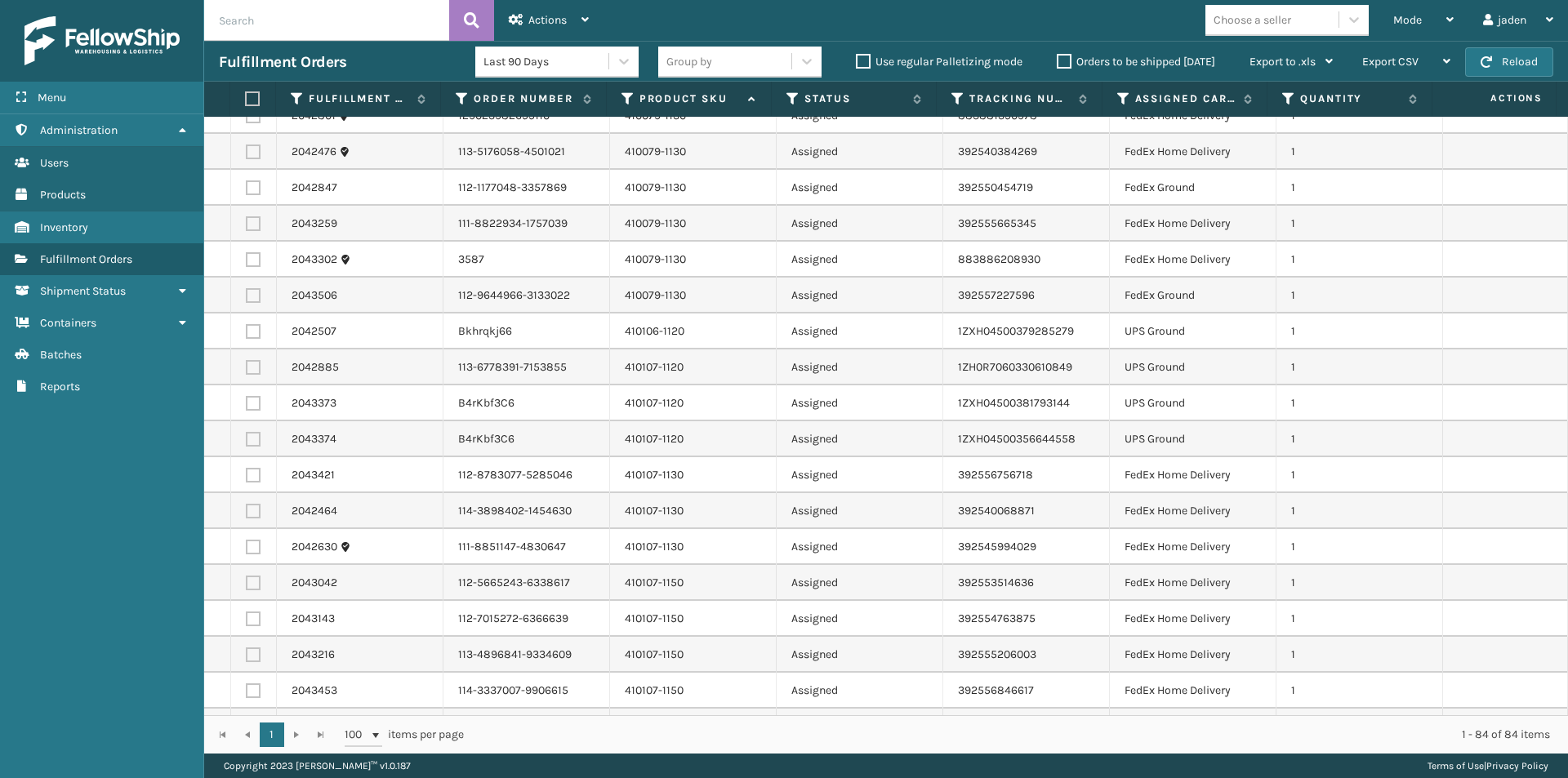
scroll to position [214, 0]
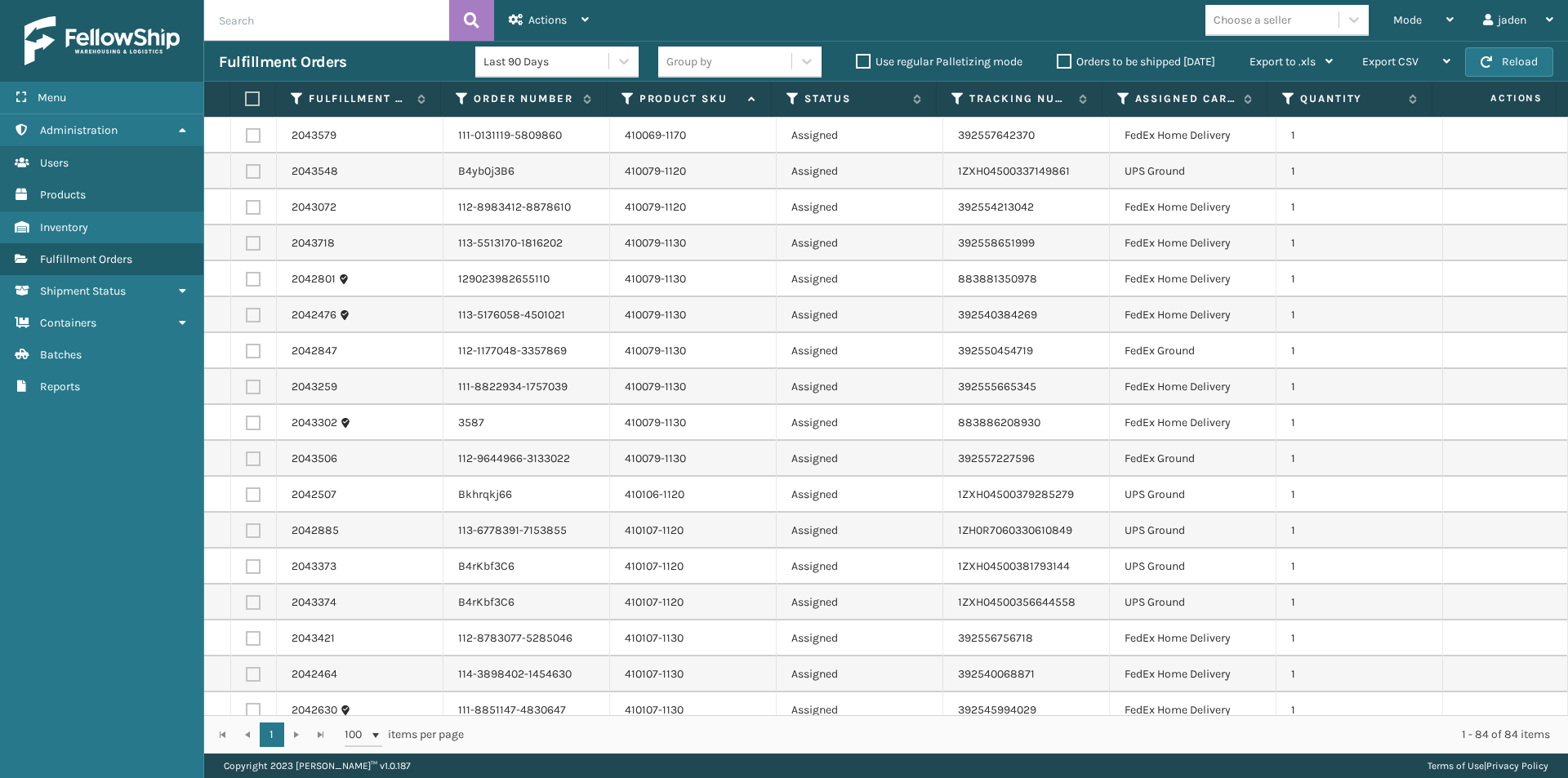
click at [252, 242] on label at bounding box center [253, 243] width 15 height 15
click at [247, 242] on input "checkbox" at bounding box center [246, 241] width 1 height 11
checkbox input "true"
click at [254, 278] on label at bounding box center [253, 279] width 15 height 15
click at [247, 278] on input "checkbox" at bounding box center [246, 277] width 1 height 11
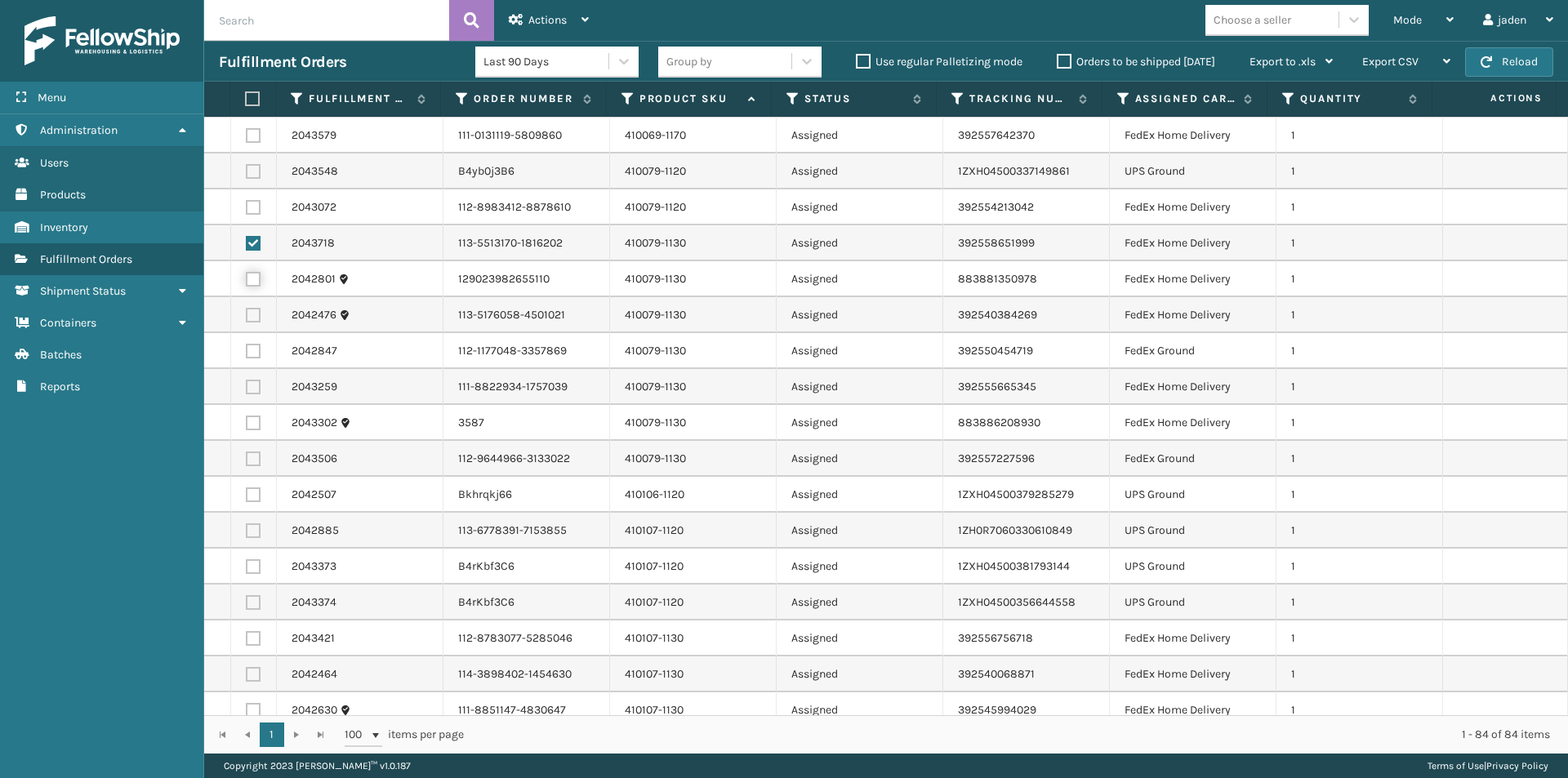
checkbox input "true"
drag, startPoint x: 250, startPoint y: 300, endPoint x: 250, endPoint y: 314, distance: 14.0
click at [250, 311] on td at bounding box center [254, 315] width 46 height 36
click at [250, 314] on label at bounding box center [253, 315] width 15 height 15
click at [247, 314] on input "checkbox" at bounding box center [246, 313] width 1 height 11
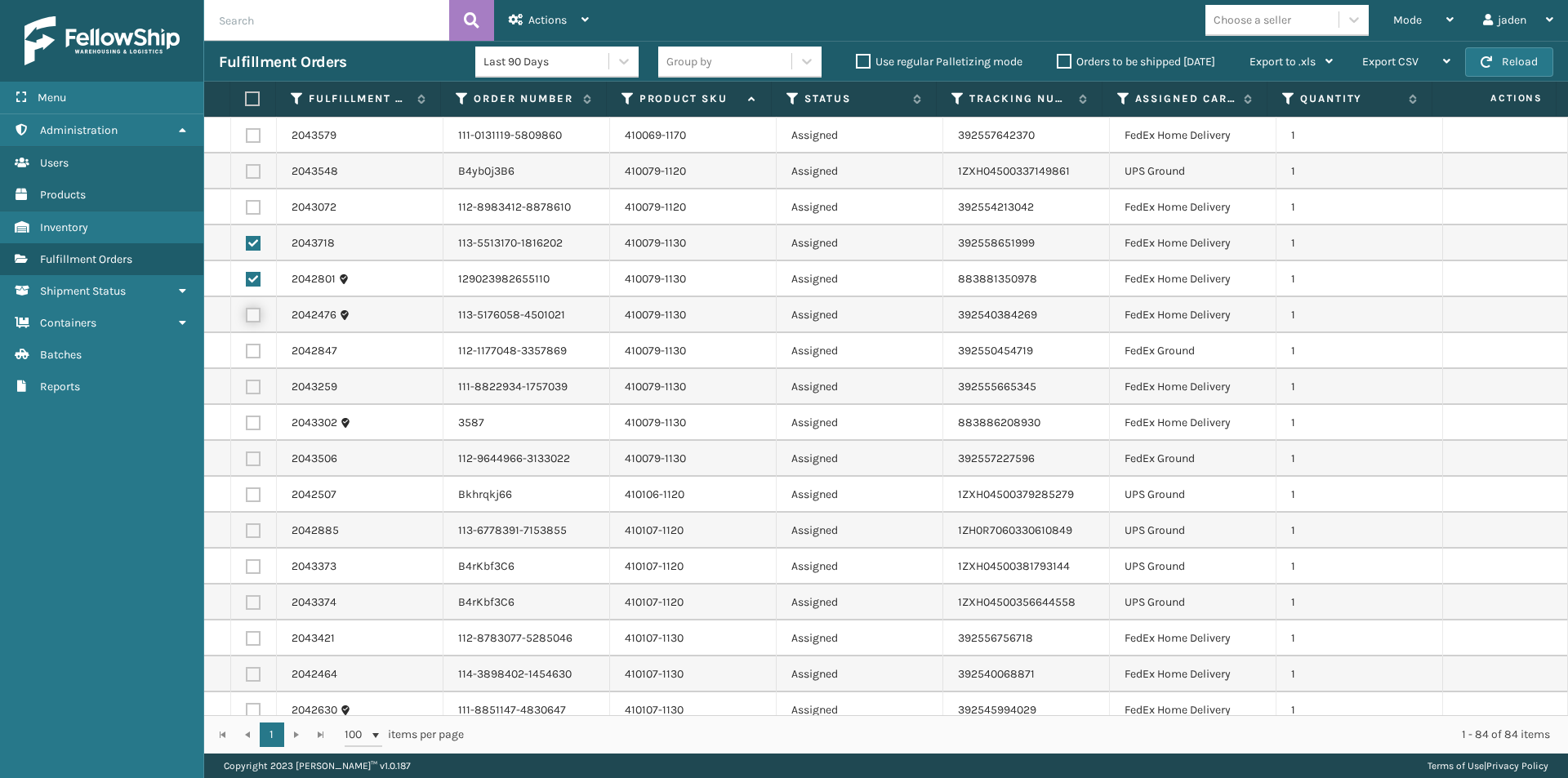
checkbox input "true"
click at [250, 356] on label at bounding box center [253, 351] width 15 height 15
click at [247, 354] on input "checkbox" at bounding box center [246, 348] width 1 height 11
checkbox input "true"
click at [249, 388] on label at bounding box center [253, 387] width 15 height 15
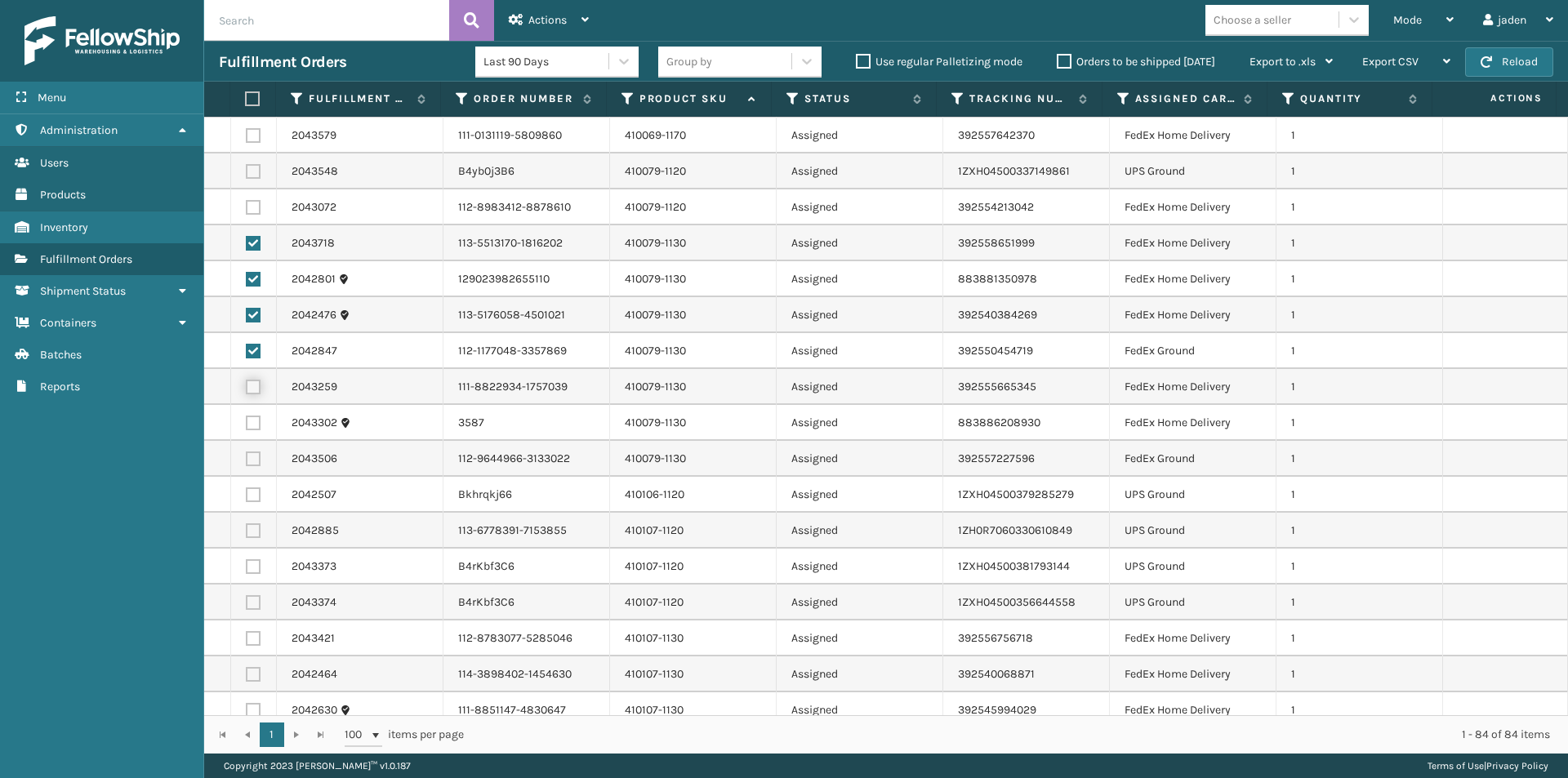
click at [247, 388] on input "checkbox" at bounding box center [246, 384] width 1 height 11
checkbox input "true"
click at [256, 426] on label at bounding box center [253, 423] width 15 height 15
click at [247, 426] on input "checkbox" at bounding box center [246, 421] width 1 height 11
checkbox input "true"
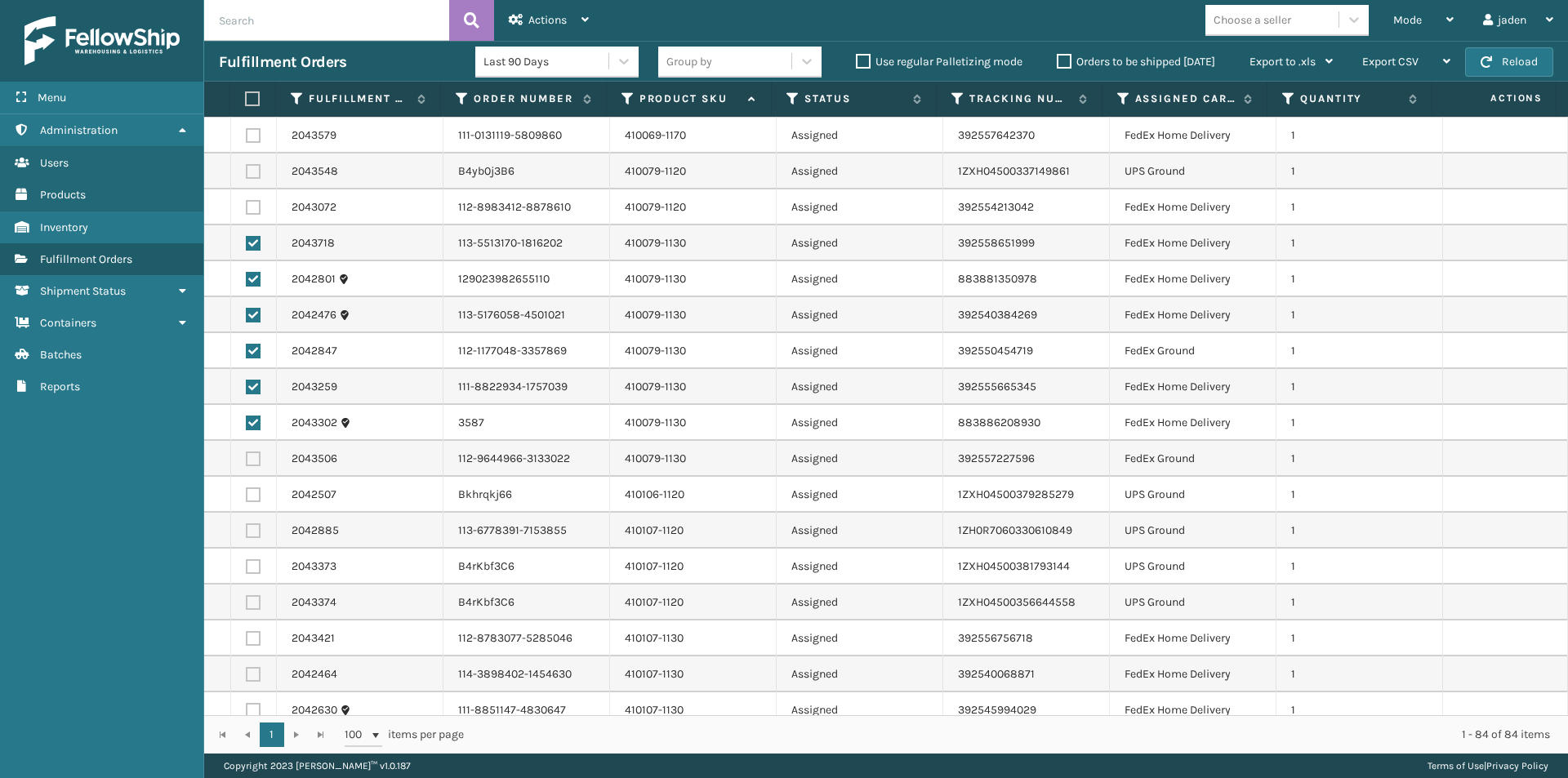
click at [251, 461] on label at bounding box center [253, 458] width 15 height 15
click at [247, 461] on input "checkbox" at bounding box center [246, 456] width 1 height 11
checkbox input "true"
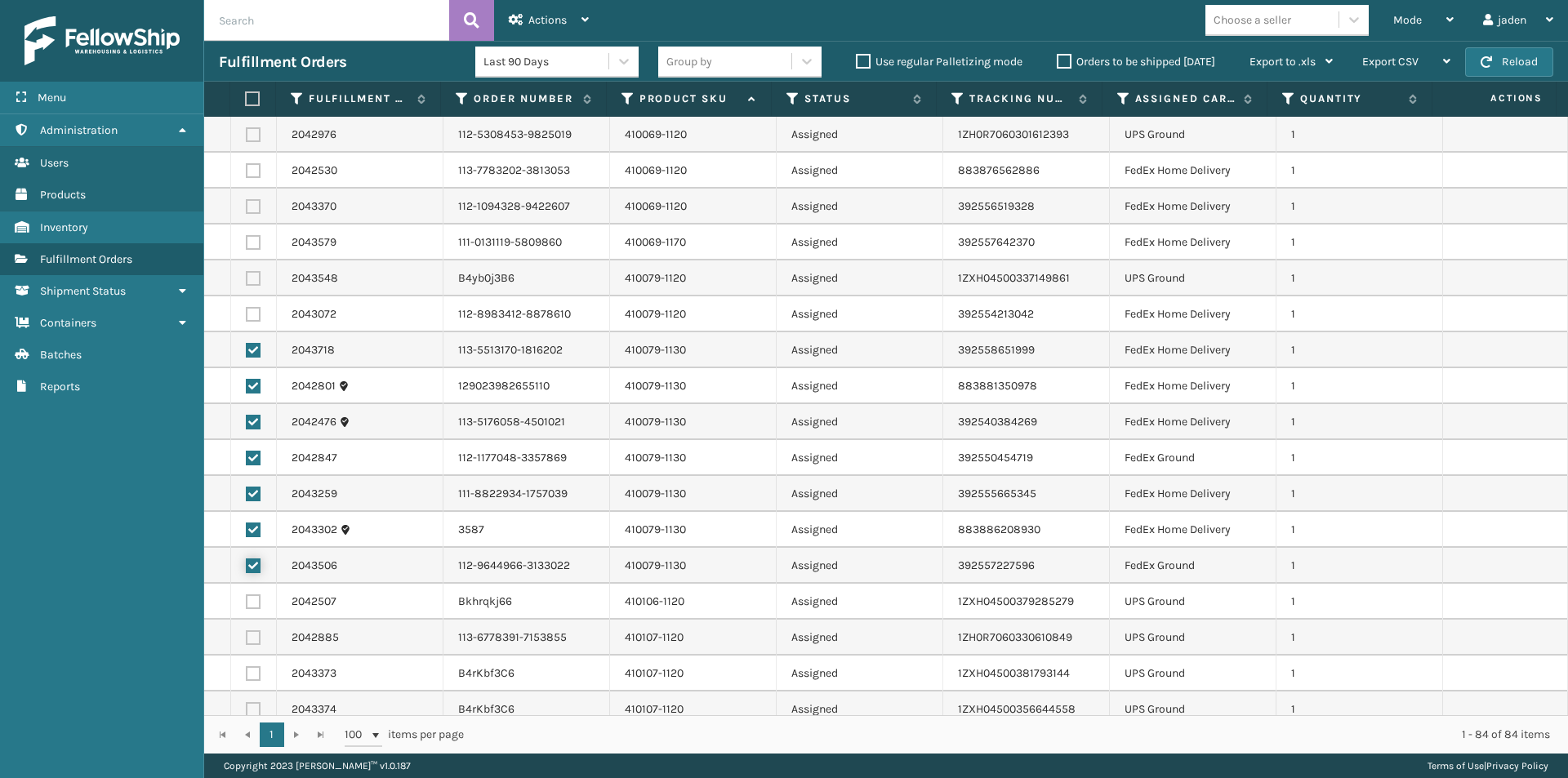
scroll to position [0, 0]
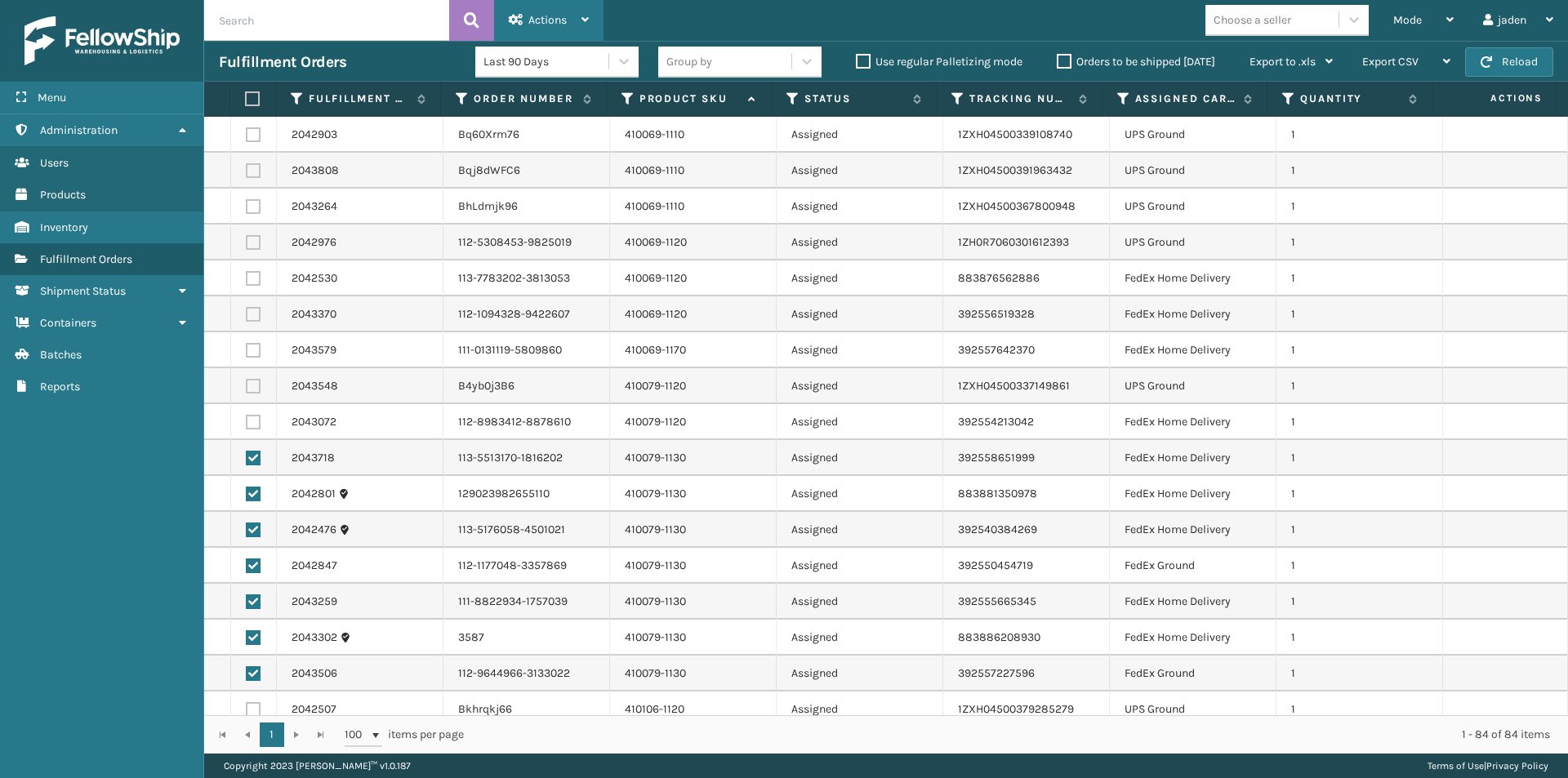
click at [533, 26] on span "Actions" at bounding box center [547, 20] width 39 height 14
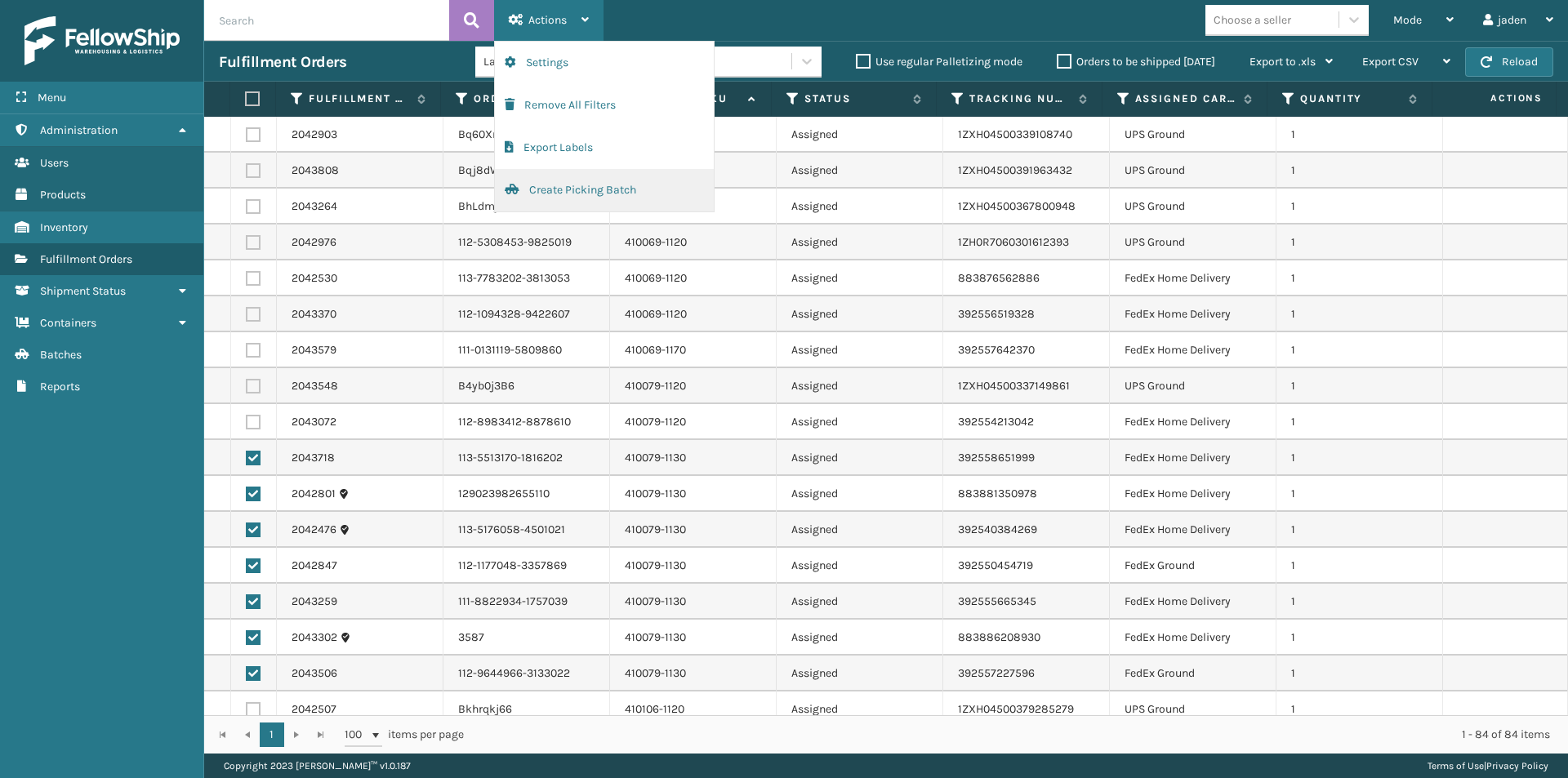
click at [529, 192] on button "Create Picking Batch" at bounding box center [604, 191] width 219 height 43
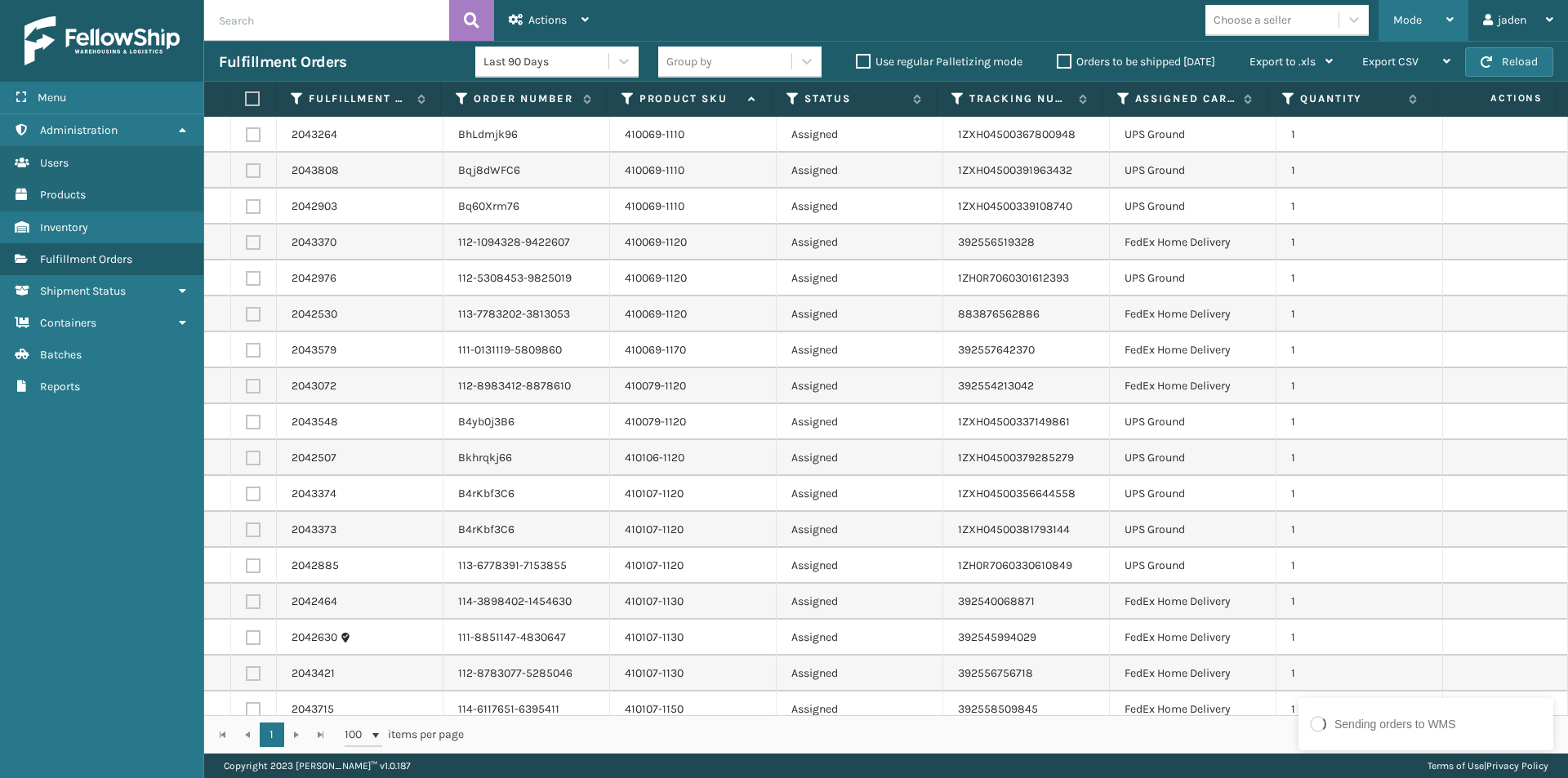
click at [1443, 24] on div "Mode" at bounding box center [1423, 21] width 61 height 41
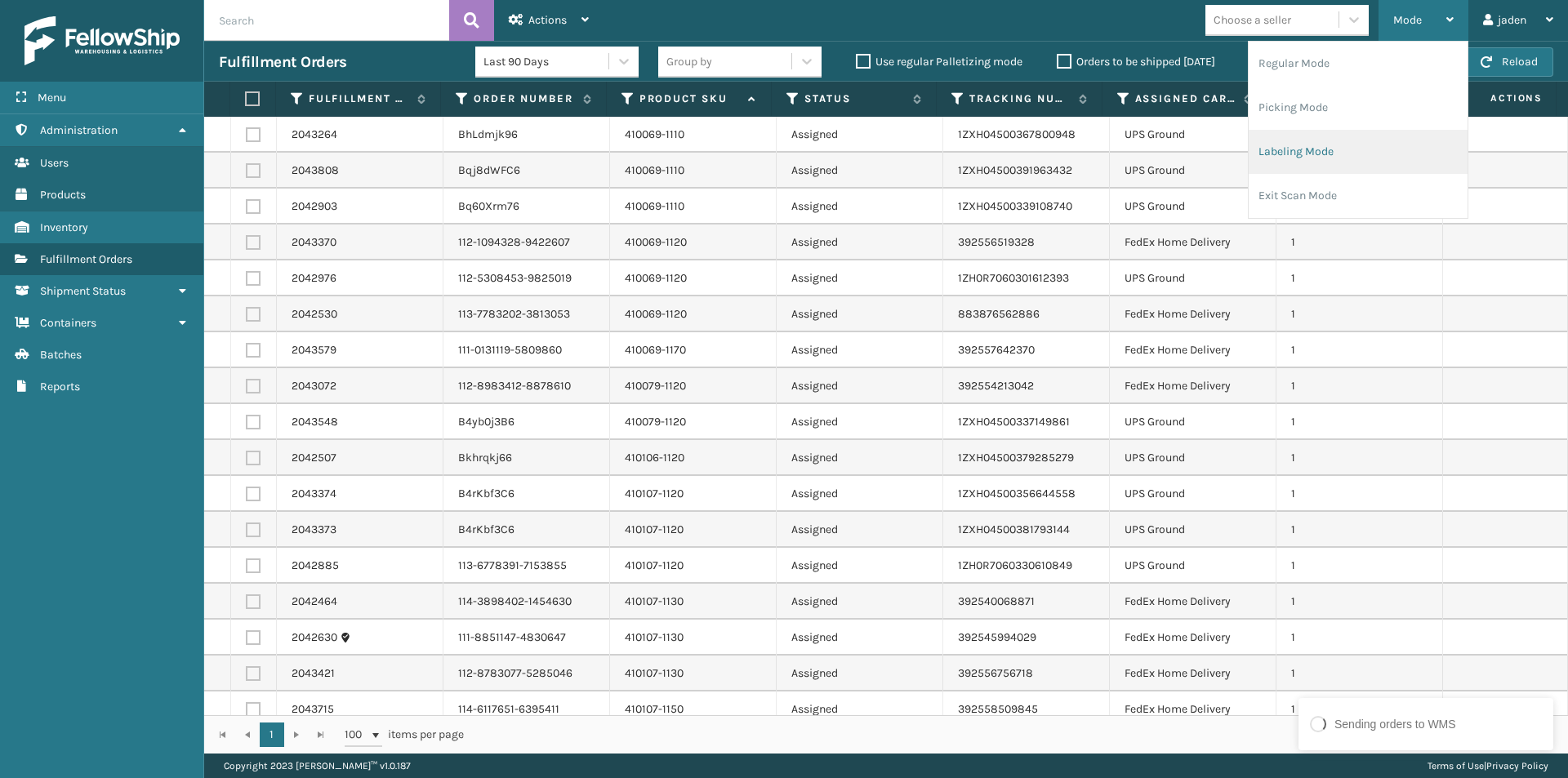
click at [1370, 150] on li "Labeling Mode" at bounding box center [1358, 152] width 219 height 44
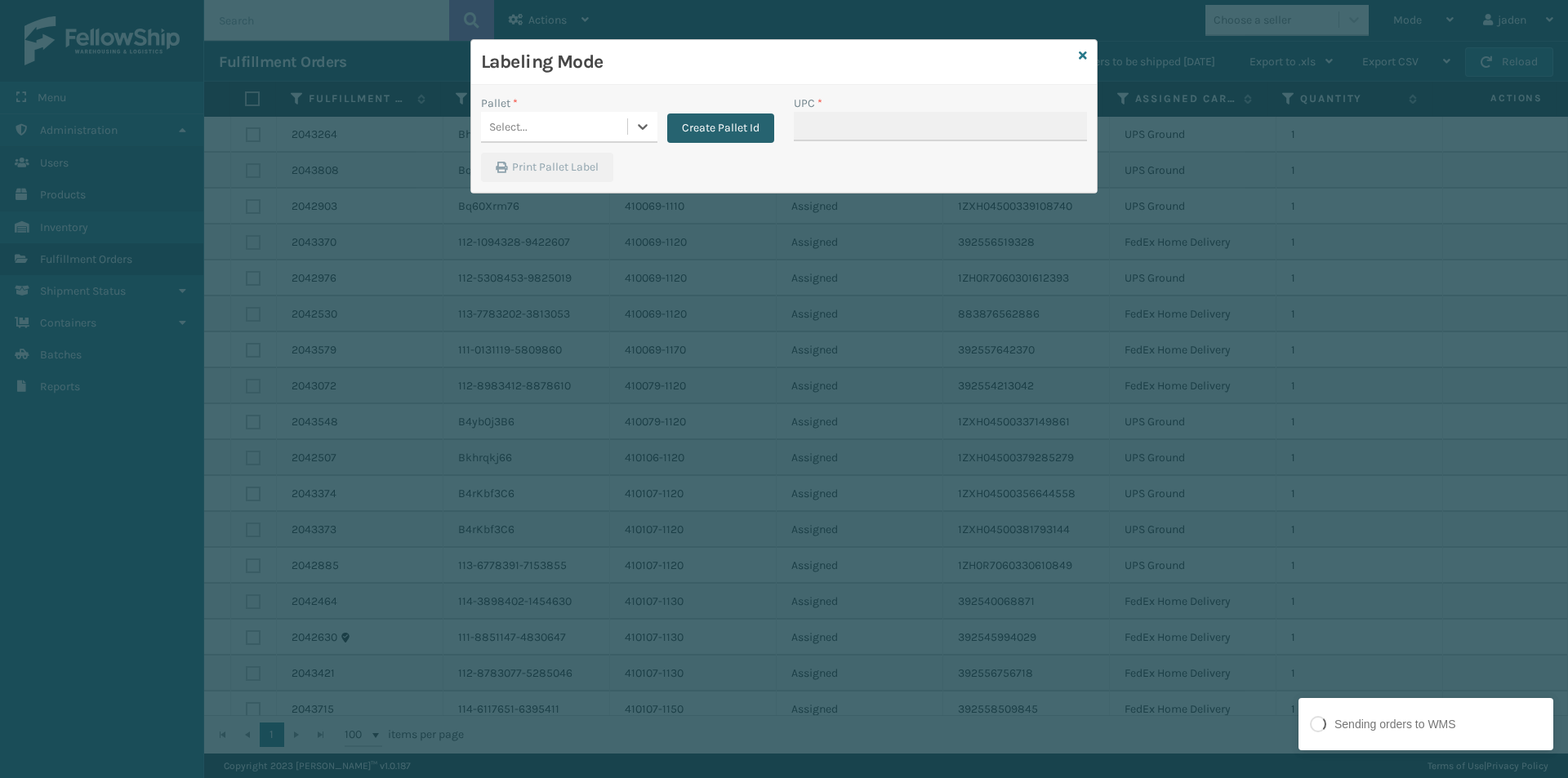
click at [690, 133] on button "Create Pallet Id" at bounding box center [721, 128] width 107 height 30
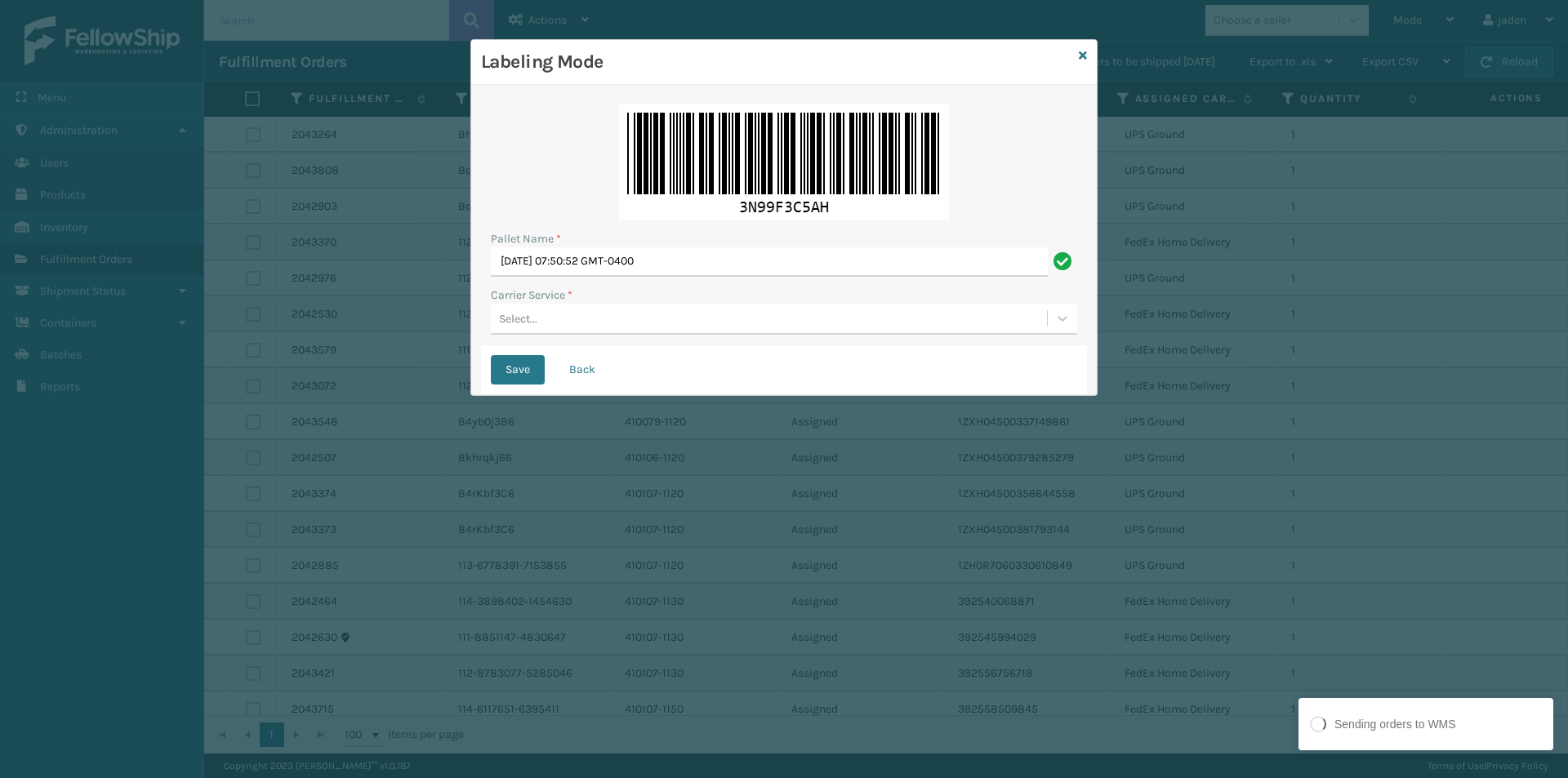
click at [644, 313] on div "Select..." at bounding box center [768, 319] width 556 height 27
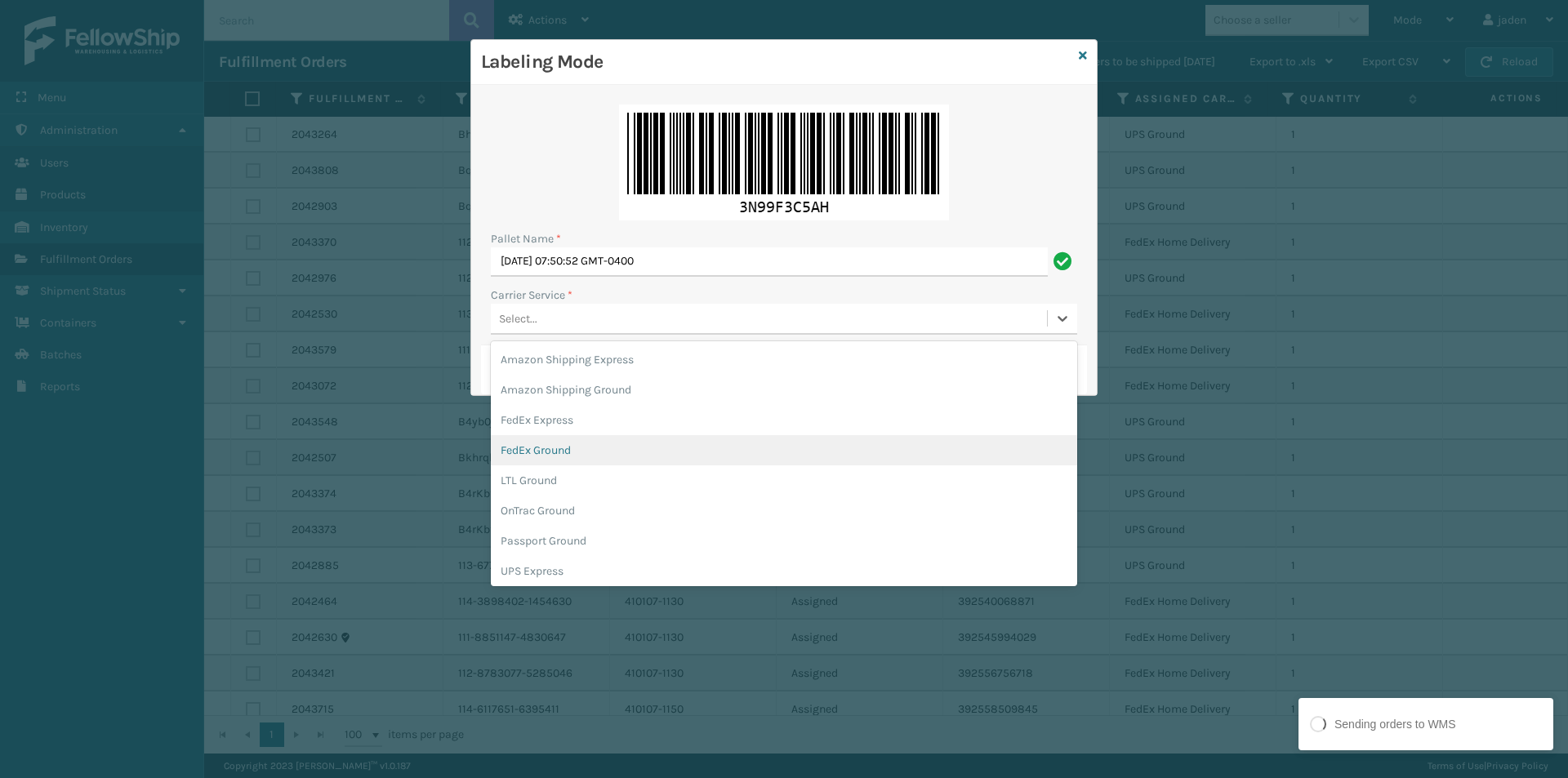
click at [597, 446] on div "FedEx Ground" at bounding box center [783, 450] width 586 height 30
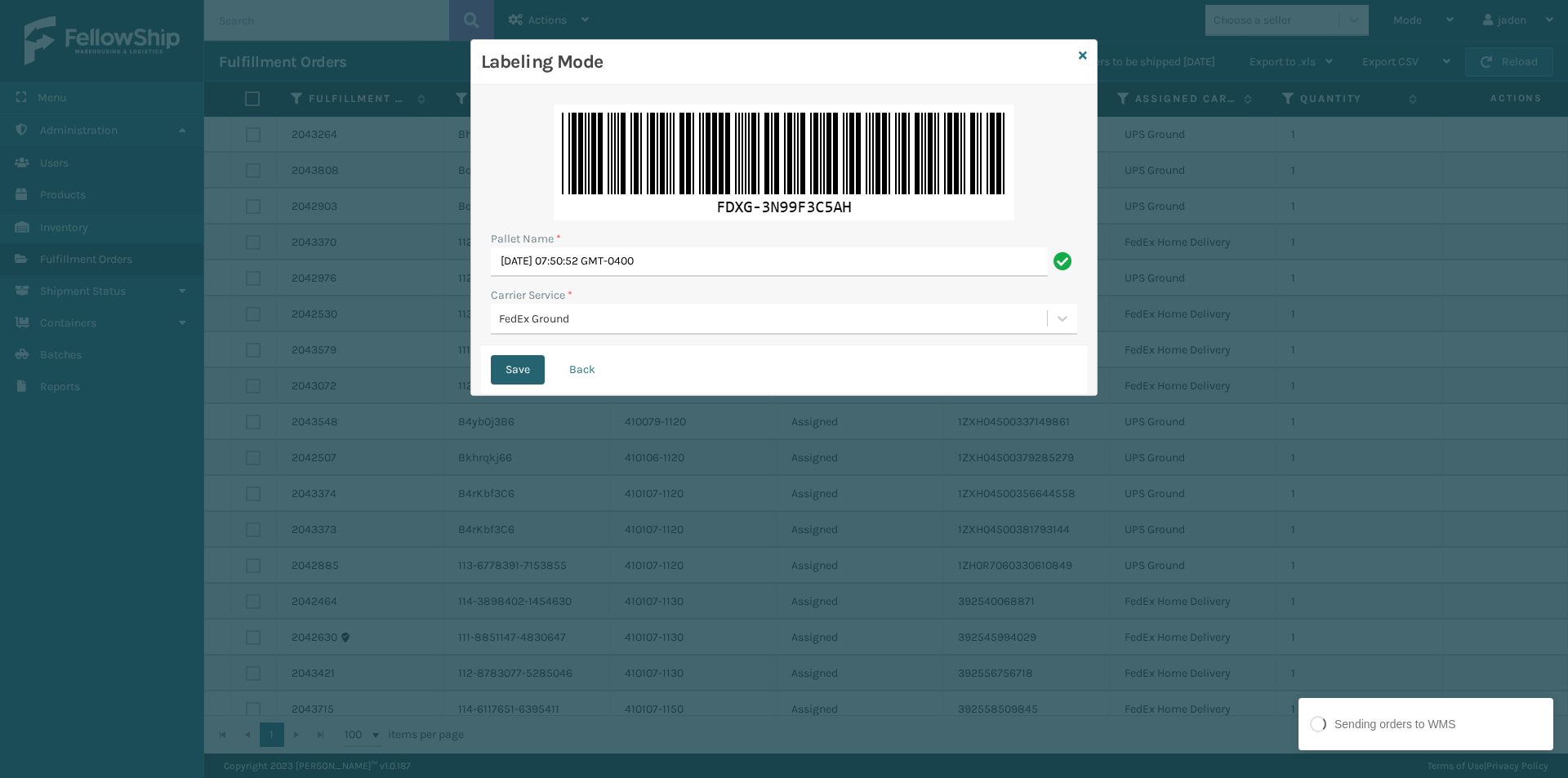
click at [528, 366] on button "Save" at bounding box center [518, 370] width 54 height 30
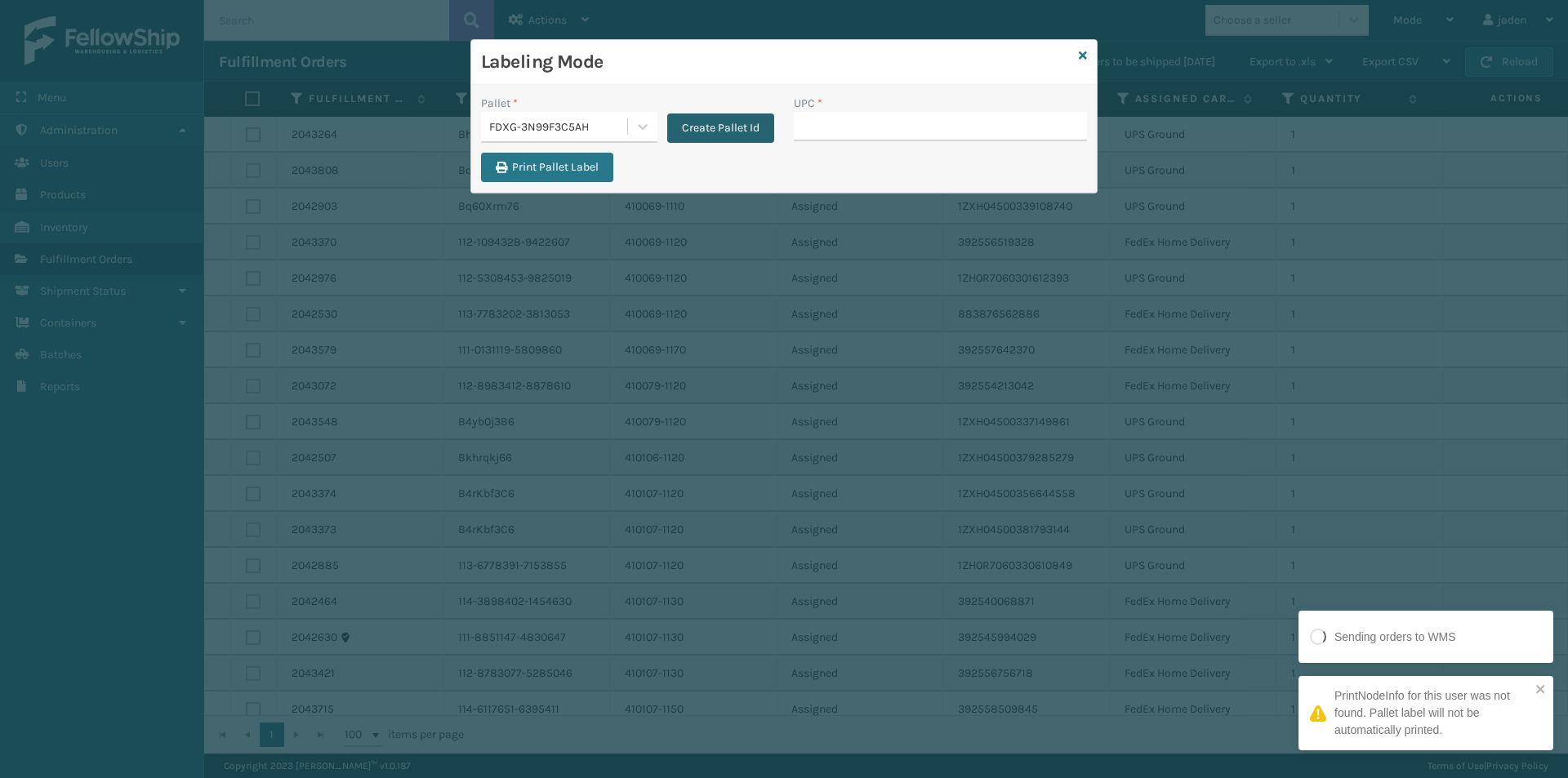
click at [740, 135] on button "Create Pallet Id" at bounding box center [721, 128] width 107 height 30
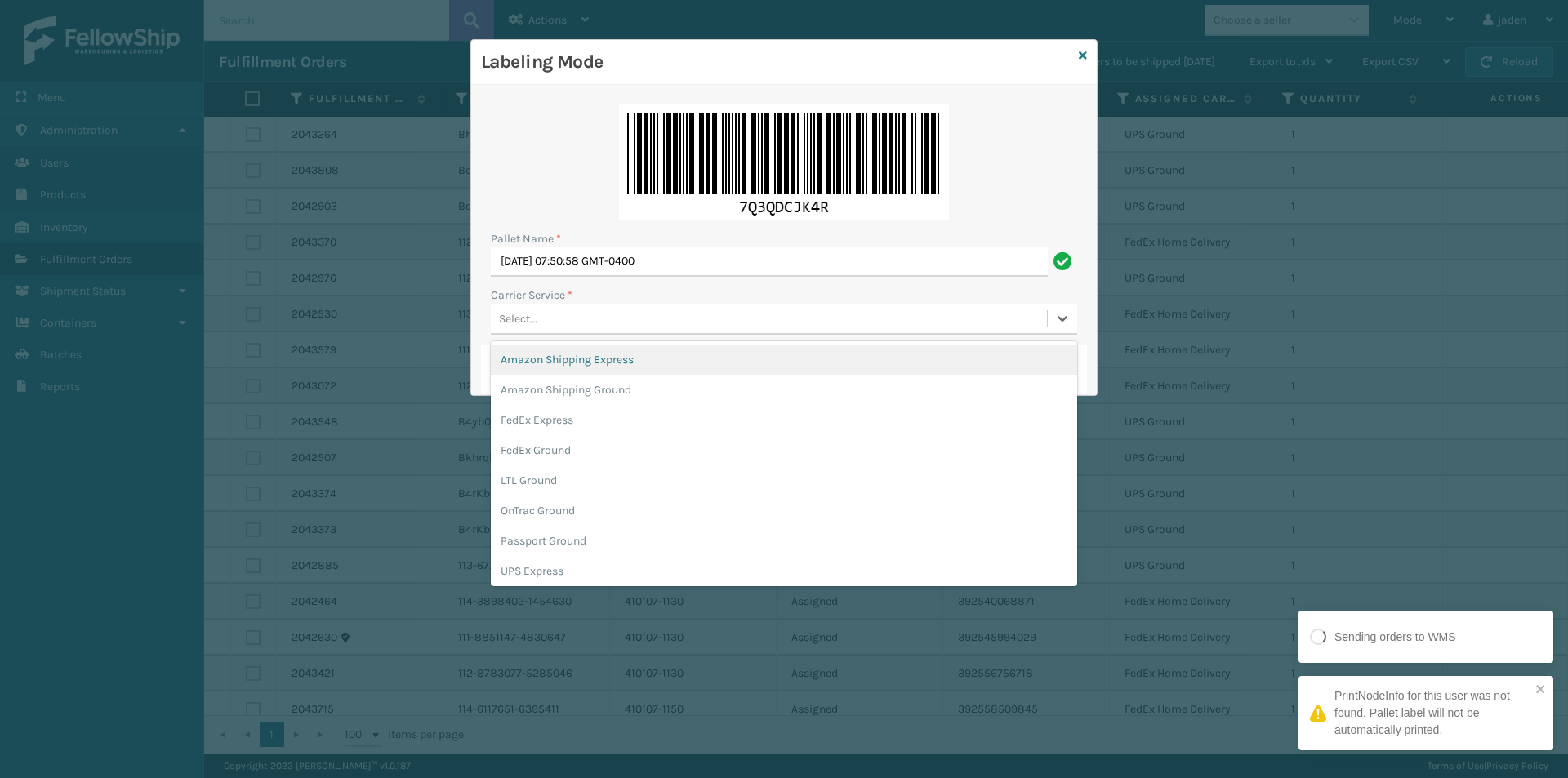
click at [693, 315] on div "Select..." at bounding box center [768, 319] width 556 height 27
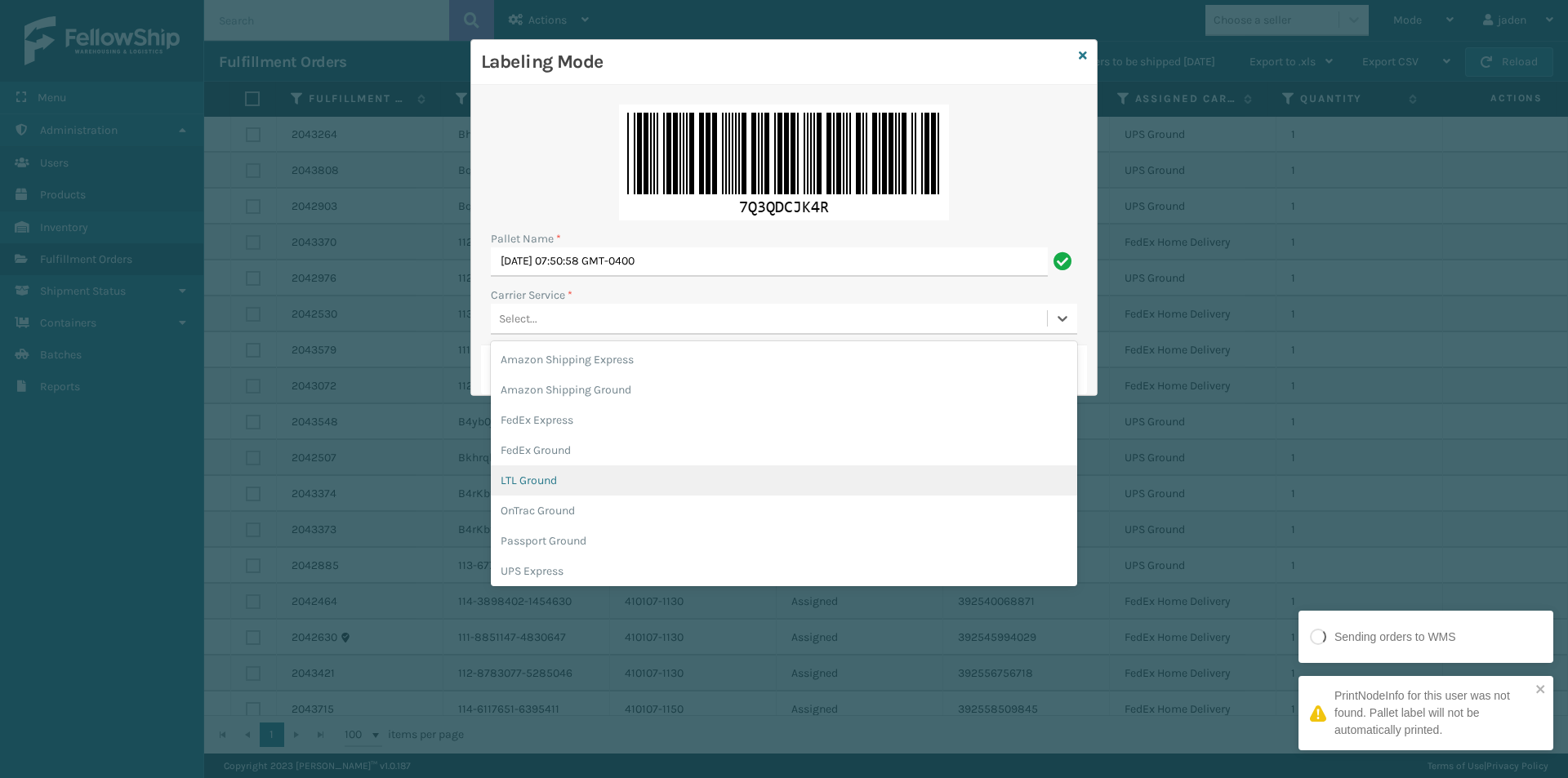
scroll to position [94, 0]
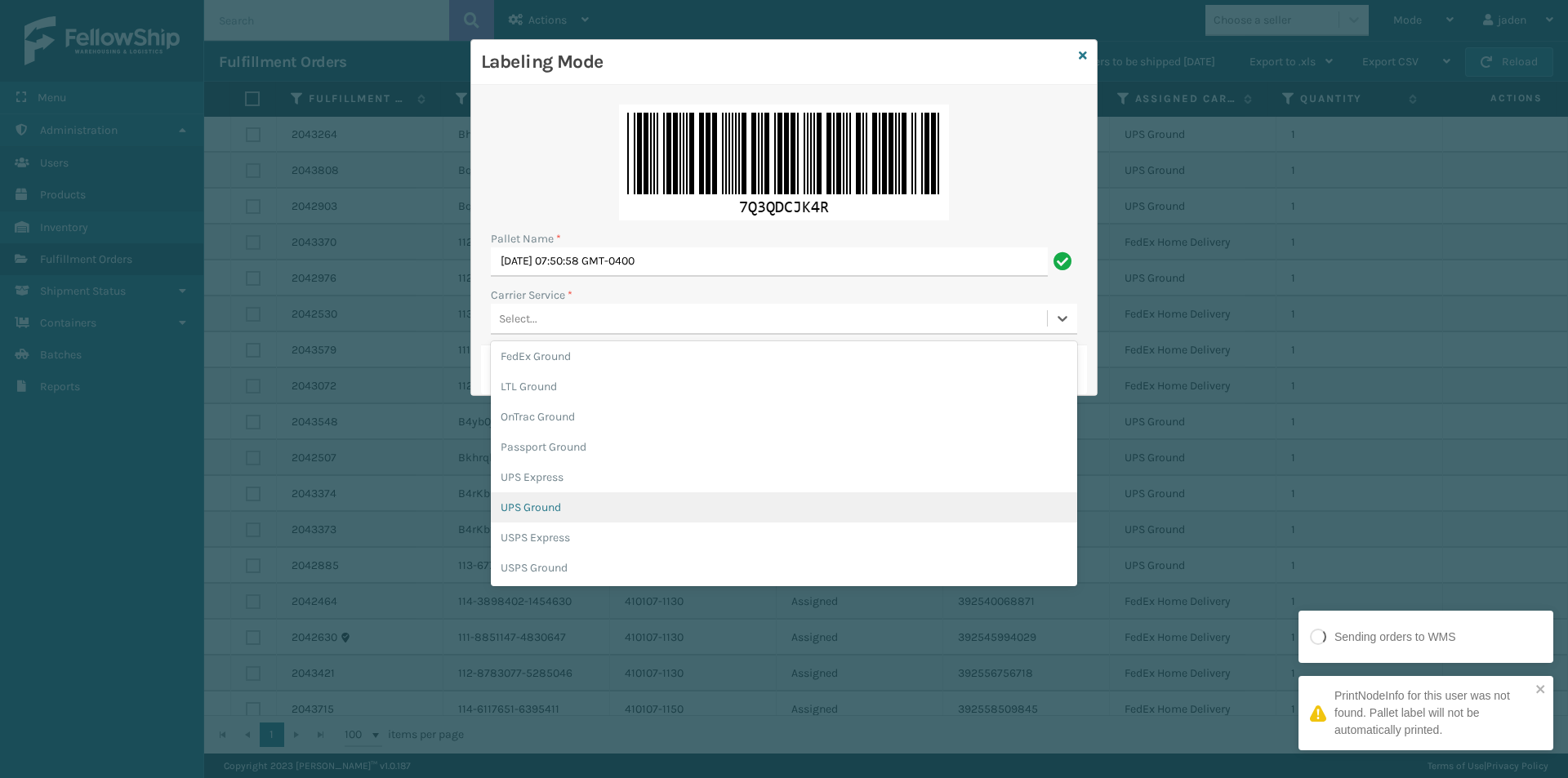
click at [533, 513] on div "UPS Ground" at bounding box center [783, 507] width 586 height 30
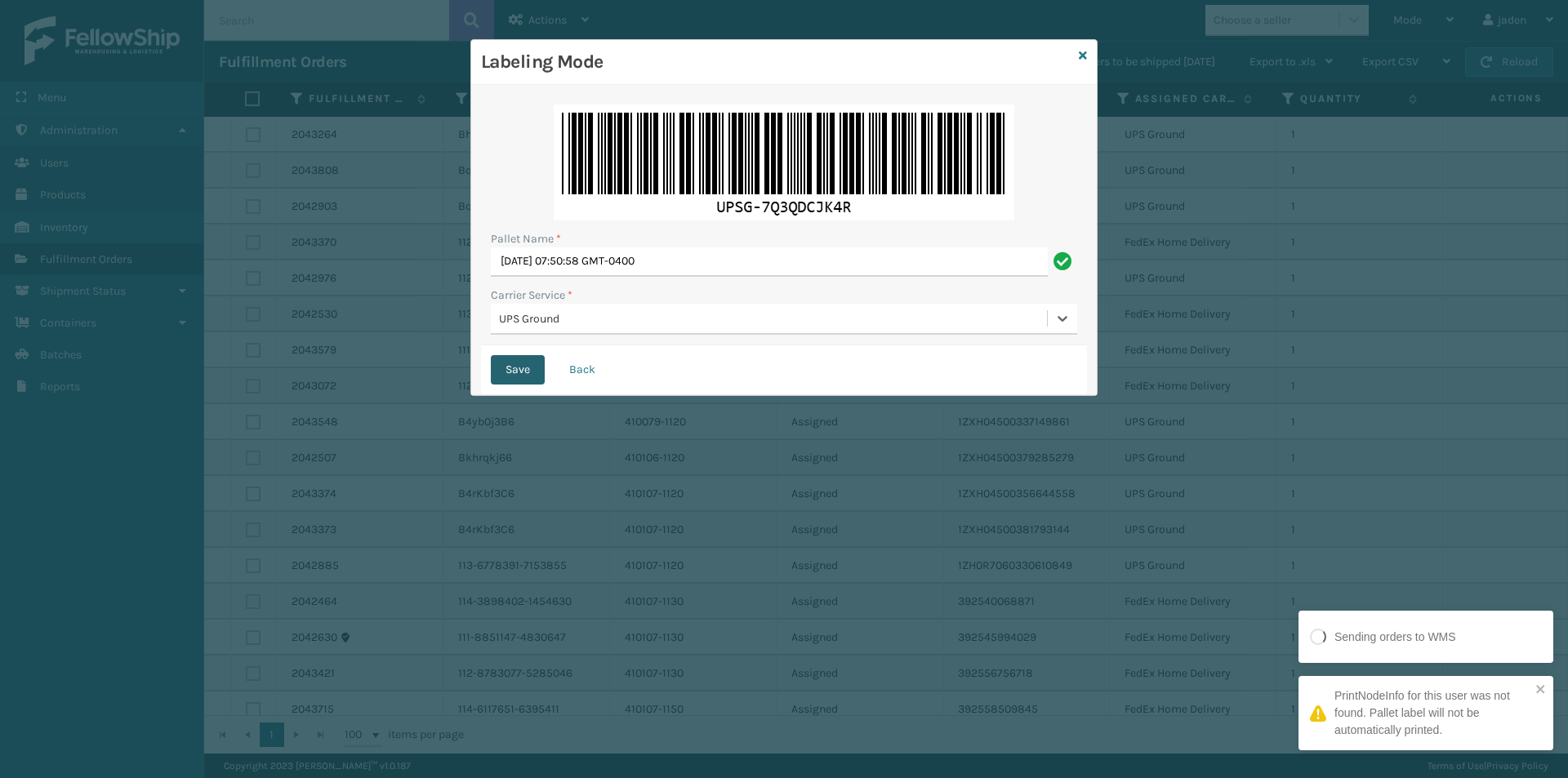
click at [512, 371] on button "Save" at bounding box center [518, 370] width 54 height 30
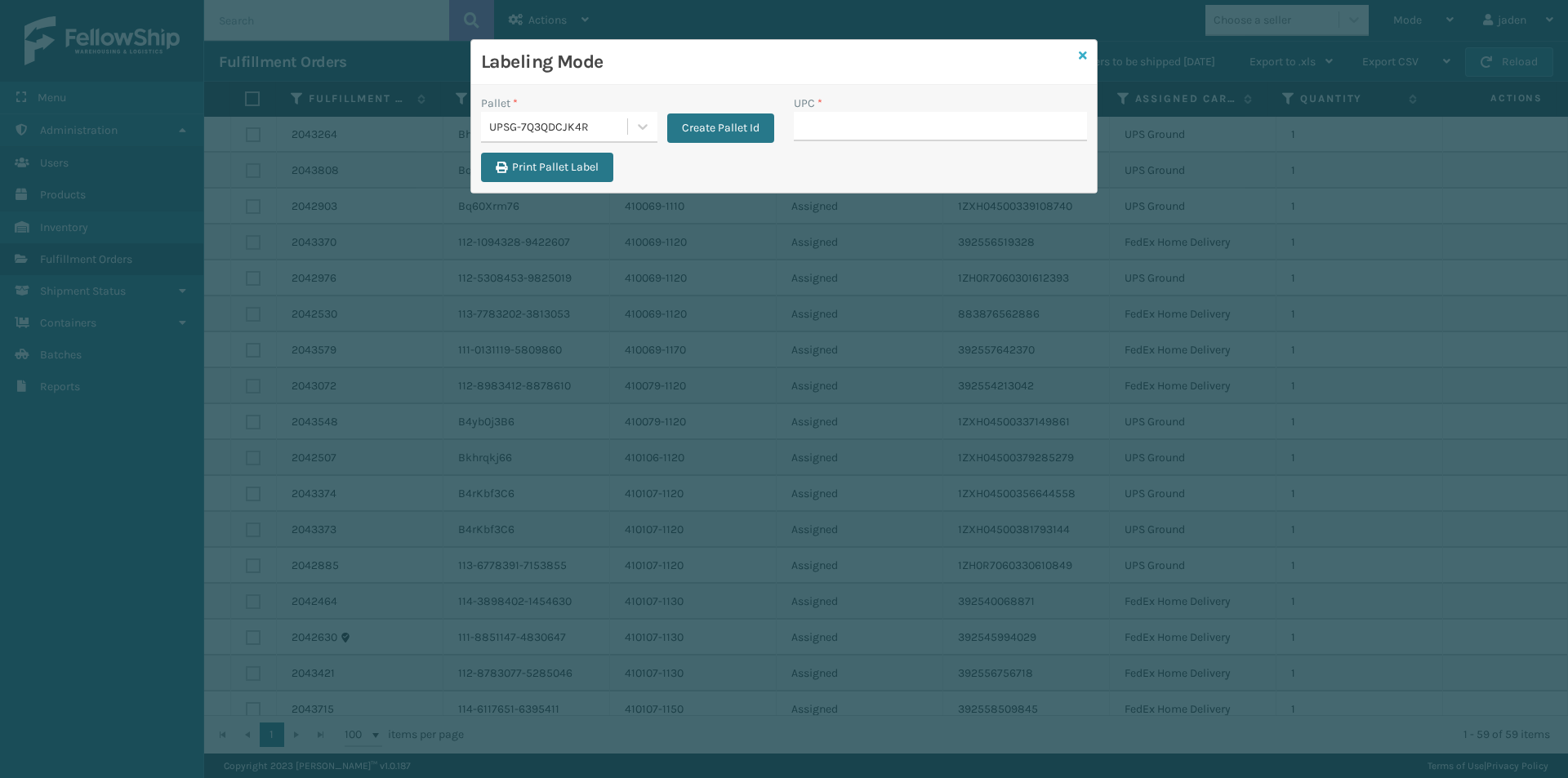
click at [1083, 52] on icon at bounding box center [1083, 56] width 8 height 12
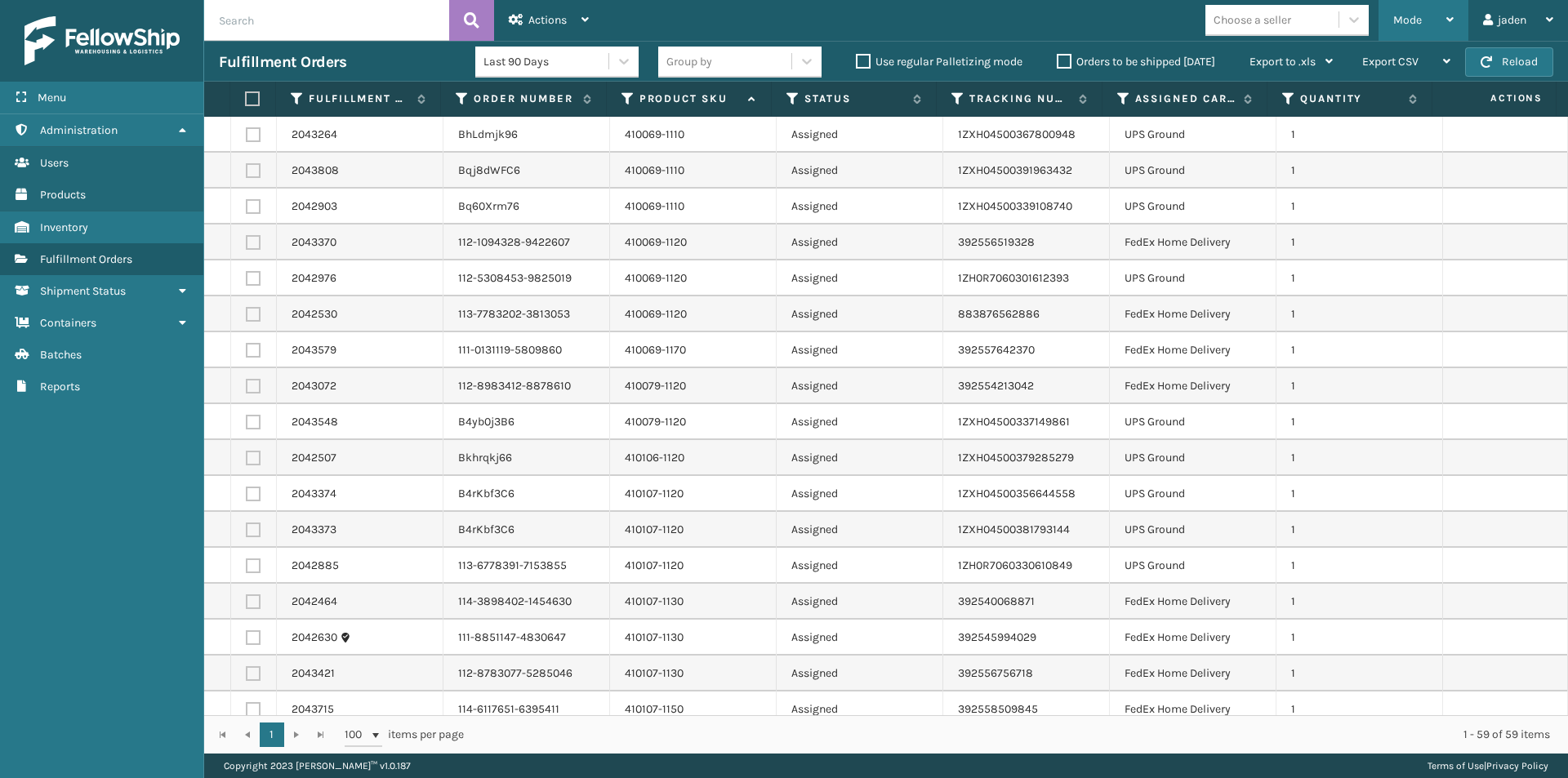
click at [1435, 7] on div "Mode" at bounding box center [1423, 21] width 61 height 41
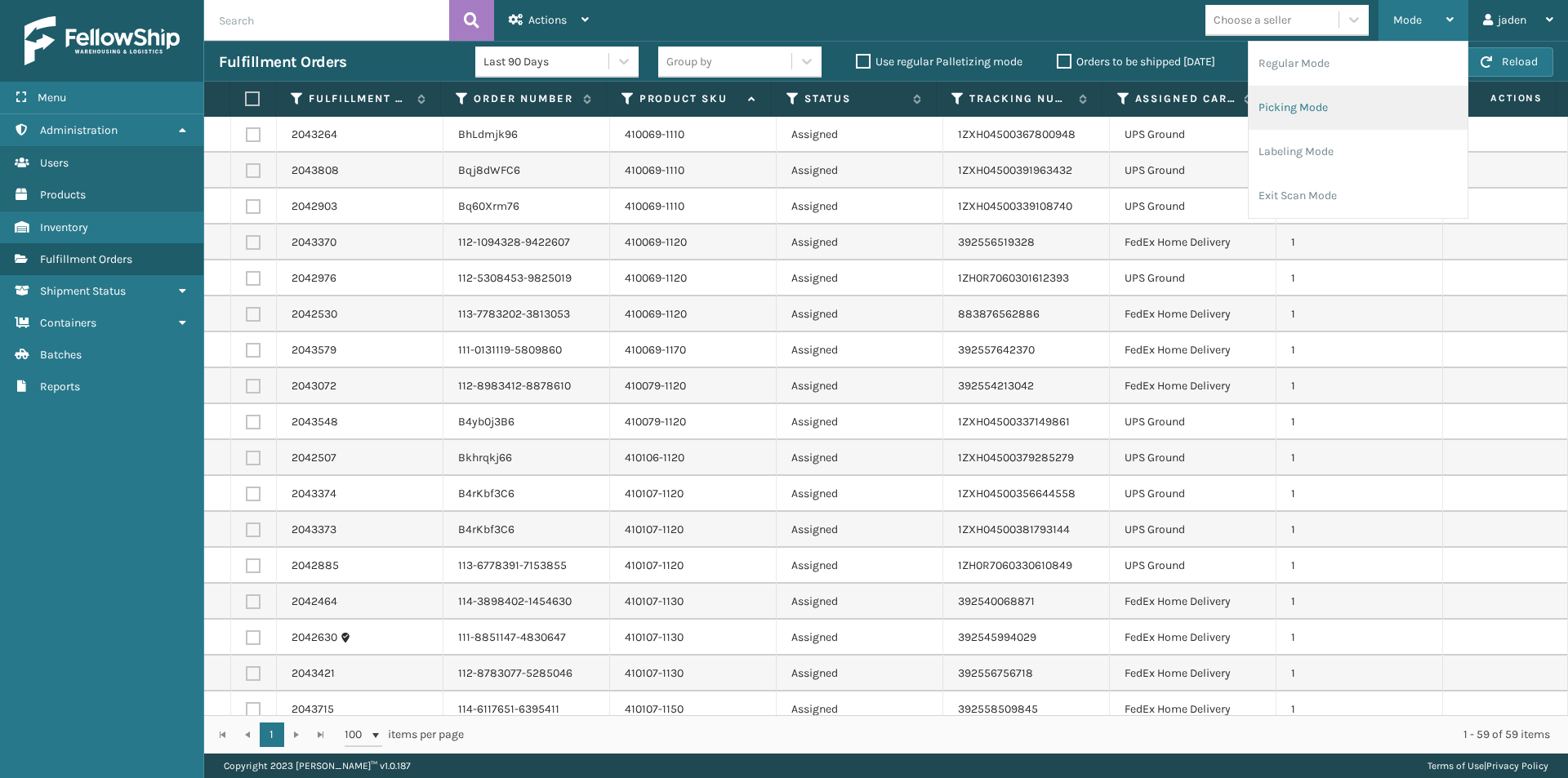
click at [1386, 104] on li "Picking Mode" at bounding box center [1358, 108] width 219 height 44
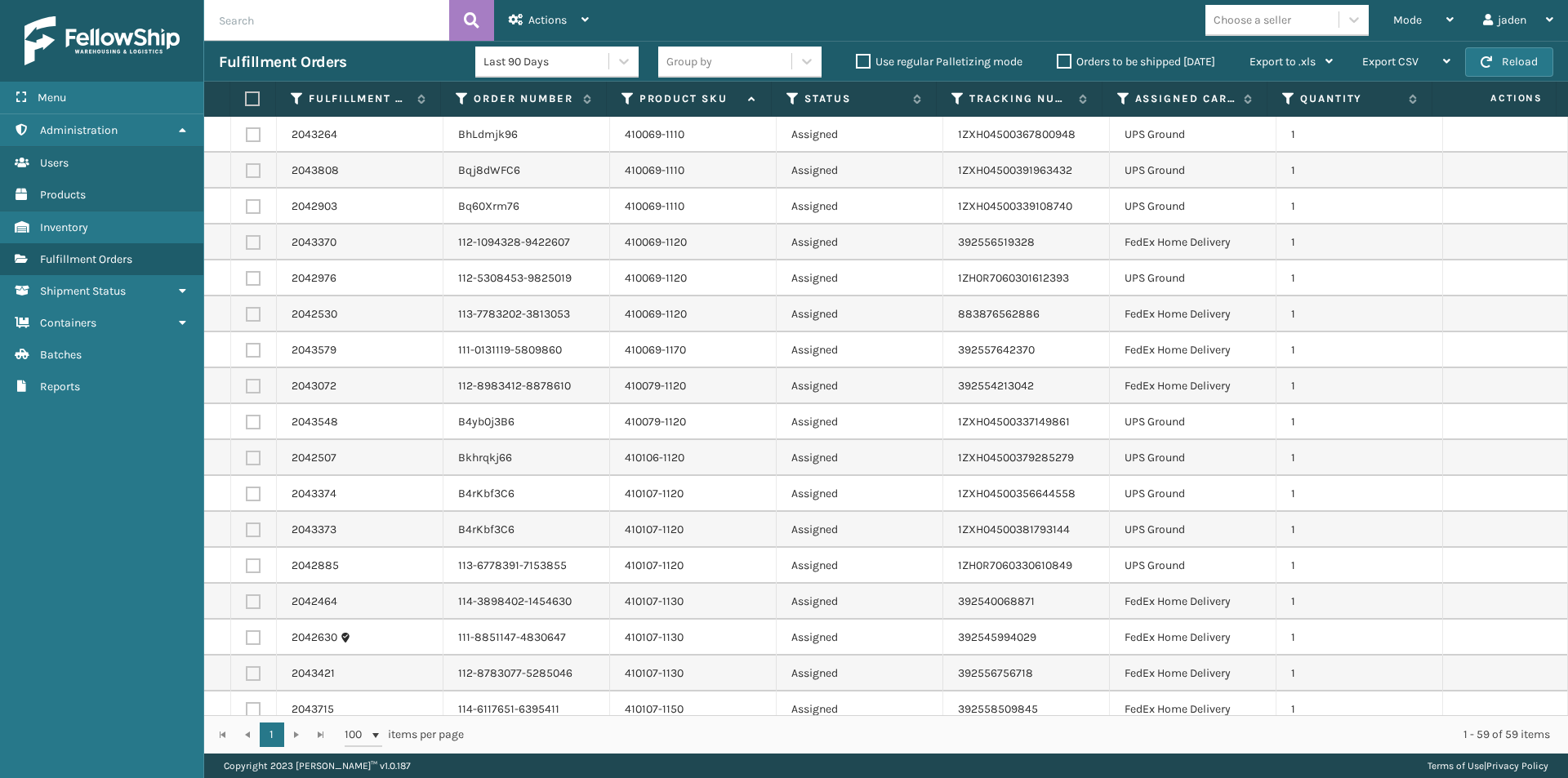
click at [254, 207] on label at bounding box center [253, 206] width 15 height 15
click at [247, 207] on input "checkbox" at bounding box center [246, 204] width 1 height 11
checkbox input "true"
click at [247, 172] on label at bounding box center [253, 171] width 15 height 15
click at [247, 172] on input "checkbox" at bounding box center [246, 168] width 1 height 11
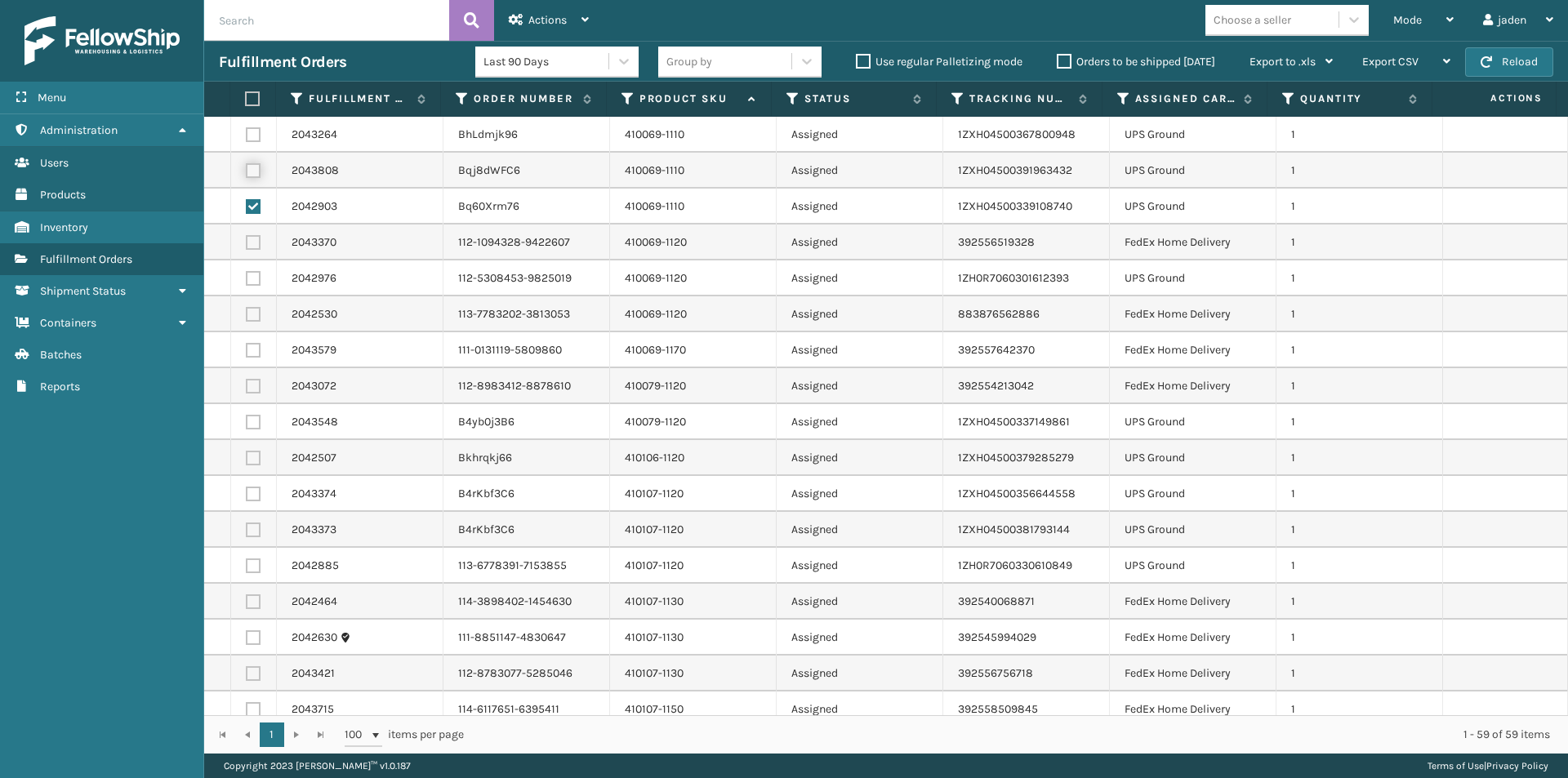
checkbox input "true"
click at [256, 95] on label at bounding box center [250, 99] width 11 height 15
click at [246, 95] on input "checkbox" at bounding box center [245, 99] width 1 height 11
checkbox input "true"
click at [256, 95] on label at bounding box center [250, 99] width 11 height 15
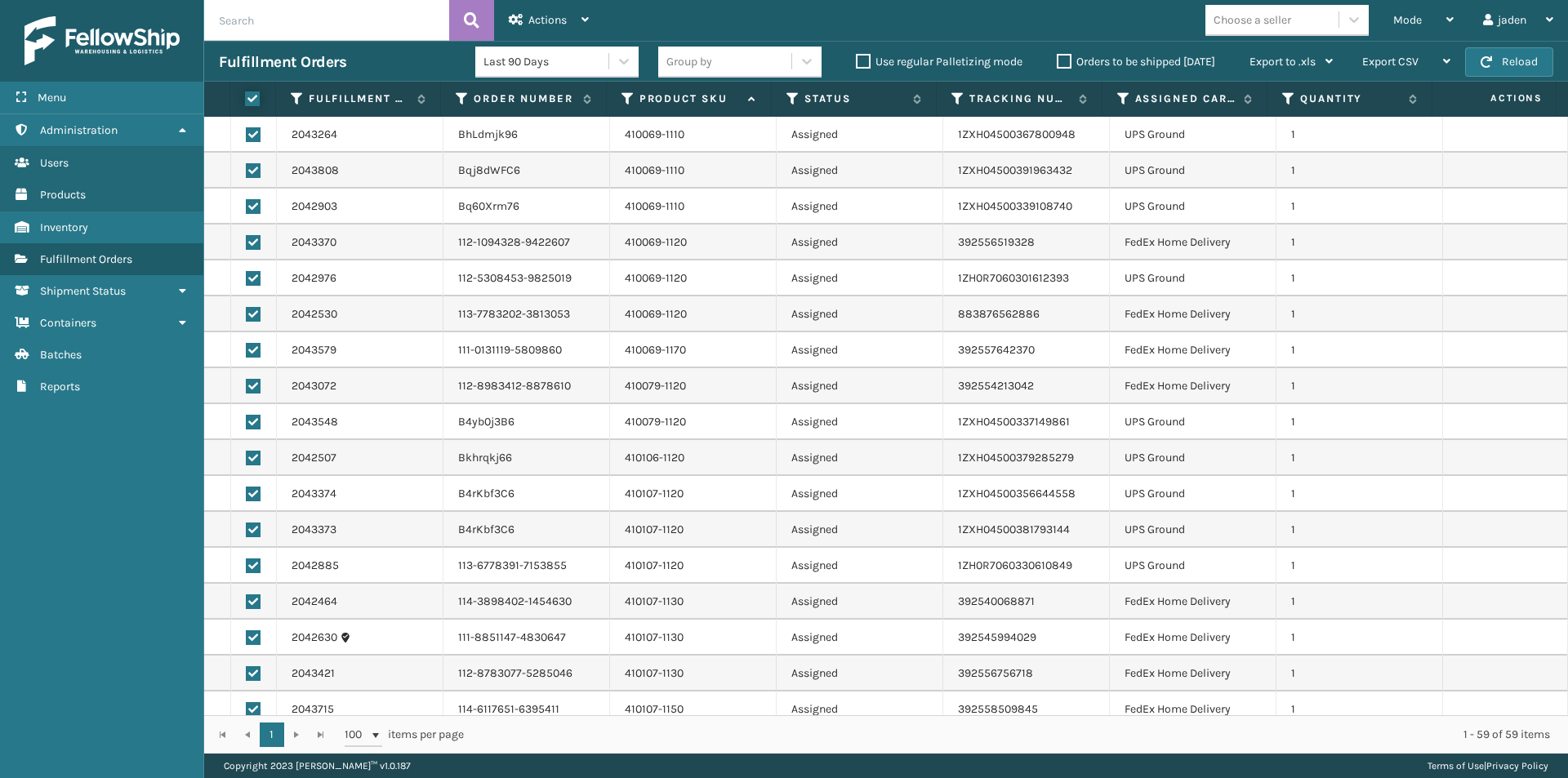
click at [246, 95] on input "checkbox" at bounding box center [245, 99] width 1 height 11
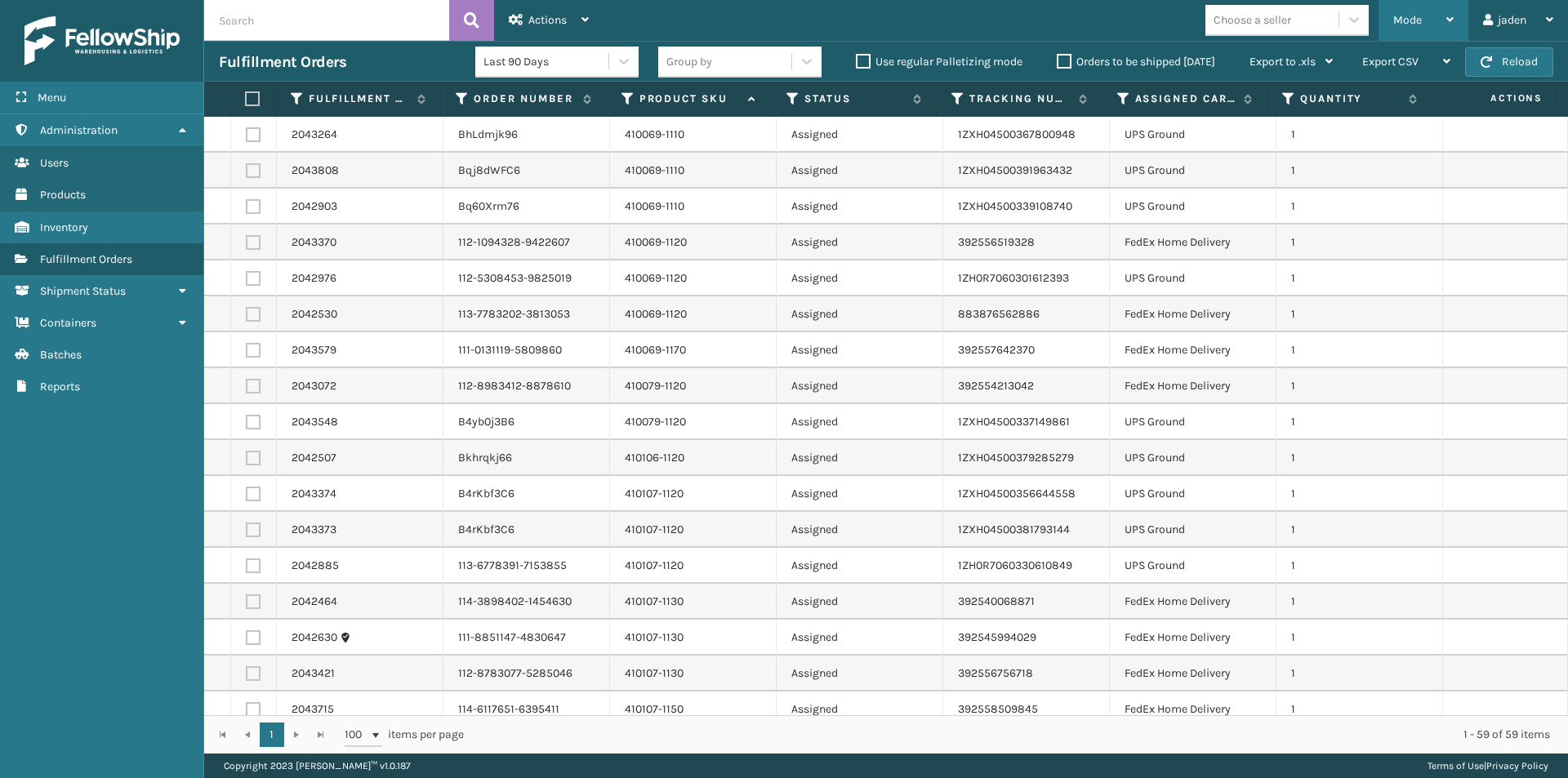
click at [1420, 27] on div "Mode" at bounding box center [1423, 21] width 61 height 41
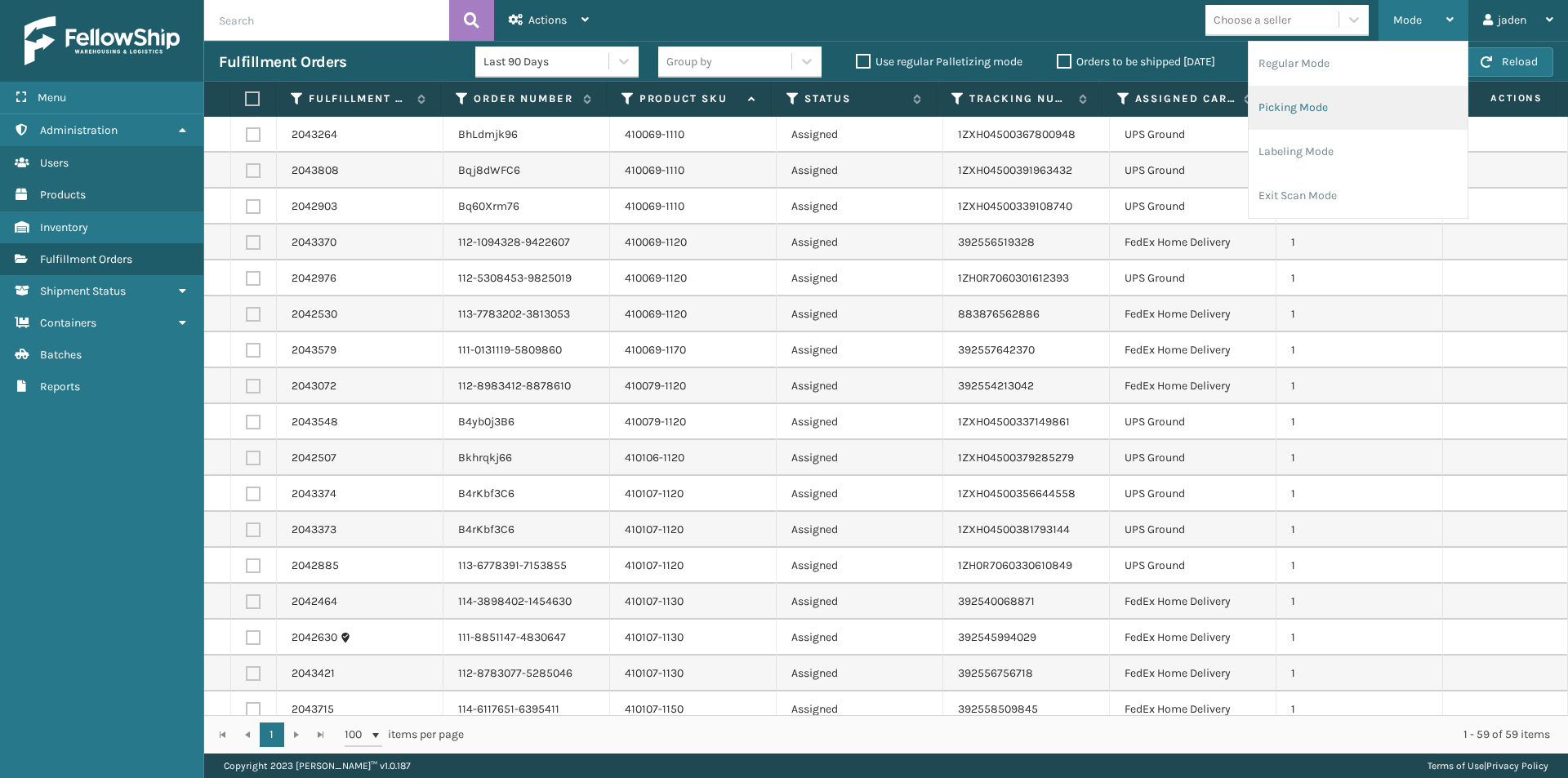
click at [1358, 116] on li "Picking Mode" at bounding box center [1358, 108] width 219 height 44
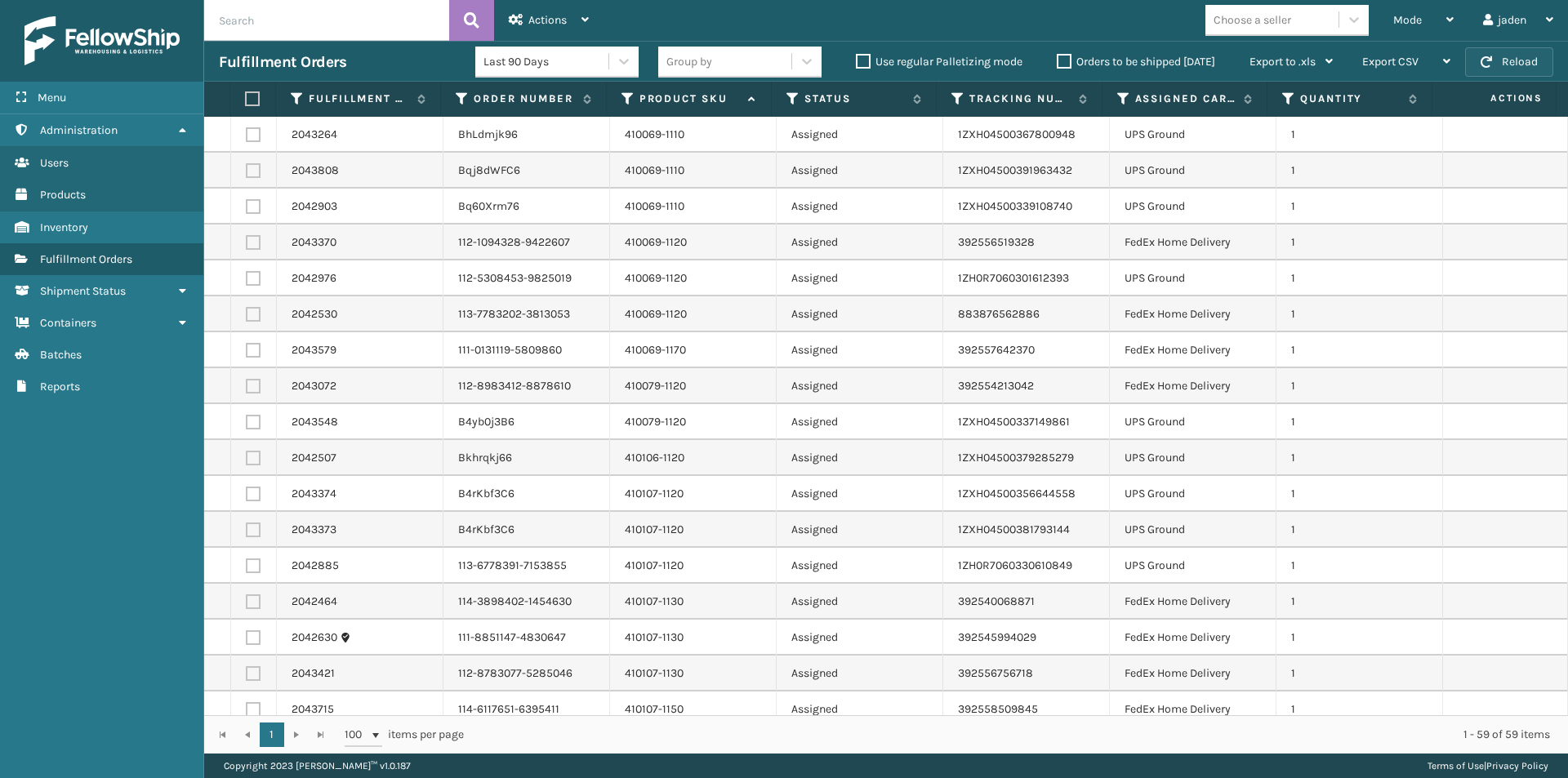
drag, startPoint x: 1361, startPoint y: 121, endPoint x: 1494, endPoint y: 70, distance: 142.4
click at [1494, 70] on button "Reload" at bounding box center [1509, 62] width 88 height 30
